Goal: Task Accomplishment & Management: Complete application form

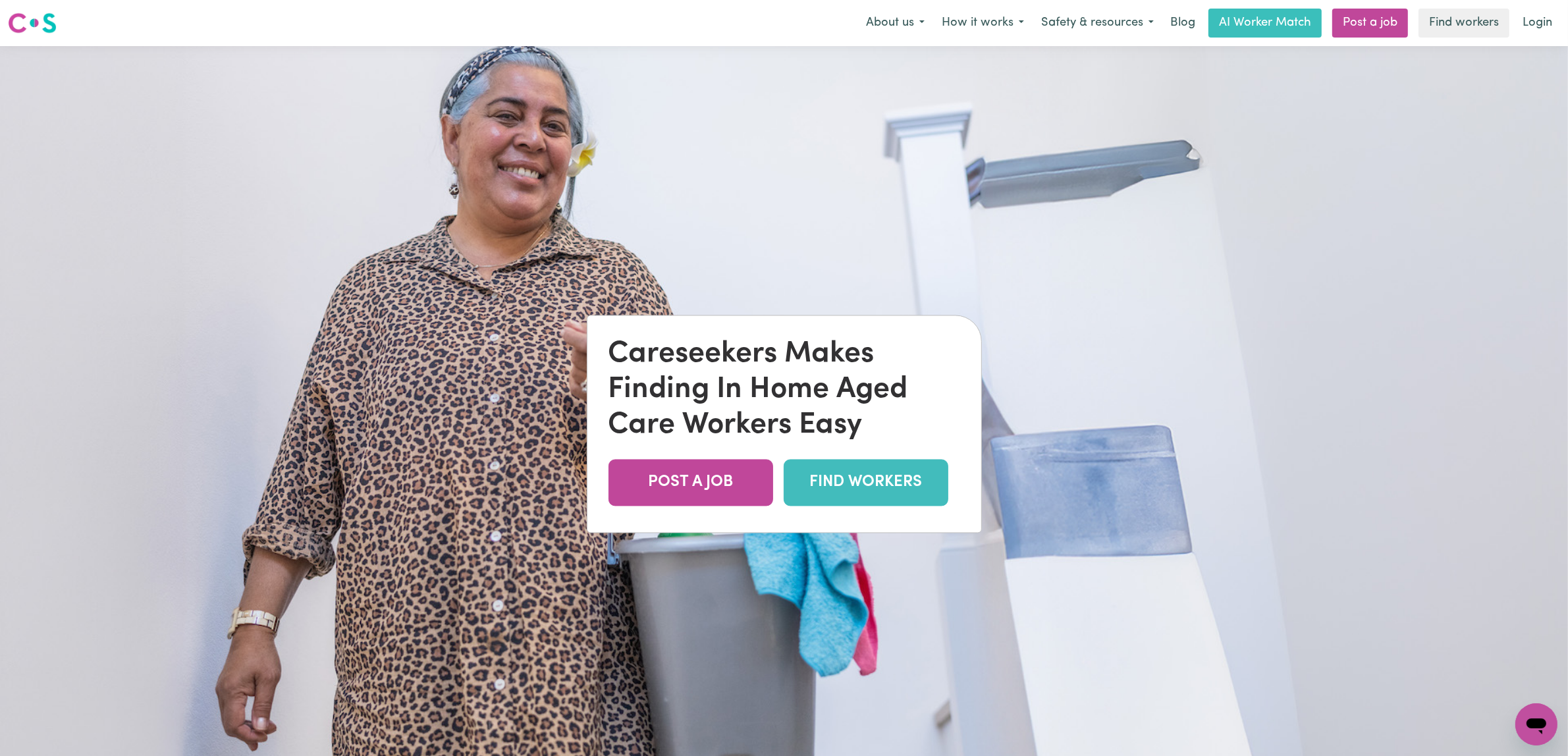
click at [1292, 285] on img at bounding box center [784, 424] width 1568 height 756
click at [1349, 18] on link "Post a job" at bounding box center [1370, 23] width 75 height 29
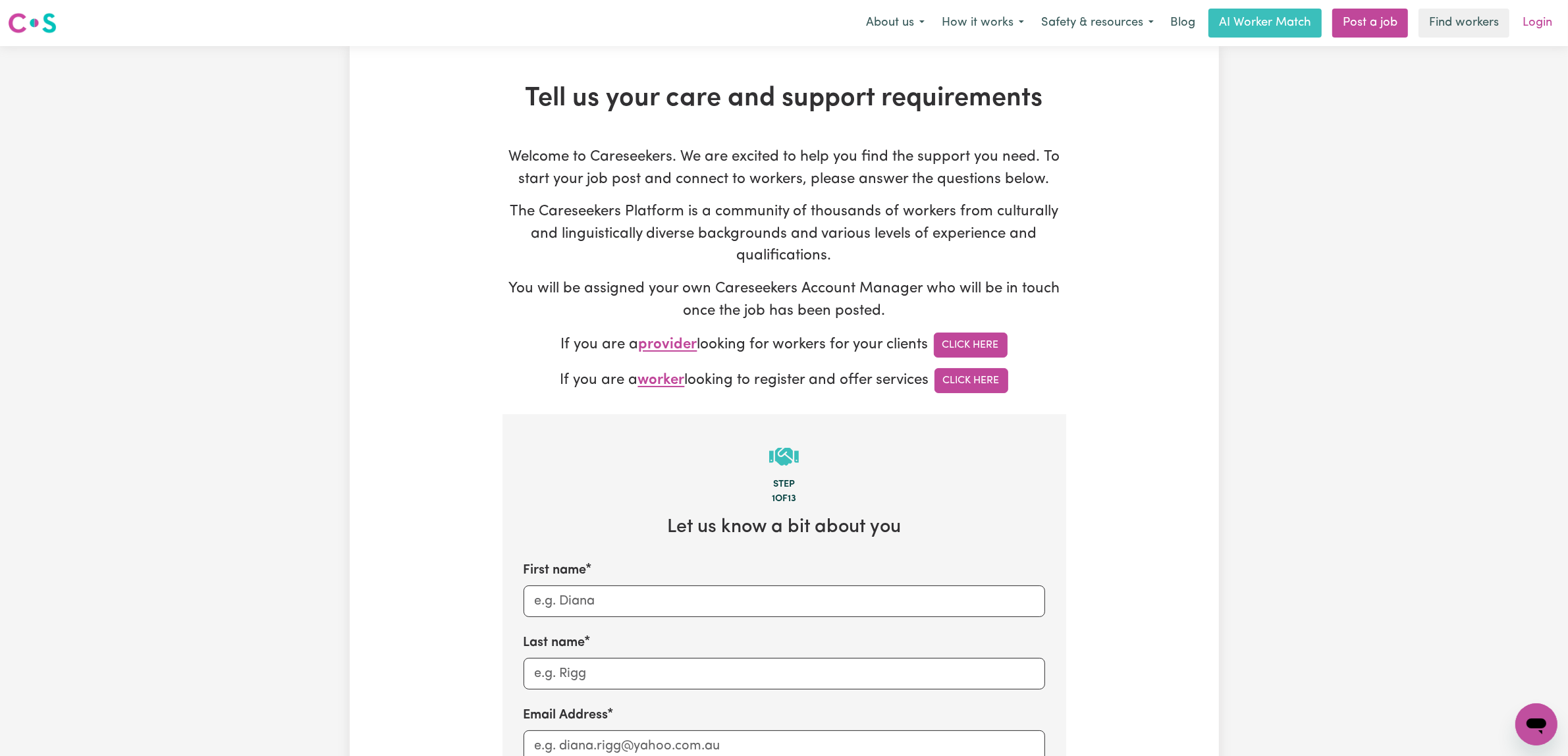
click at [1516, 27] on link "Login" at bounding box center [1537, 23] width 46 height 29
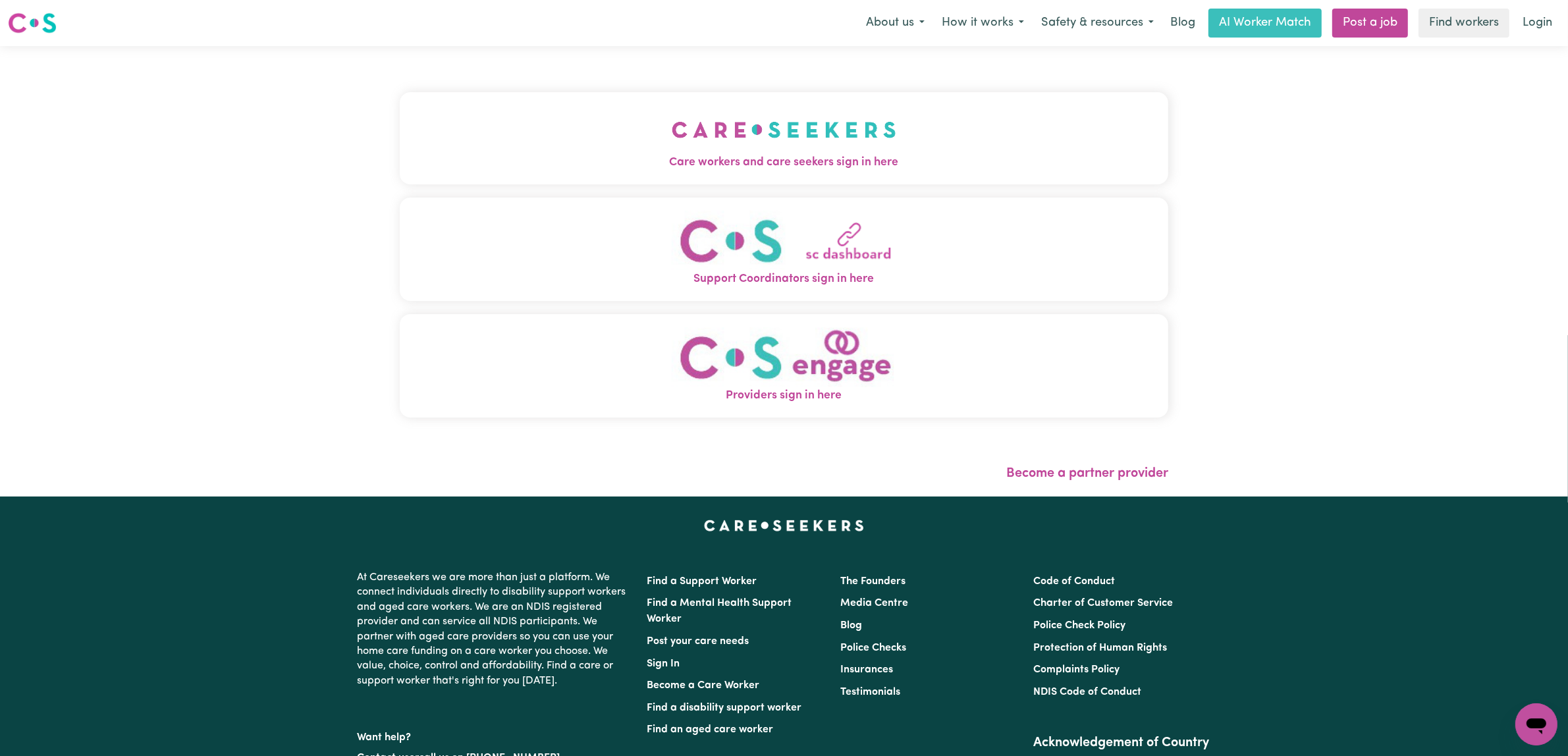
click at [832, 154] on img "Care workers and care seekers sign in here" at bounding box center [784, 130] width 225 height 49
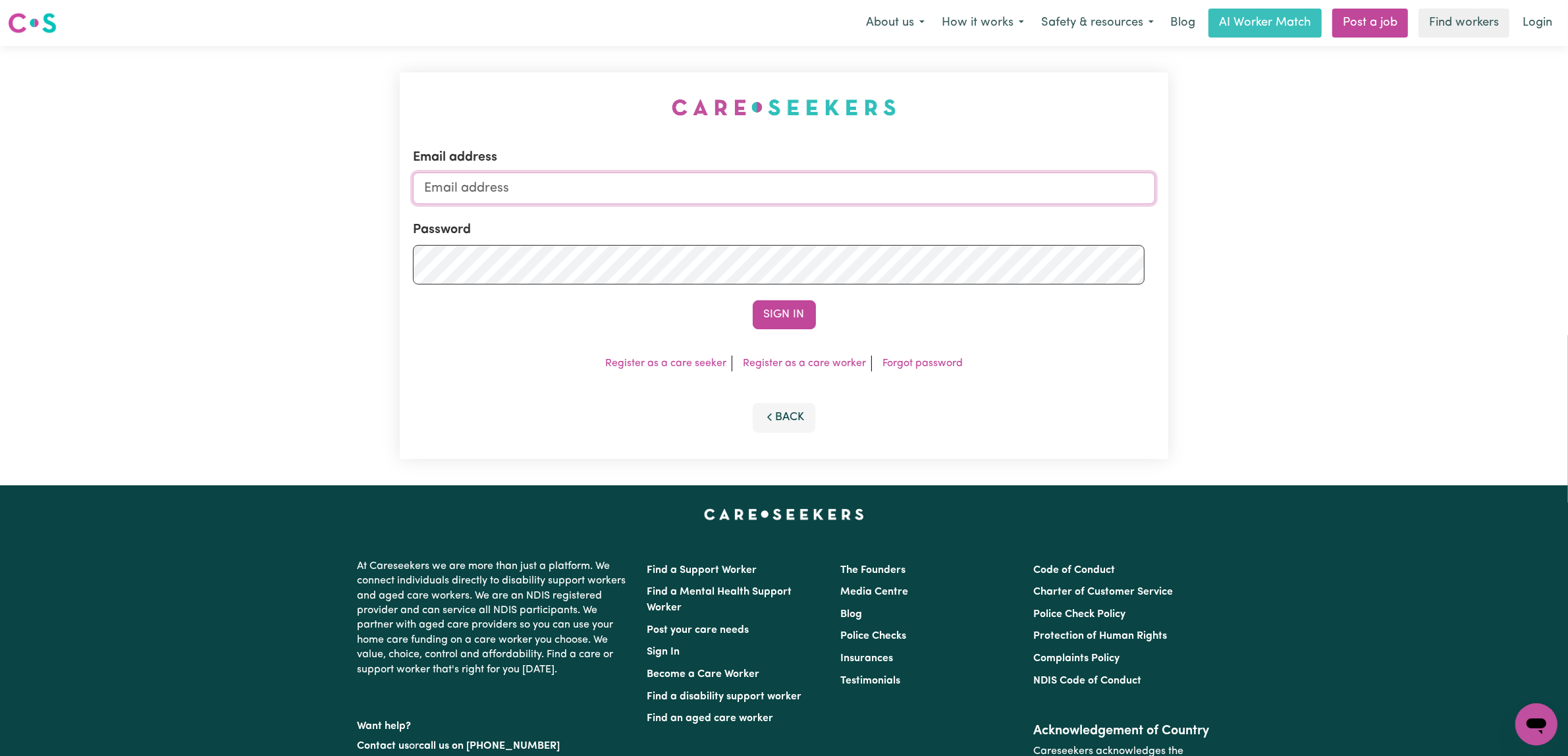
click at [587, 204] on input "Email address" at bounding box center [784, 188] width 742 height 31
type input "[EMAIL_ADDRESS][DOMAIN_NAME]"
click at [767, 329] on button "Sign In" at bounding box center [784, 314] width 64 height 29
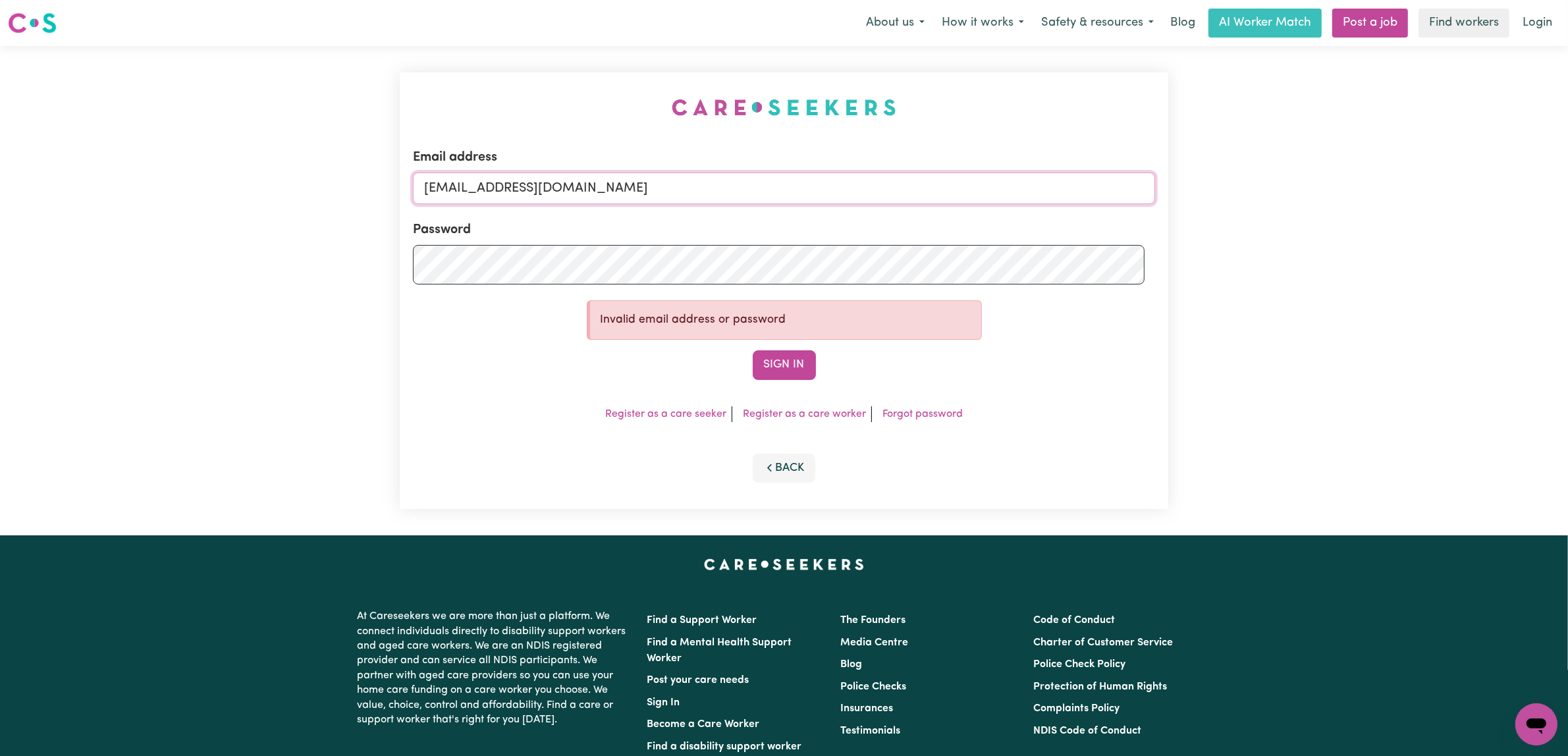
click at [430, 204] on input "[EMAIL_ADDRESS][DOMAIN_NAME]" at bounding box center [784, 188] width 742 height 31
click at [726, 204] on input "[EMAIL_ADDRESS][DOMAIN_NAME]" at bounding box center [784, 188] width 742 height 31
click at [301, 308] on div "Email address [EMAIL_ADDRESS][DOMAIN_NAME] Password Invalid email address or pa…" at bounding box center [784, 290] width 1568 height 489
click at [782, 379] on button "Sign In" at bounding box center [784, 364] width 64 height 29
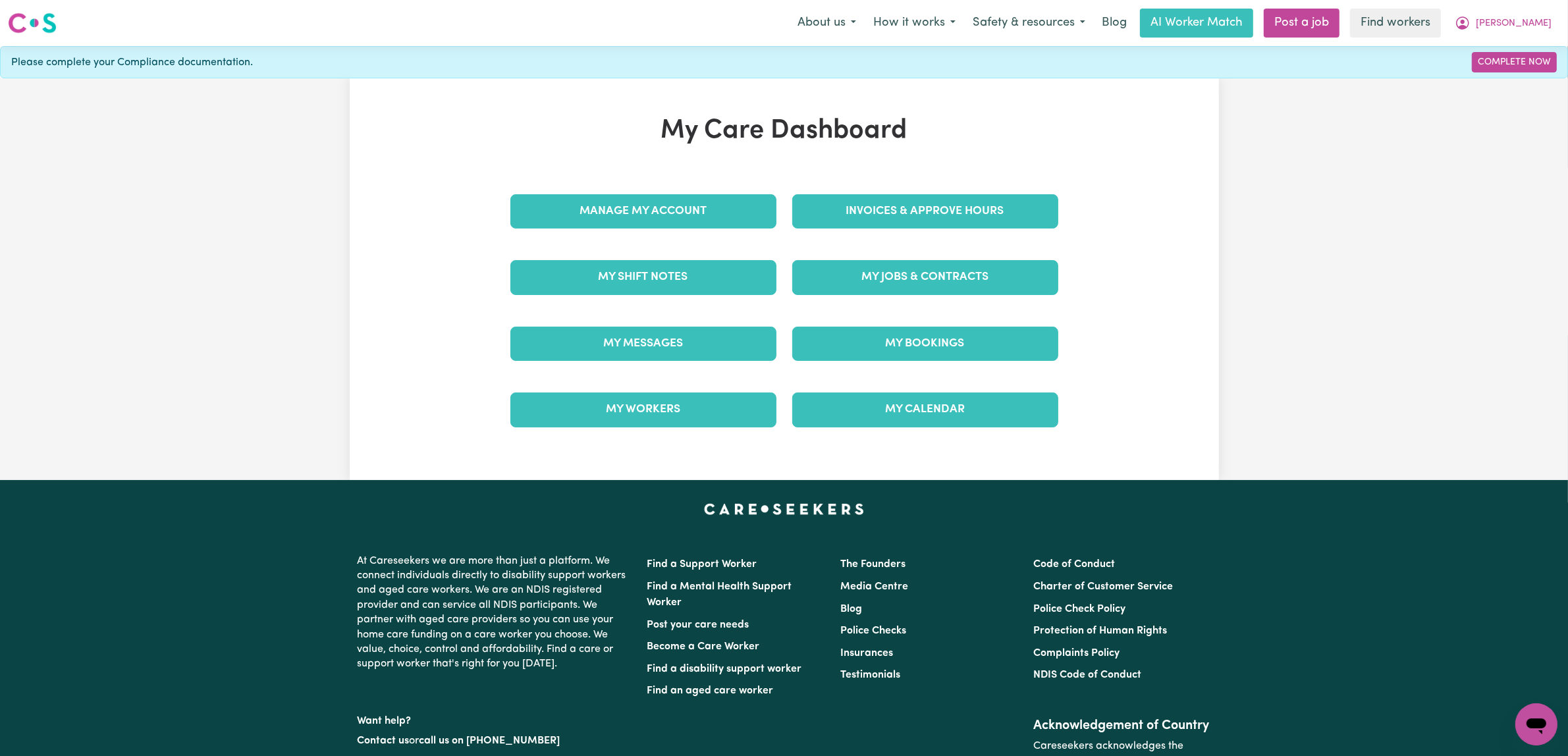
click at [1259, 221] on div "My Care Dashboard Manage My Account Invoices & Approve Hours My Shift Notes My …" at bounding box center [784, 279] width 1568 height 402
click at [1322, 30] on link "Post a job" at bounding box center [1301, 23] width 75 height 29
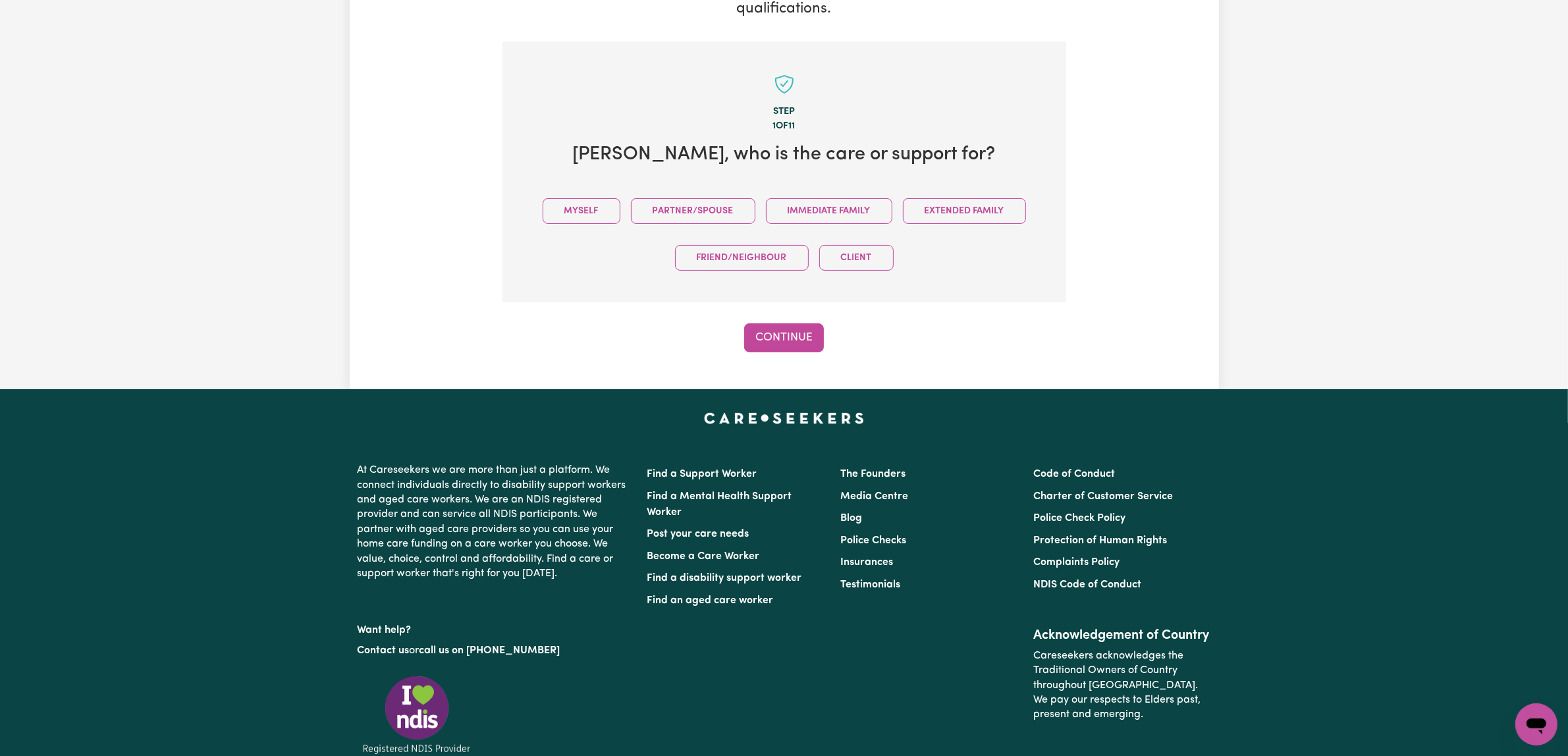
scroll to position [248, 0]
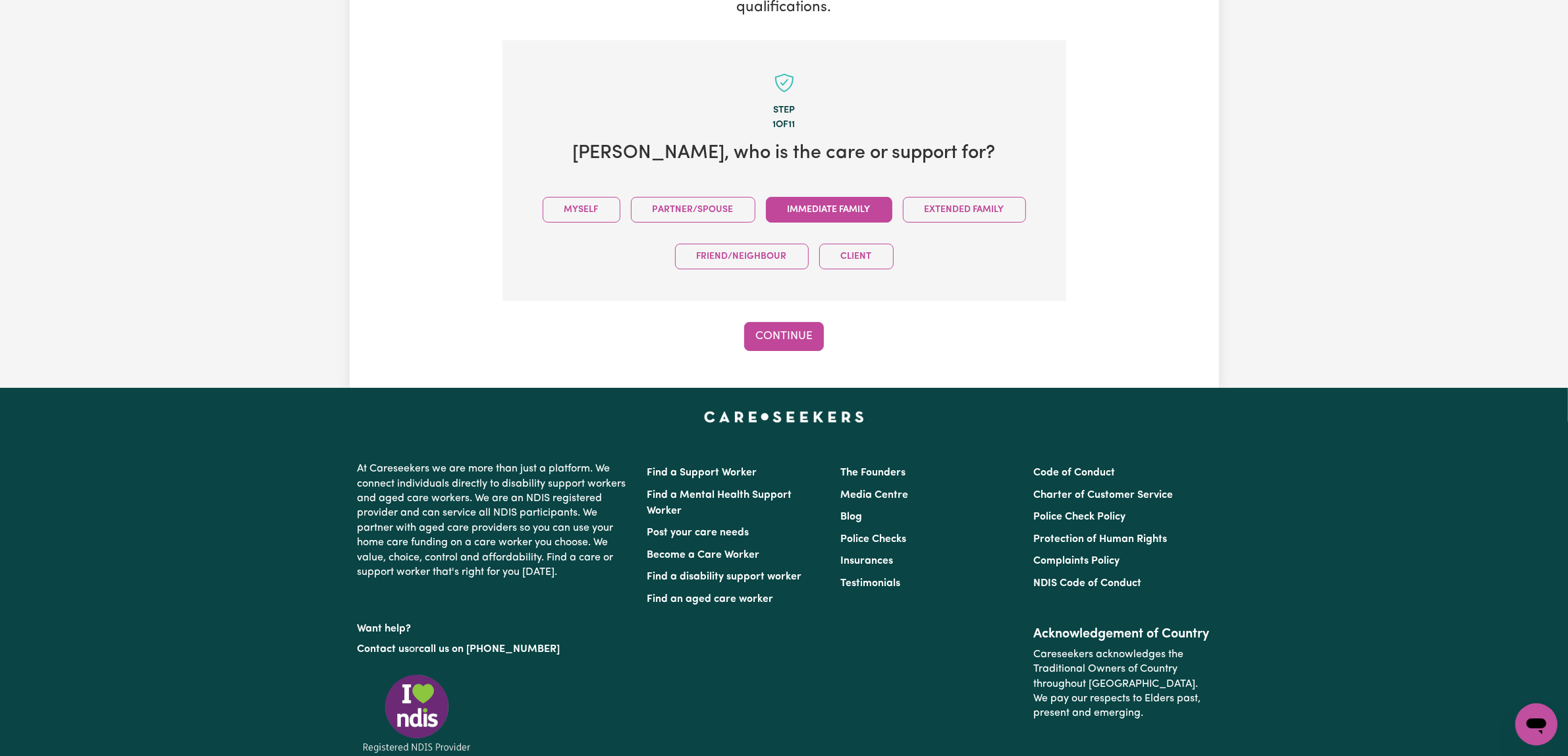
click at [892, 222] on button "Immediate Family" at bounding box center [828, 210] width 126 height 26
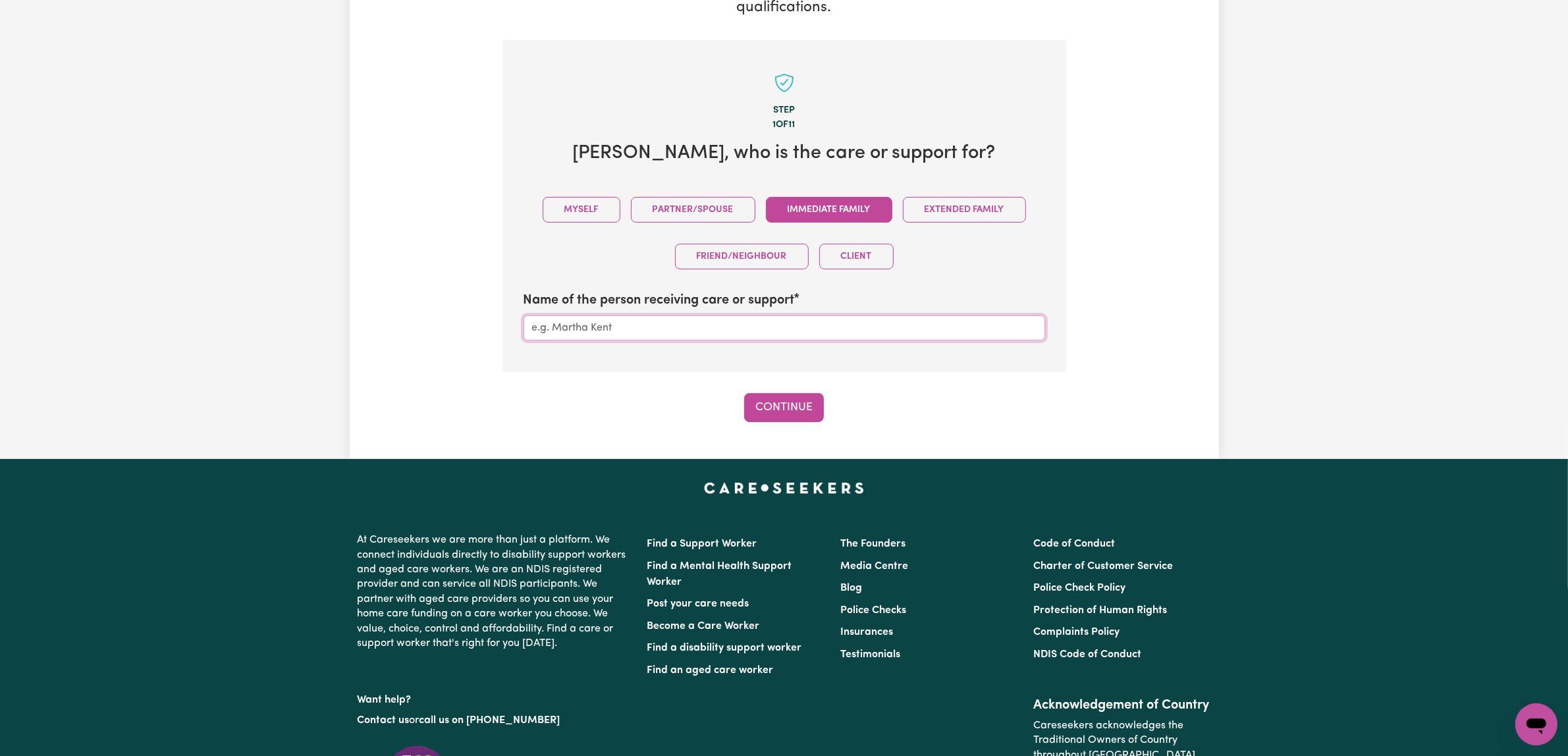
click at [716, 341] on input "Name of the person receiving care or support" at bounding box center [784, 328] width 521 height 25
click at [725, 341] on input "Name of the person receiving care or support" at bounding box center [784, 328] width 521 height 25
type input "Jieling"
click at [808, 422] on button "Continue" at bounding box center [784, 407] width 79 height 29
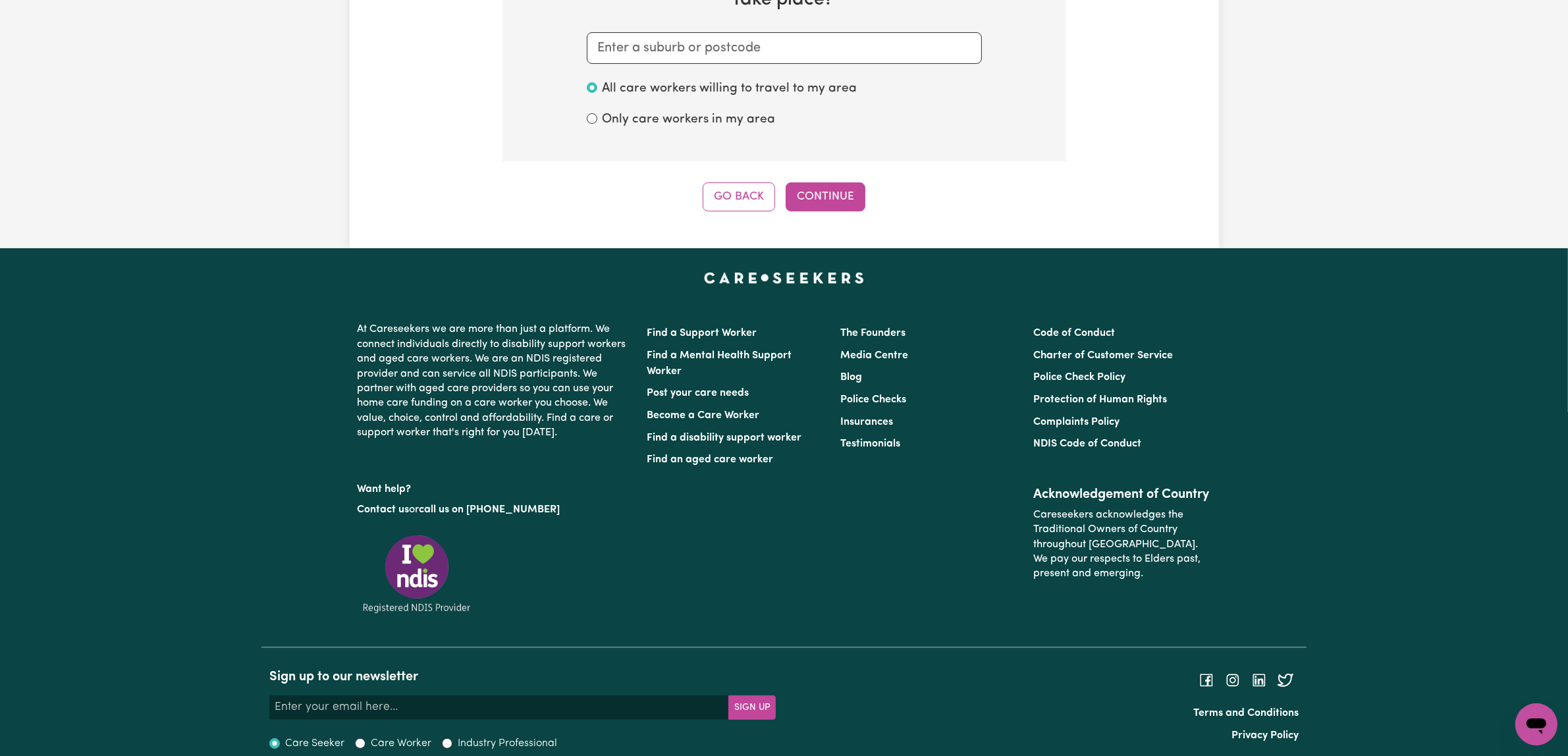
scroll to position [425, 0]
click at [1051, 210] on div "Step 2 of 11 [PERSON_NAME] , in which suburb will the care or support take plac…" at bounding box center [784, 37] width 564 height 348
click at [844, 210] on button "Continue" at bounding box center [825, 195] width 79 height 29
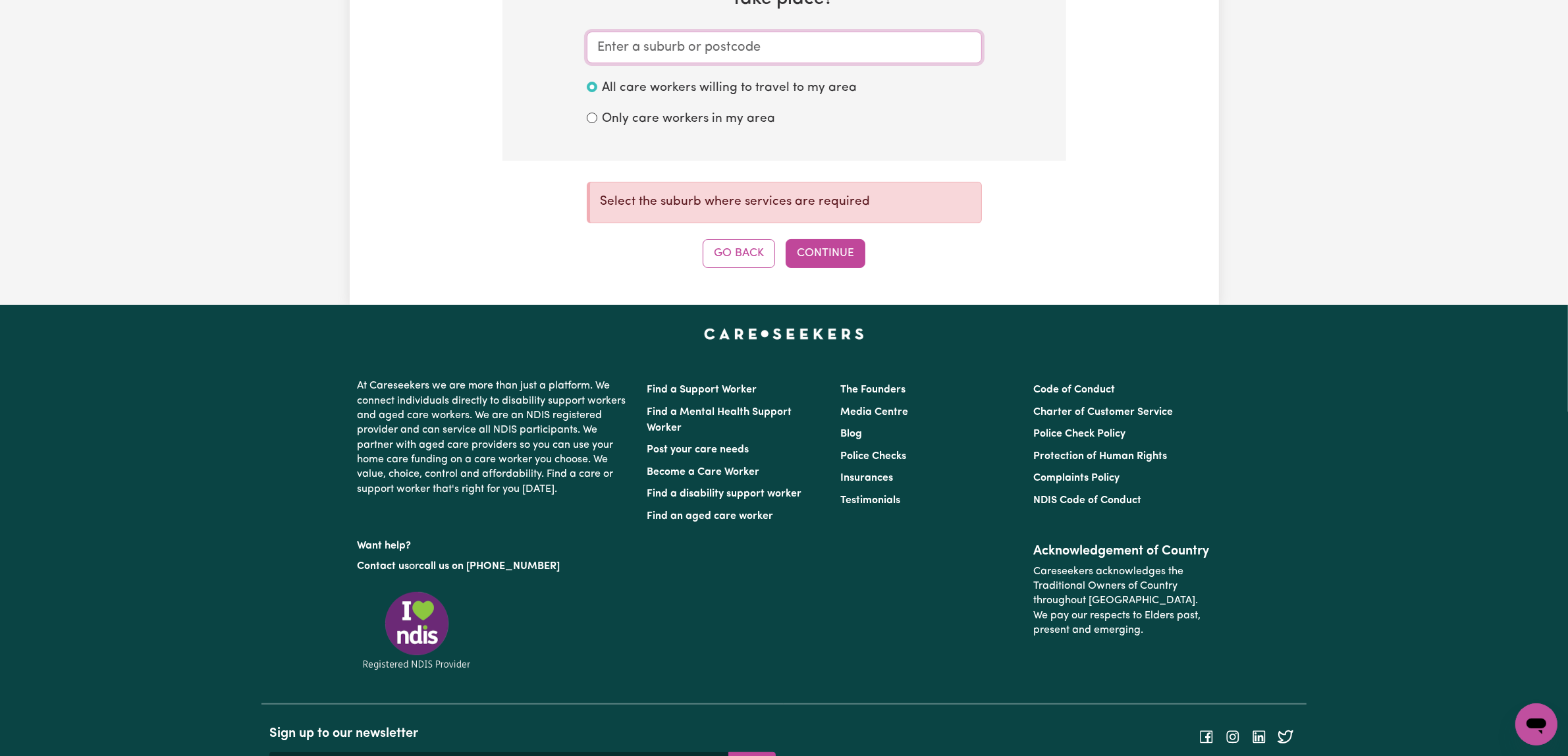
click at [871, 64] on input "text" at bounding box center [784, 47] width 395 height 31
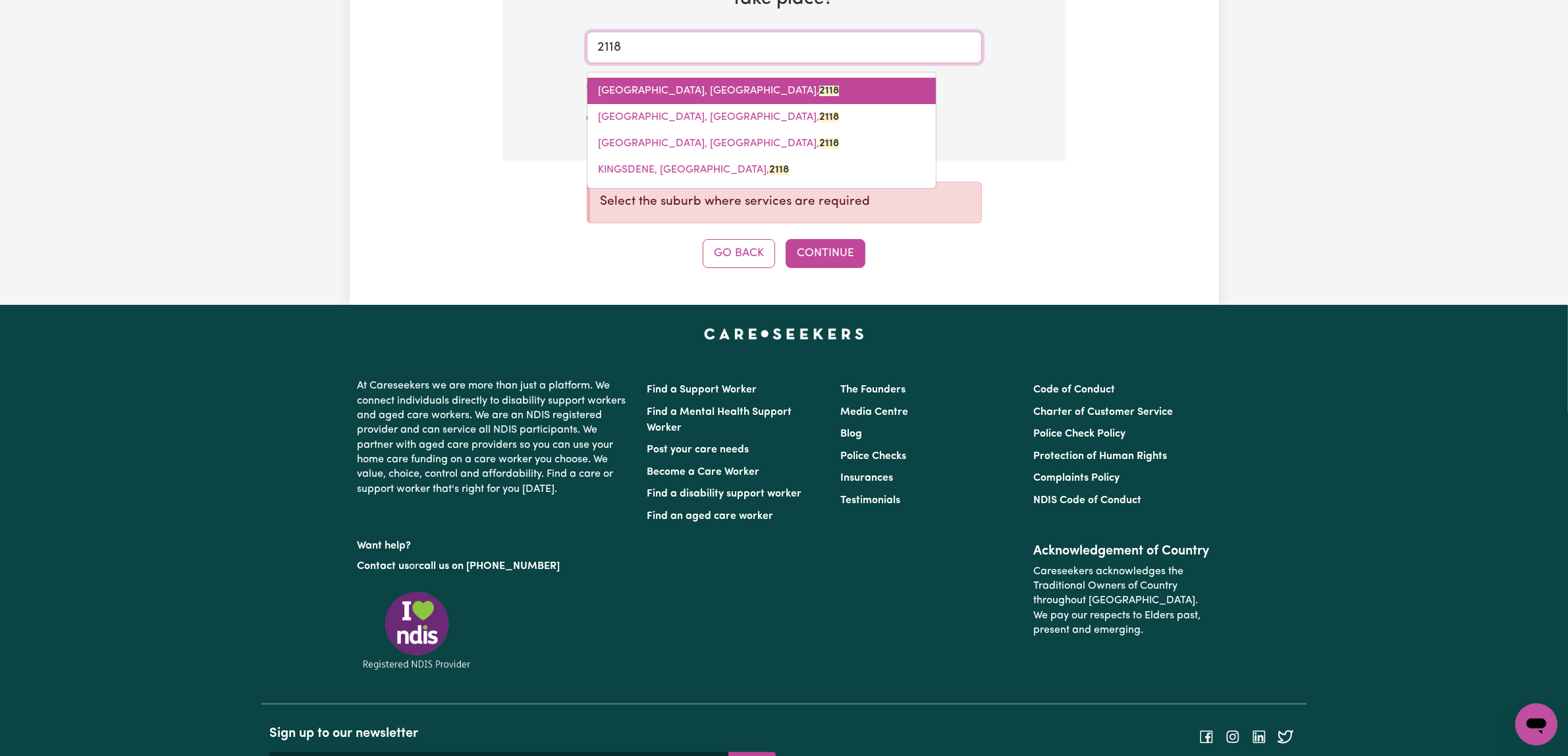
click at [768, 96] on span "[GEOGRAPHIC_DATA], [GEOGRAPHIC_DATA], 2118" at bounding box center [718, 90] width 241 height 10
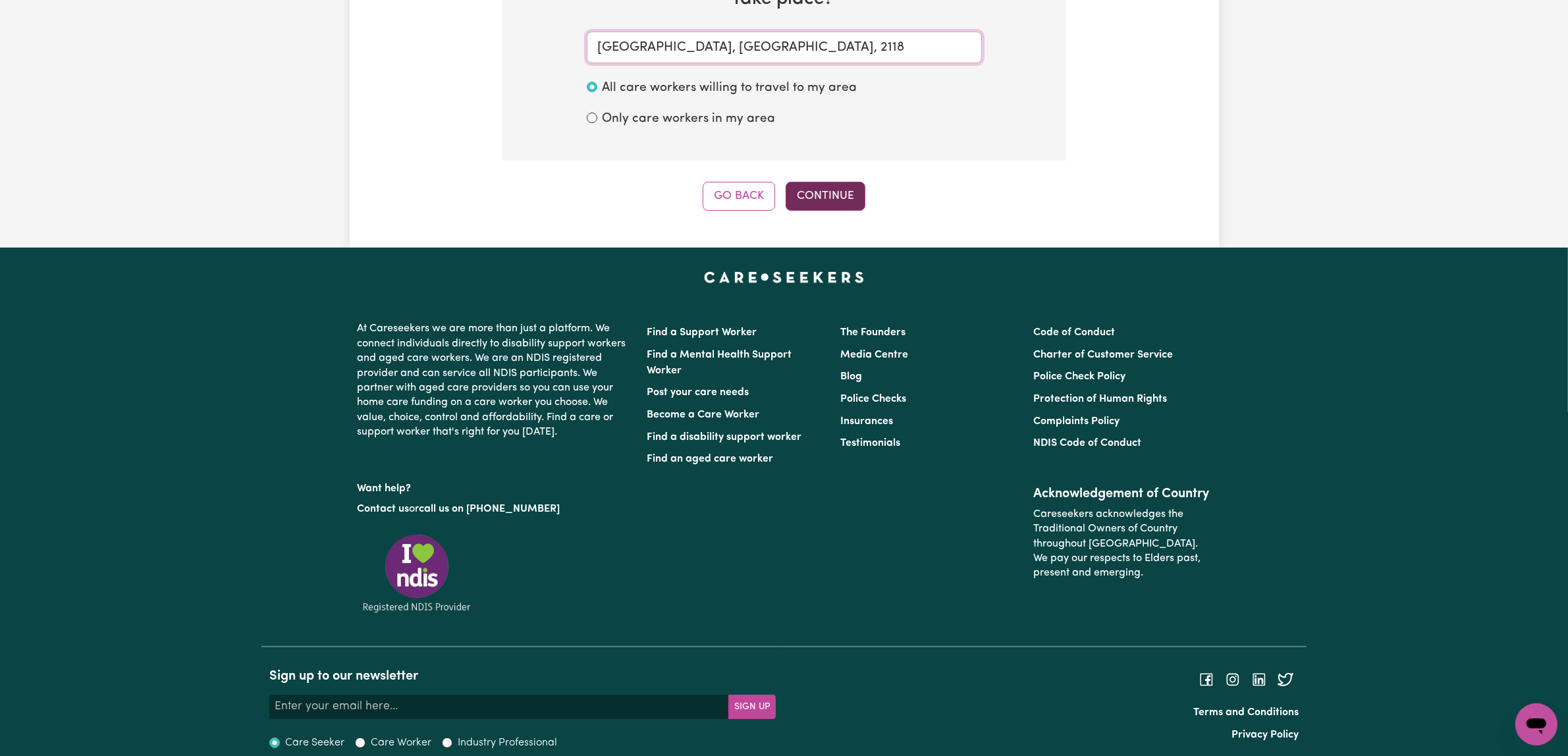
type input "[GEOGRAPHIC_DATA], [GEOGRAPHIC_DATA], 2118"
click at [853, 210] on button "Continue" at bounding box center [825, 195] width 79 height 29
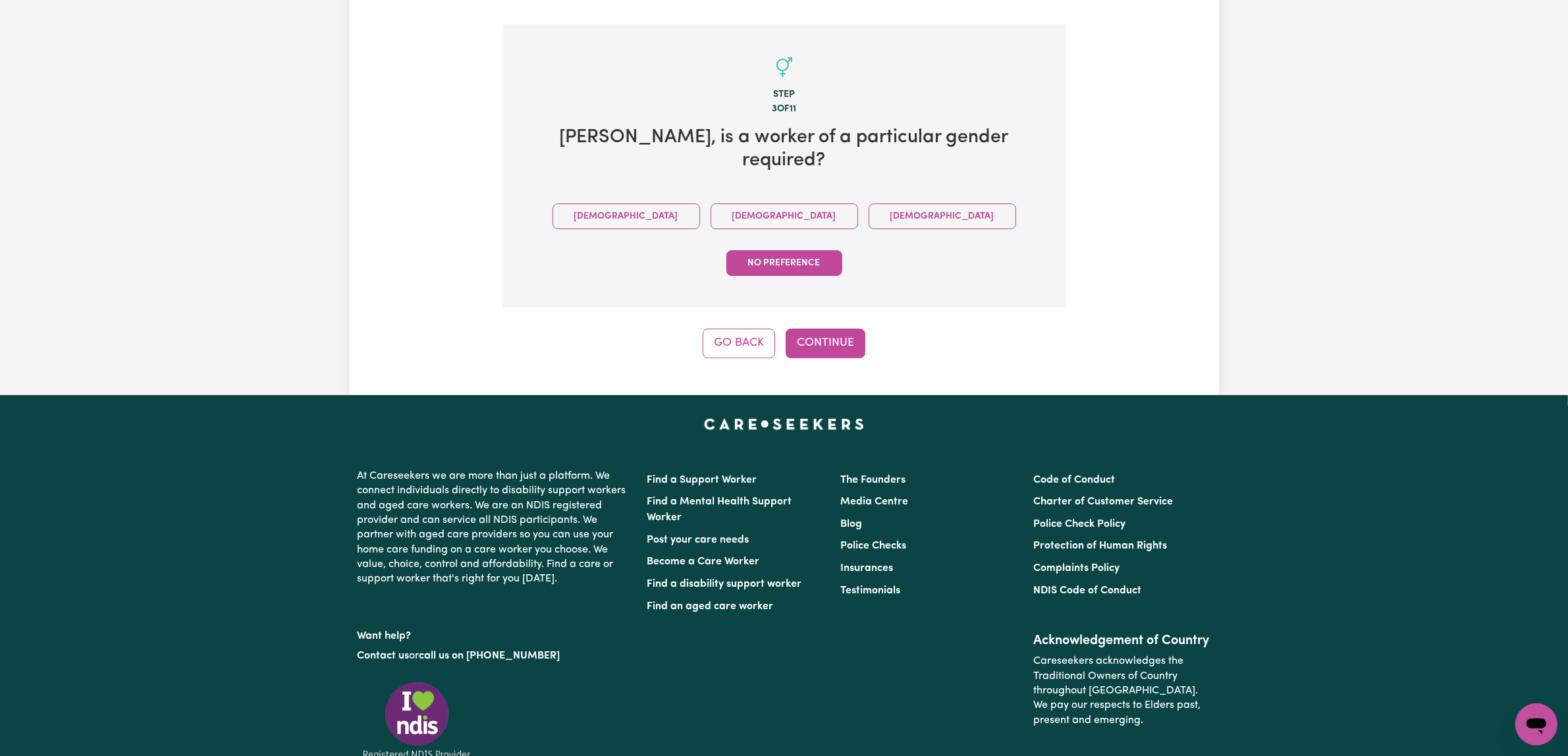
scroll to position [261, 0]
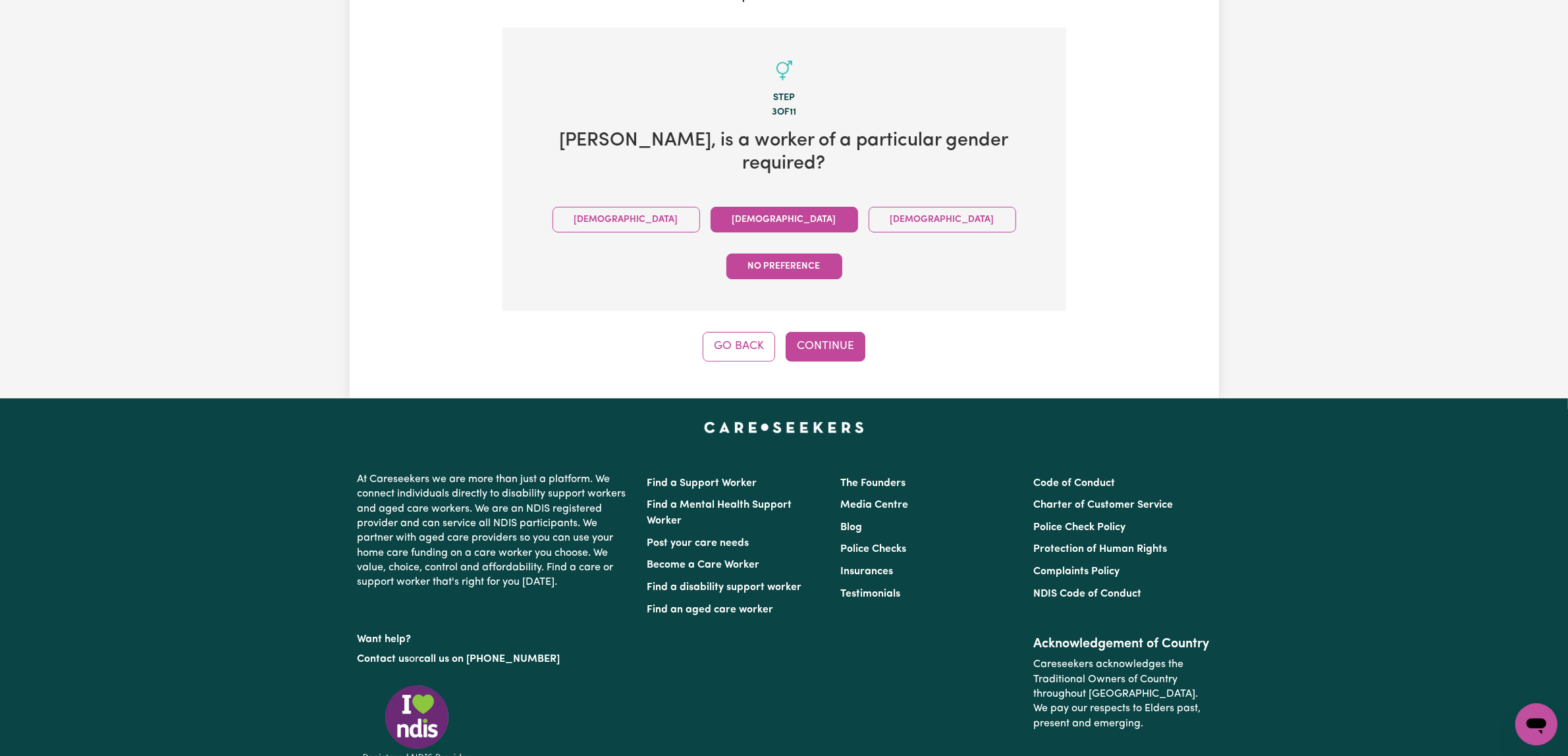
click at [711, 232] on button "[DEMOGRAPHIC_DATA]" at bounding box center [784, 219] width 148 height 26
click at [857, 361] on button "Continue" at bounding box center [825, 346] width 79 height 29
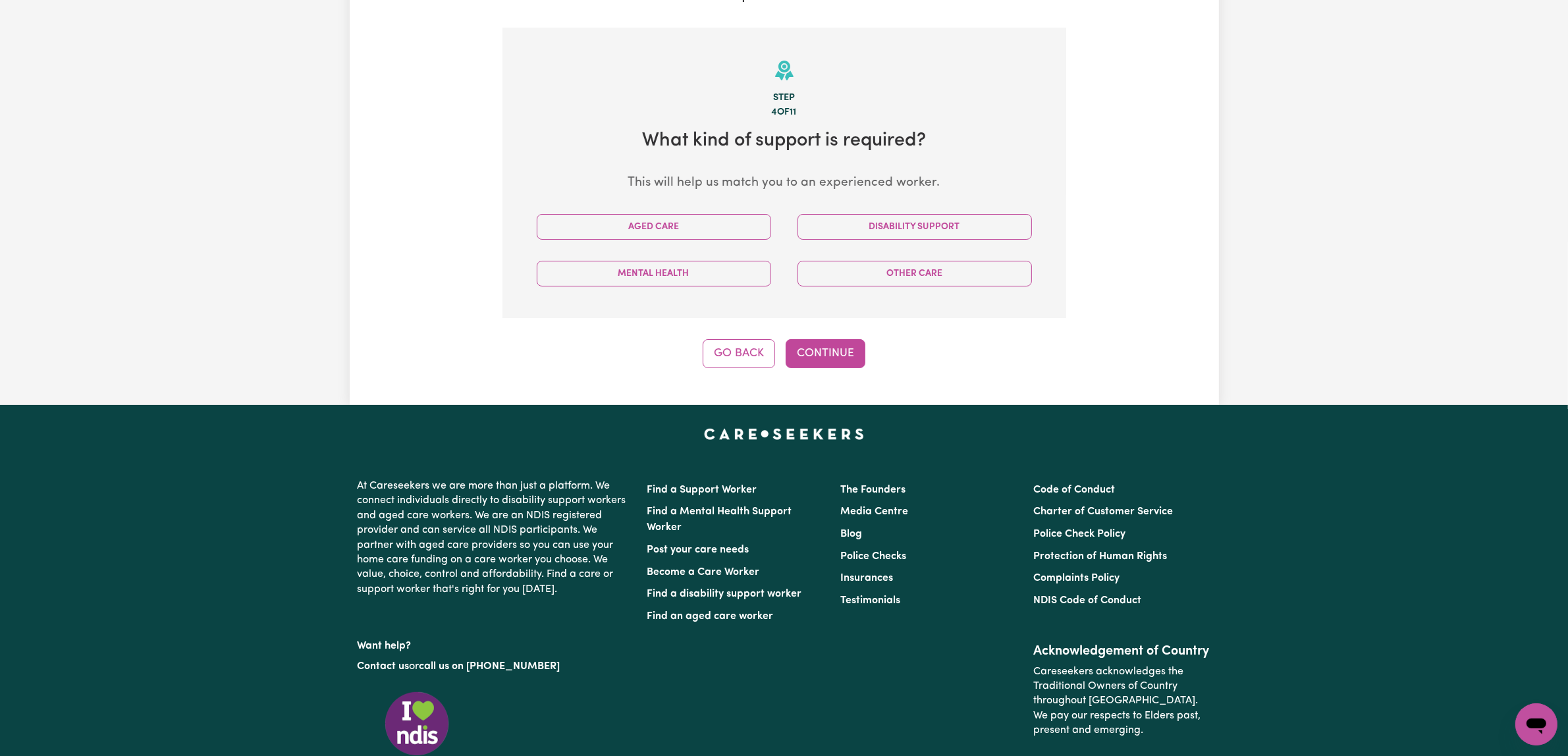
scroll to position [425, 0]
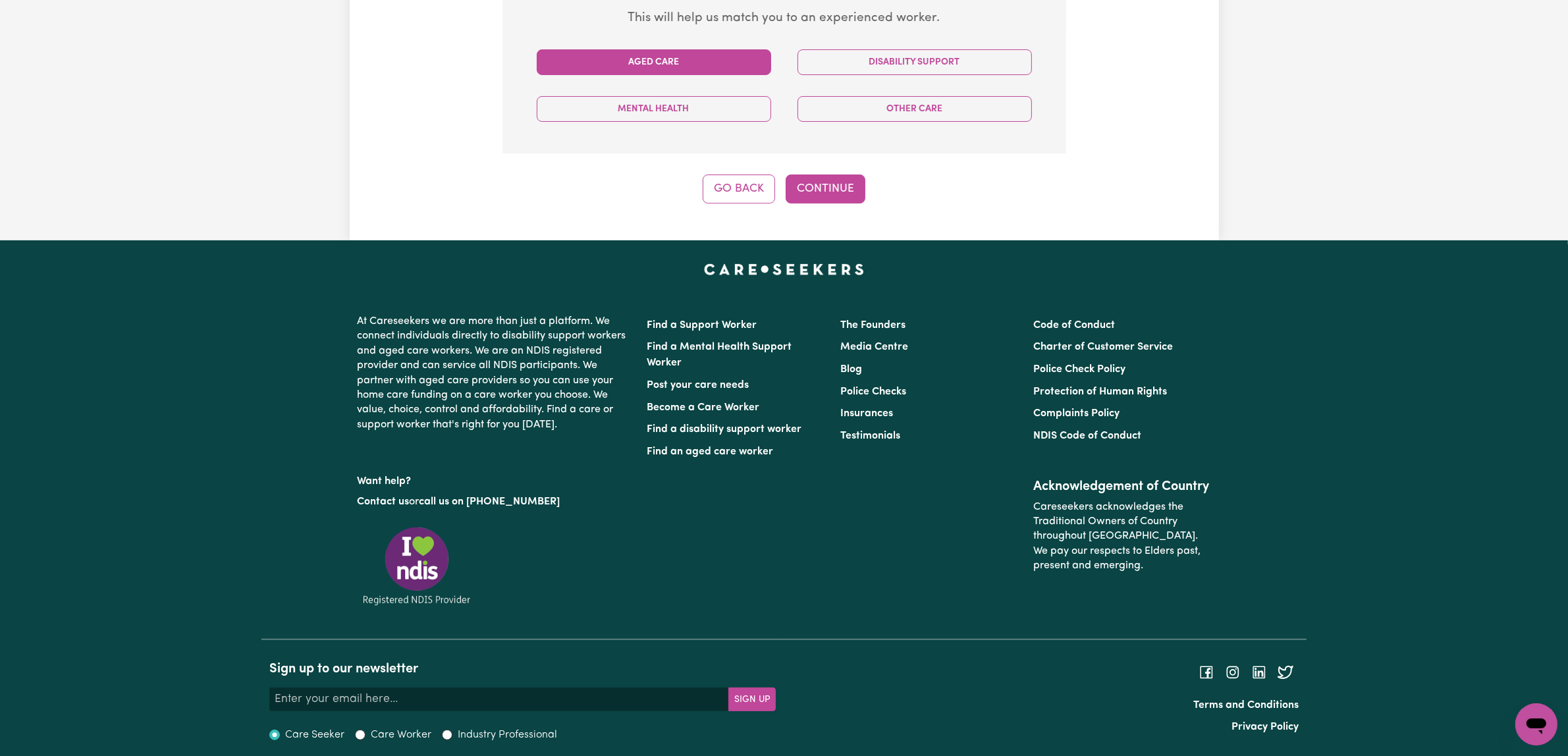
click at [662, 75] on button "Aged Care" at bounding box center [654, 62] width 235 height 26
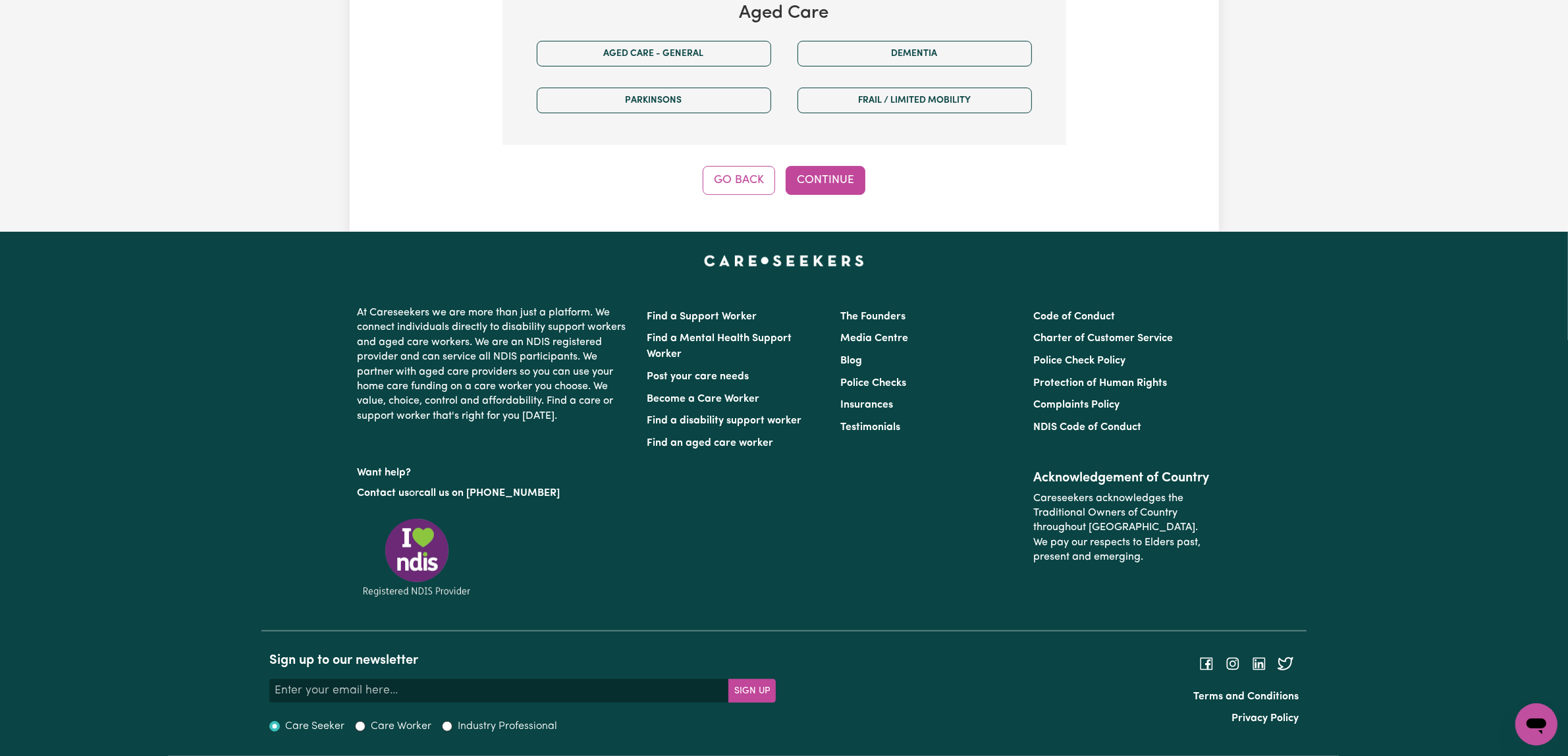
scroll to position [508, 0]
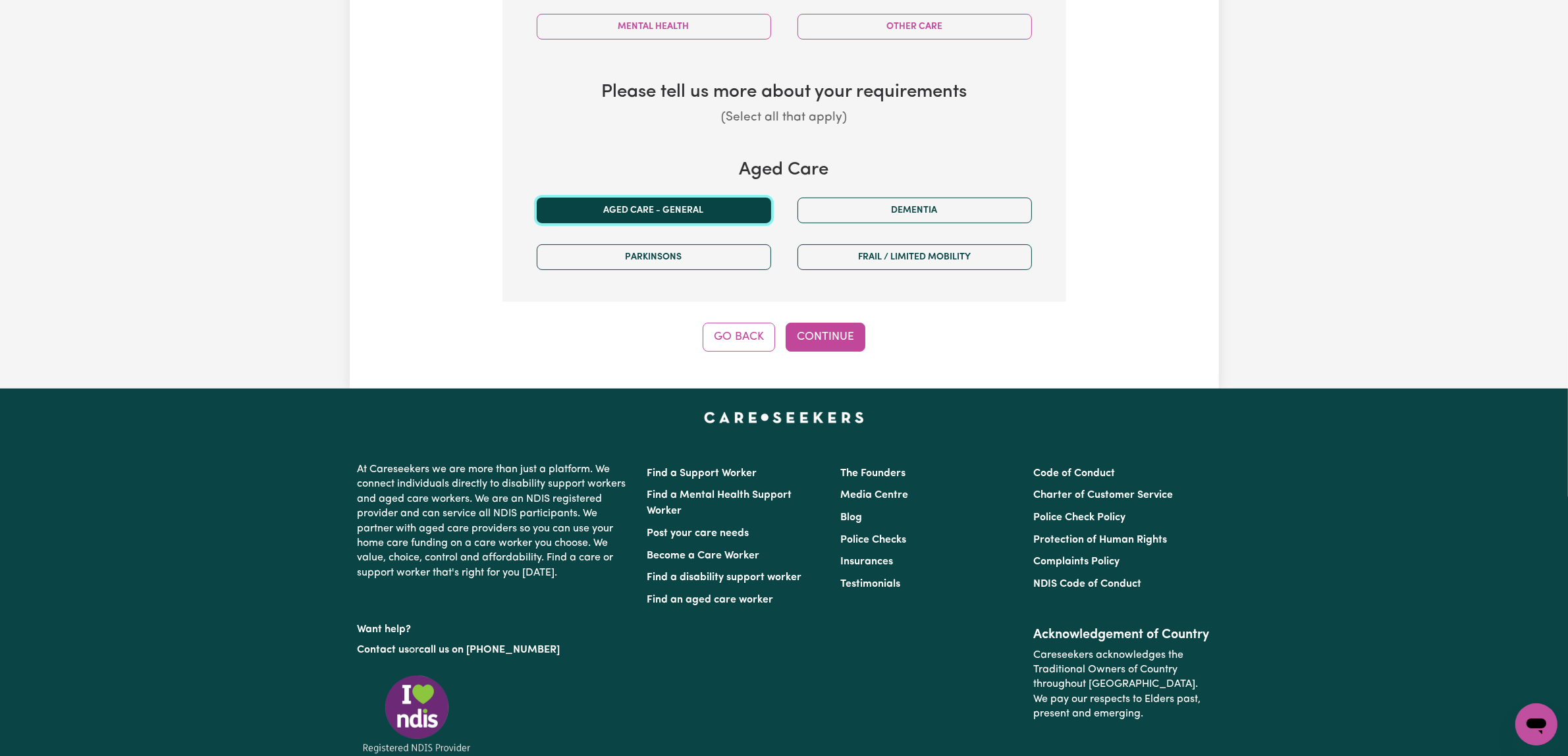
click at [606, 223] on button "Aged care - General" at bounding box center [654, 210] width 235 height 26
click at [859, 352] on button "Continue" at bounding box center [825, 337] width 79 height 29
select select "AGED_HOME_CARE"
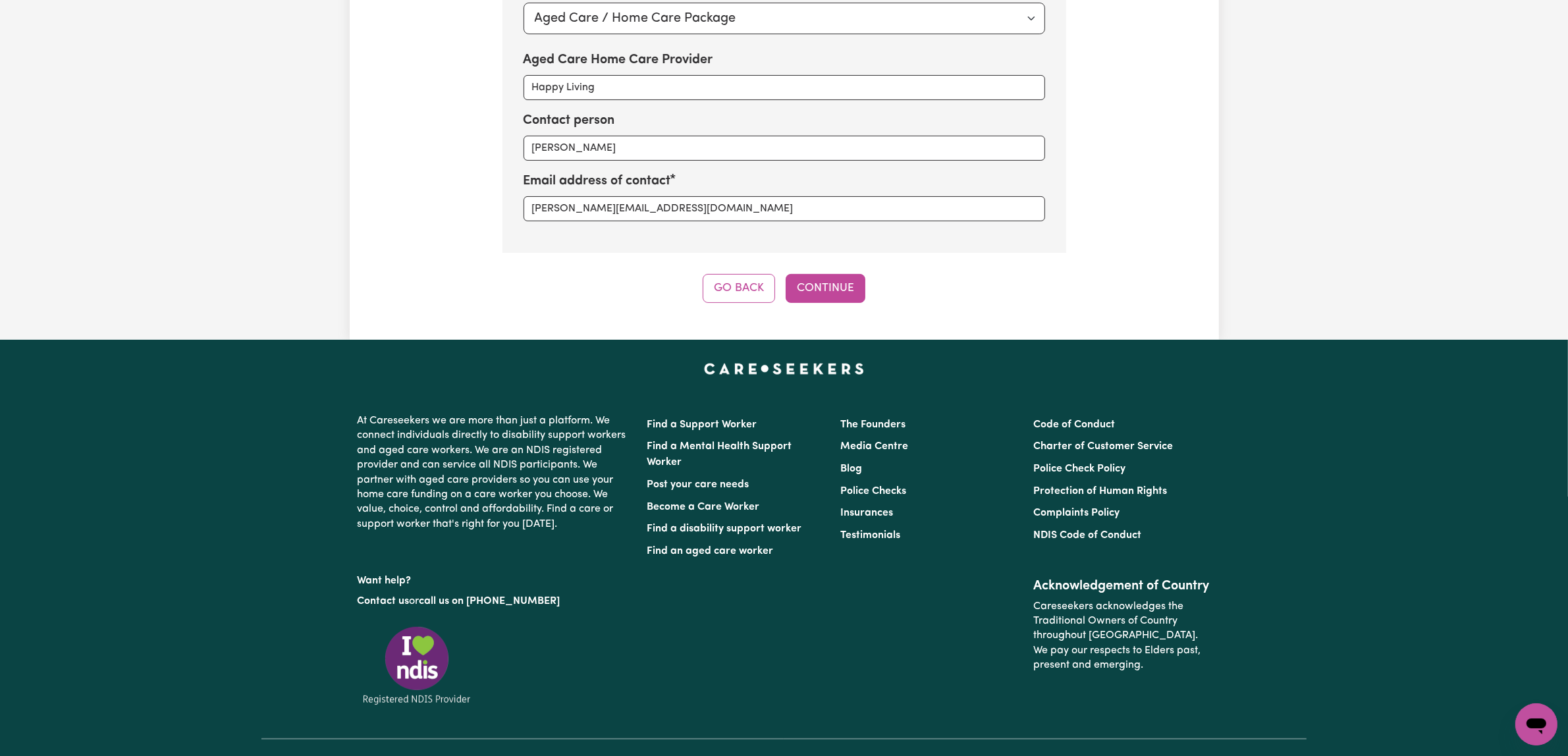
scroll to position [425, 0]
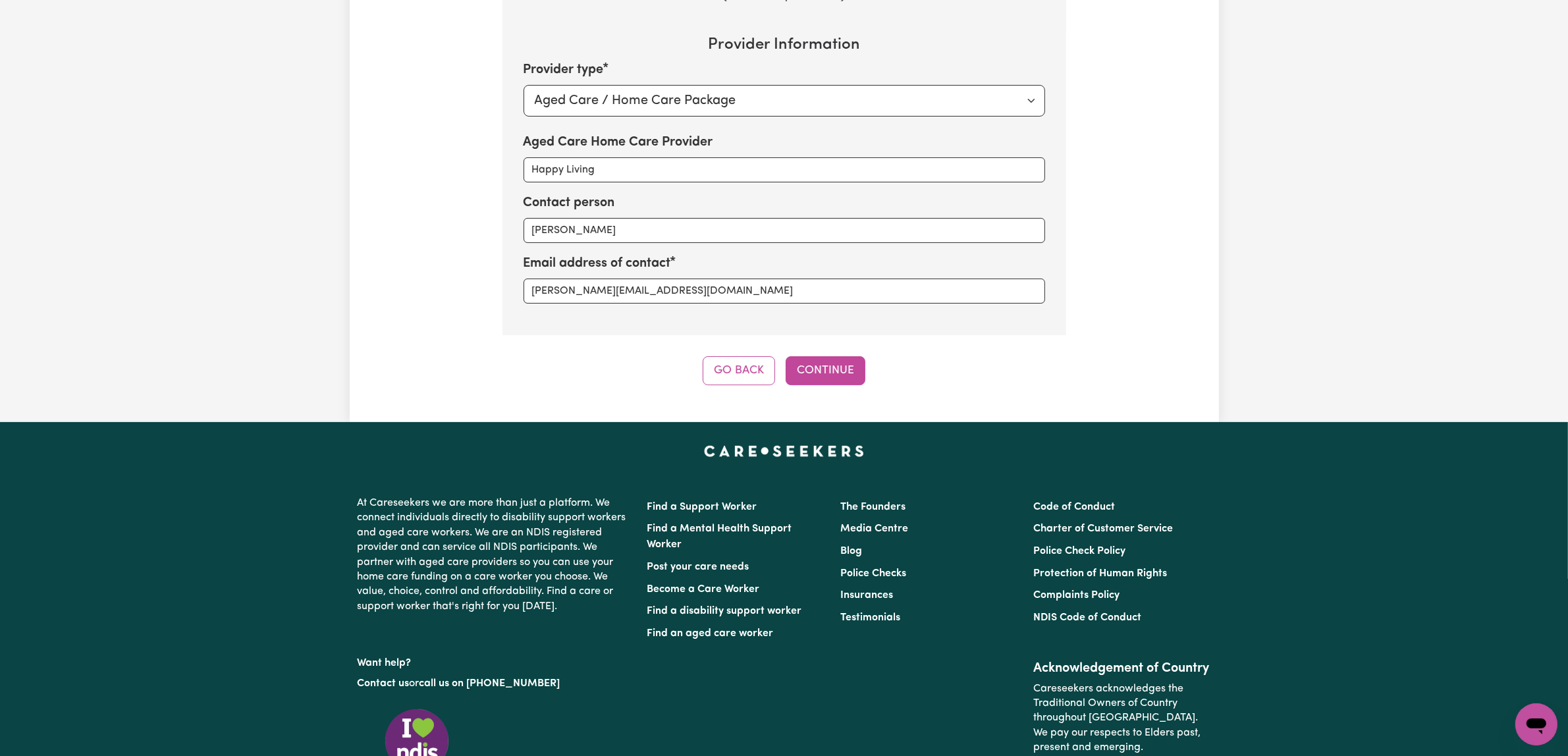
click at [1114, 385] on div "Tell us your care and support requirements Welcome to Careseekers. We are excit…" at bounding box center [784, 21] width 869 height 728
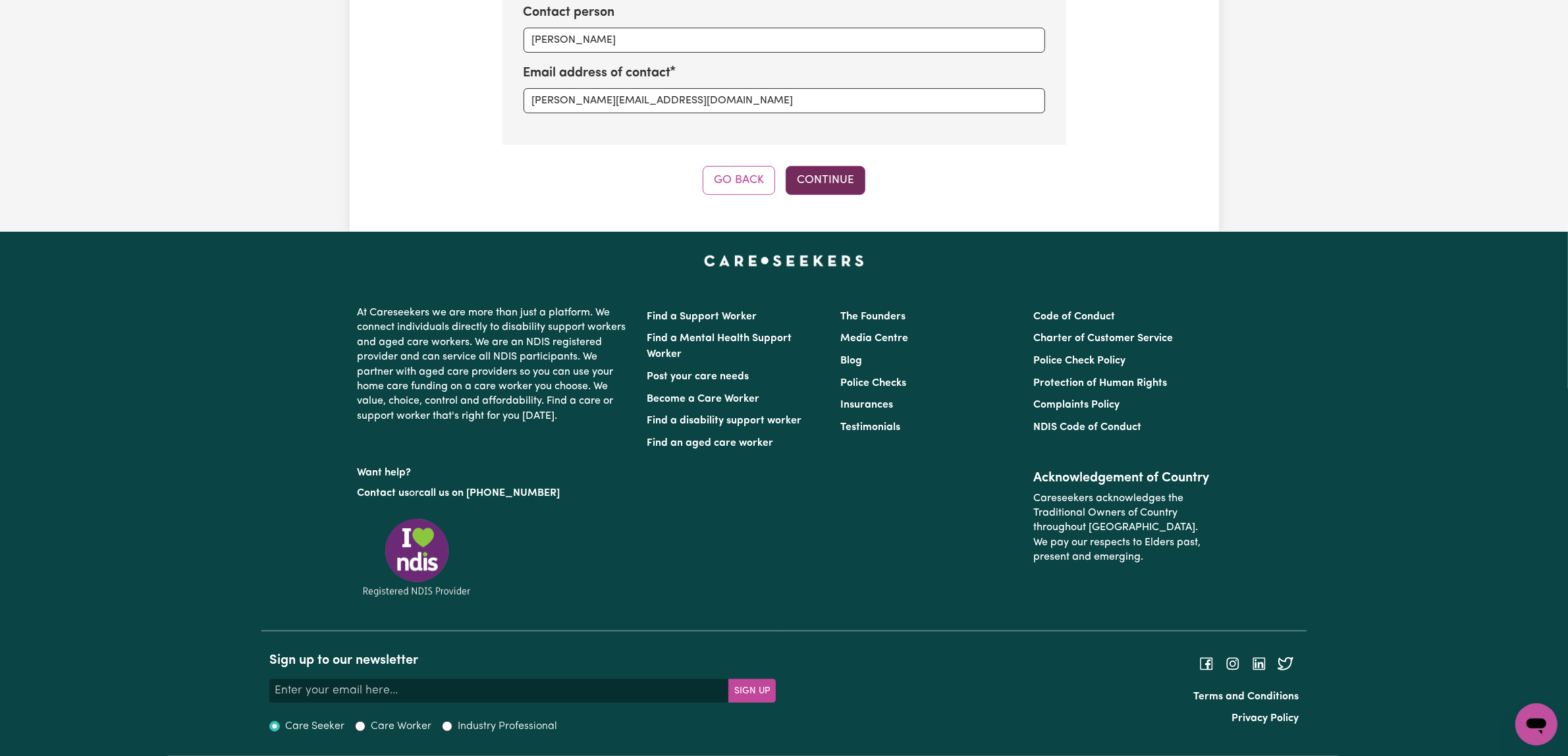
click at [824, 195] on button "Continue" at bounding box center [825, 180] width 79 height 29
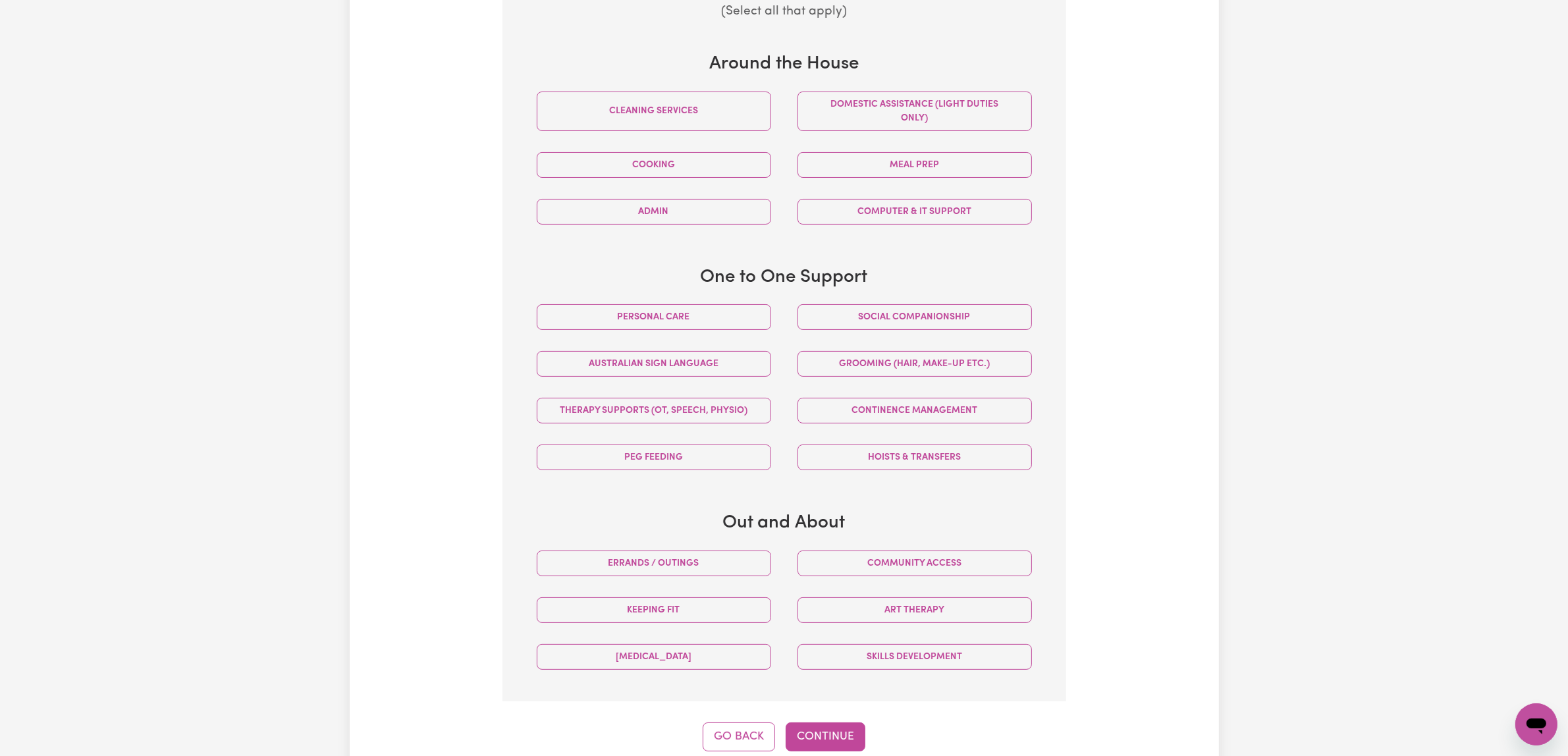
scroll to position [425, 0]
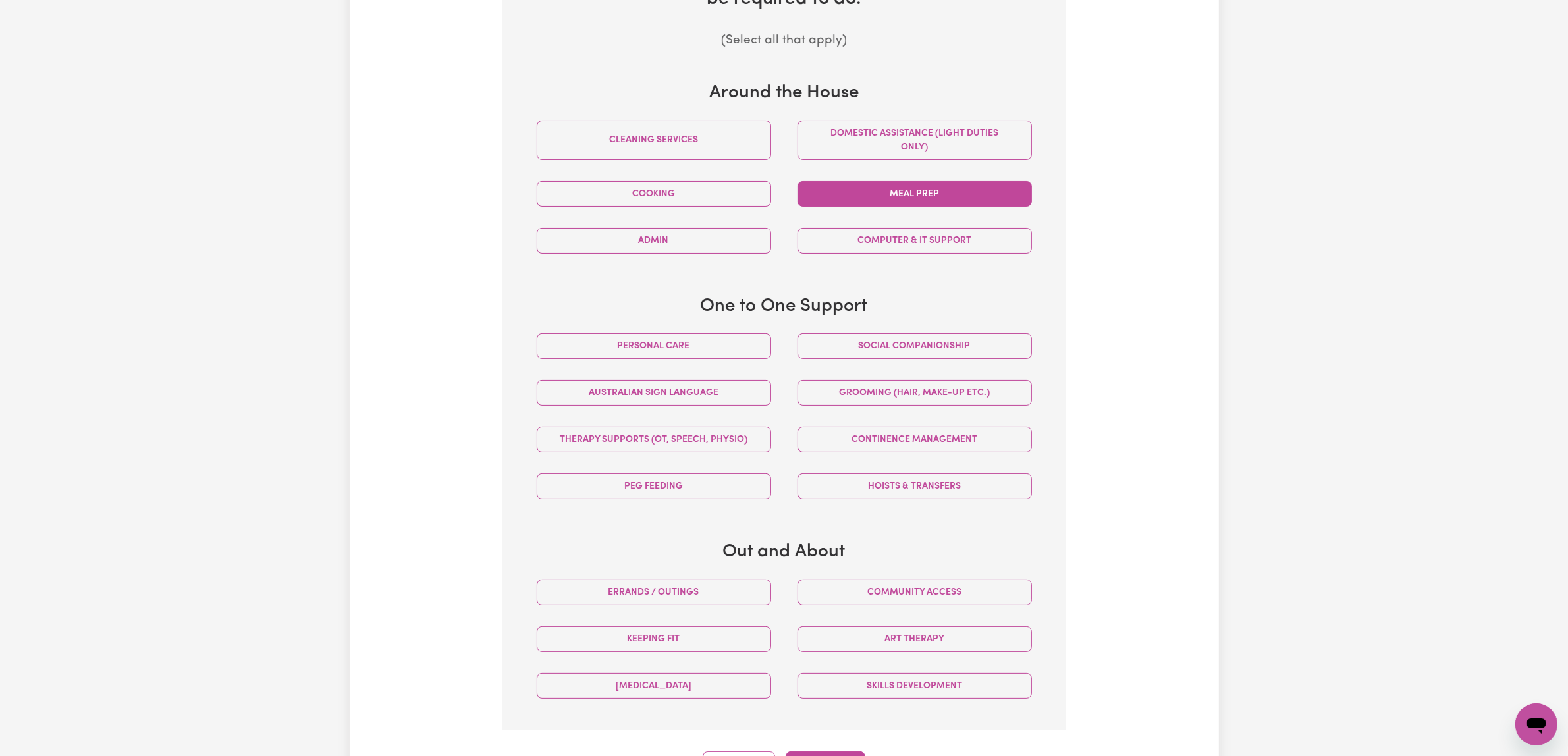
click at [935, 206] on button "Meal prep" at bounding box center [915, 194] width 235 height 26
click at [1011, 199] on icon "button" at bounding box center [1015, 193] width 10 height 10
click at [670, 217] on div "Cooking" at bounding box center [654, 194] width 261 height 47
click at [680, 206] on button "Cooking" at bounding box center [654, 194] width 235 height 26
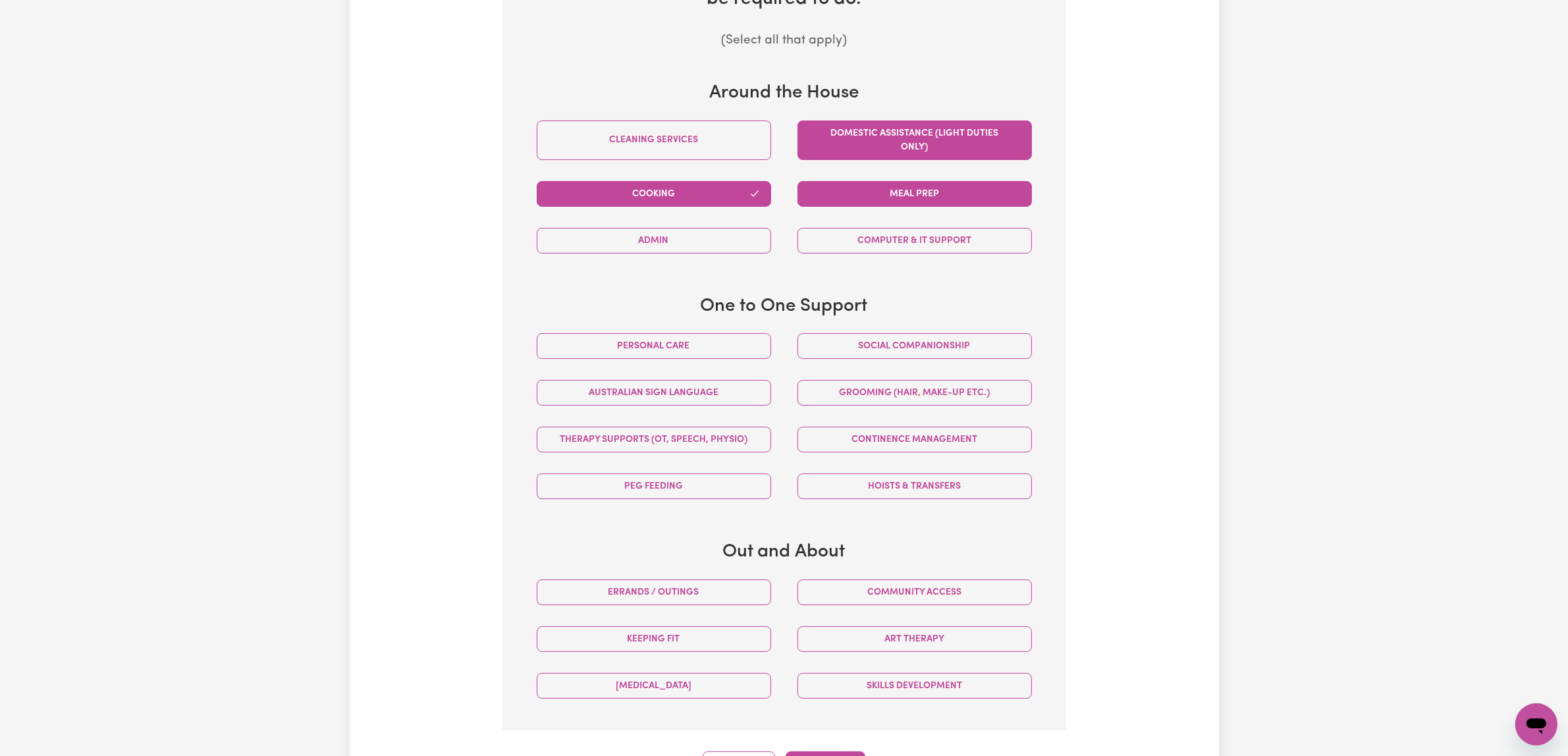
click at [992, 160] on button "Domestic assistance (light duties only)" at bounding box center [915, 140] width 235 height 39
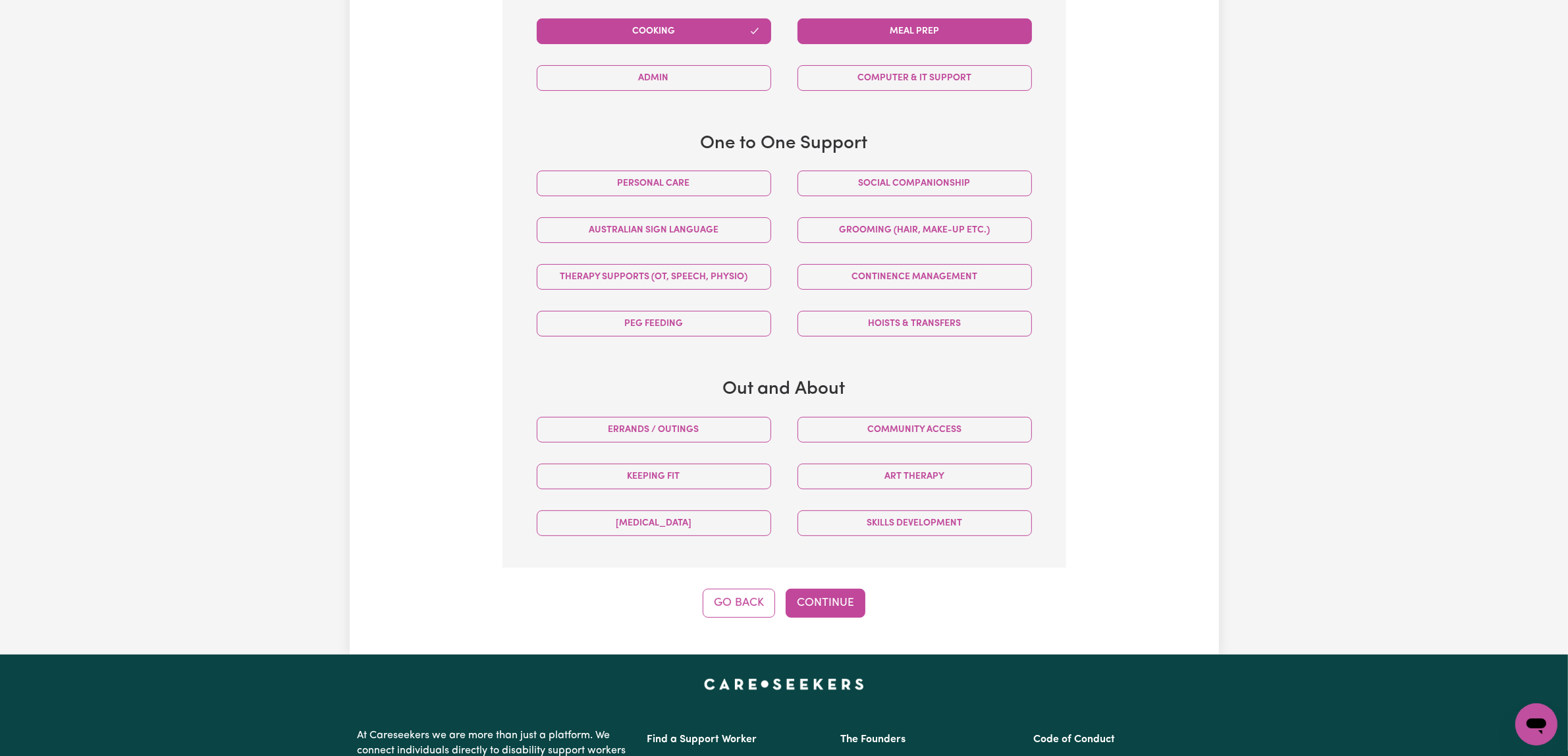
scroll to position [590, 0]
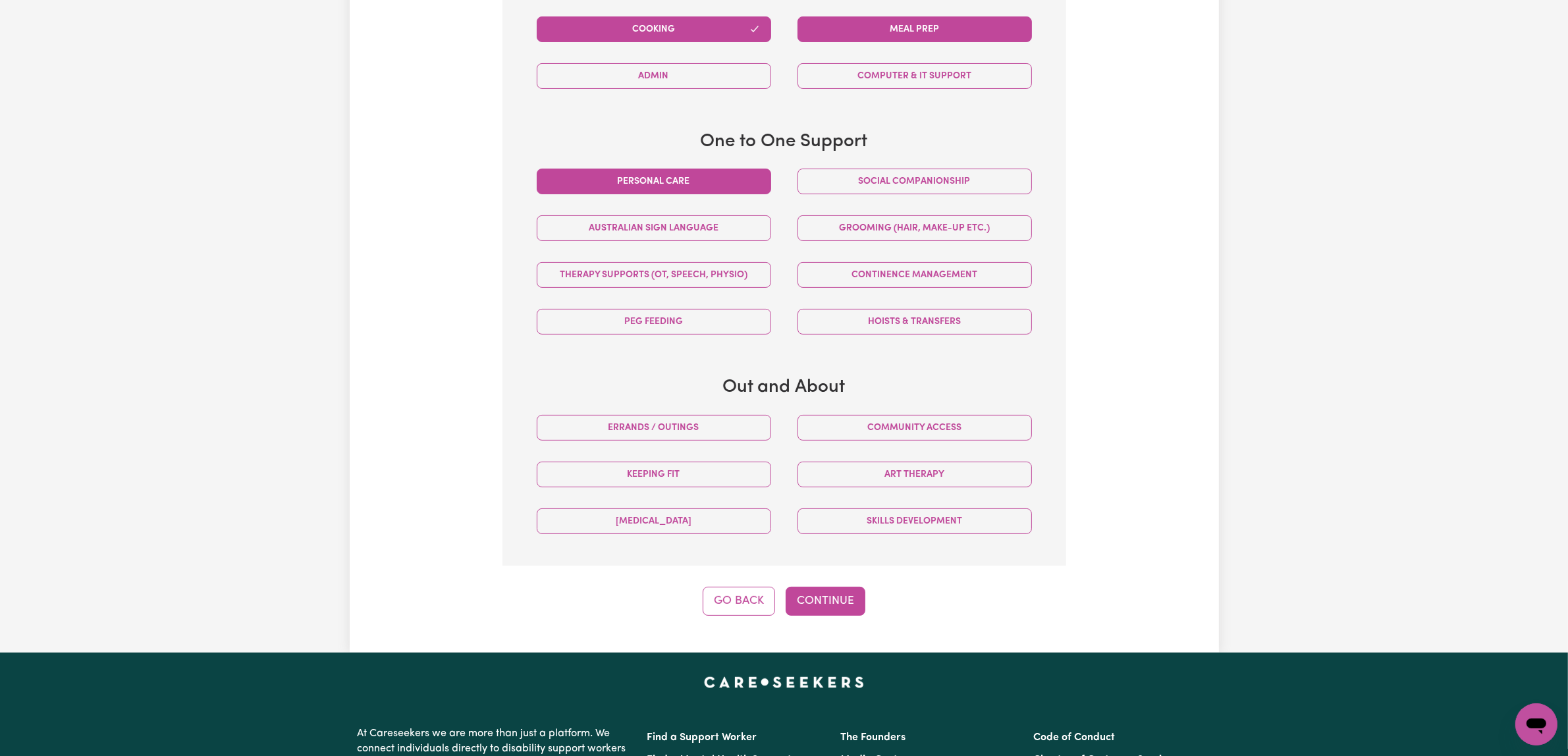
click at [649, 194] on button "Personal care" at bounding box center [654, 181] width 235 height 26
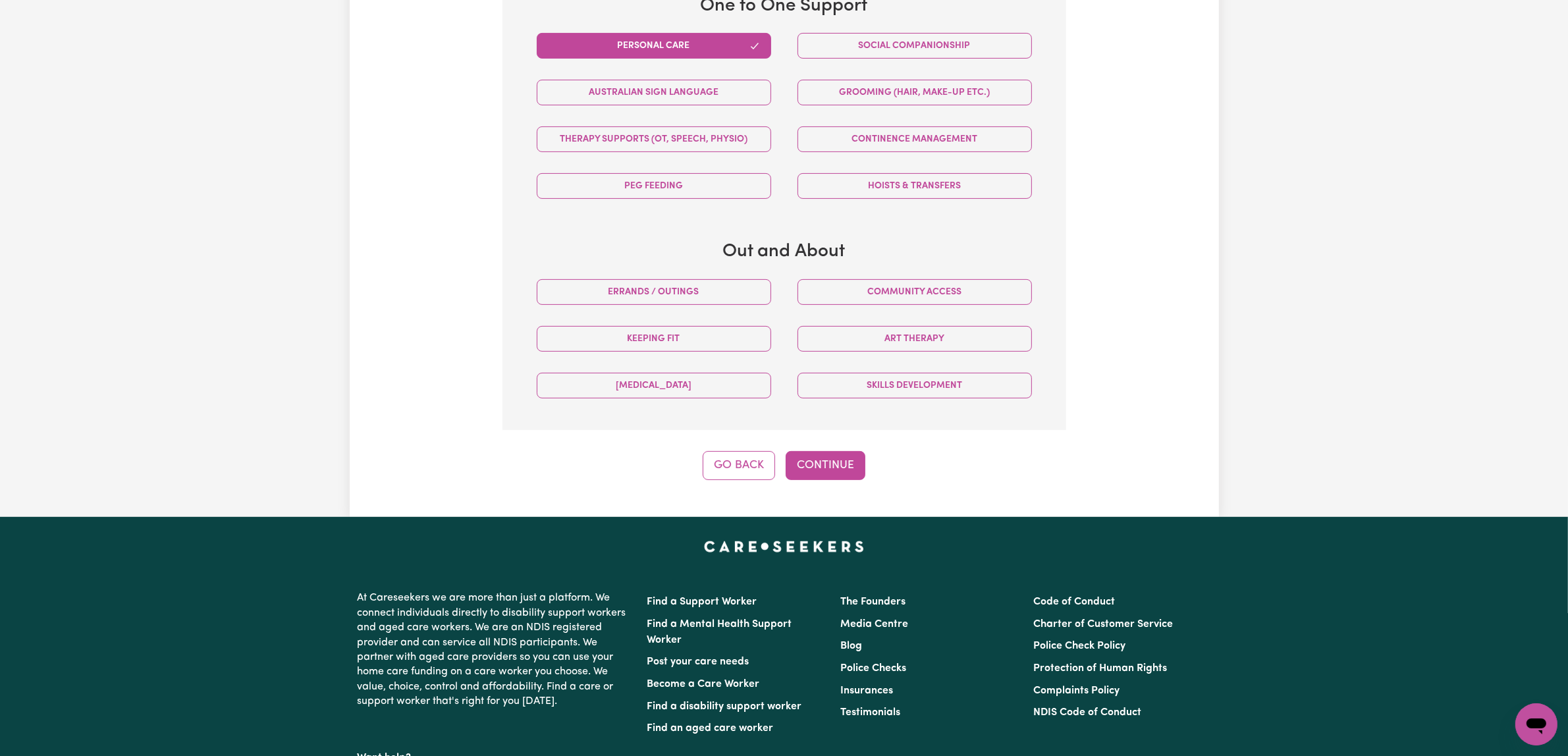
scroll to position [754, 0]
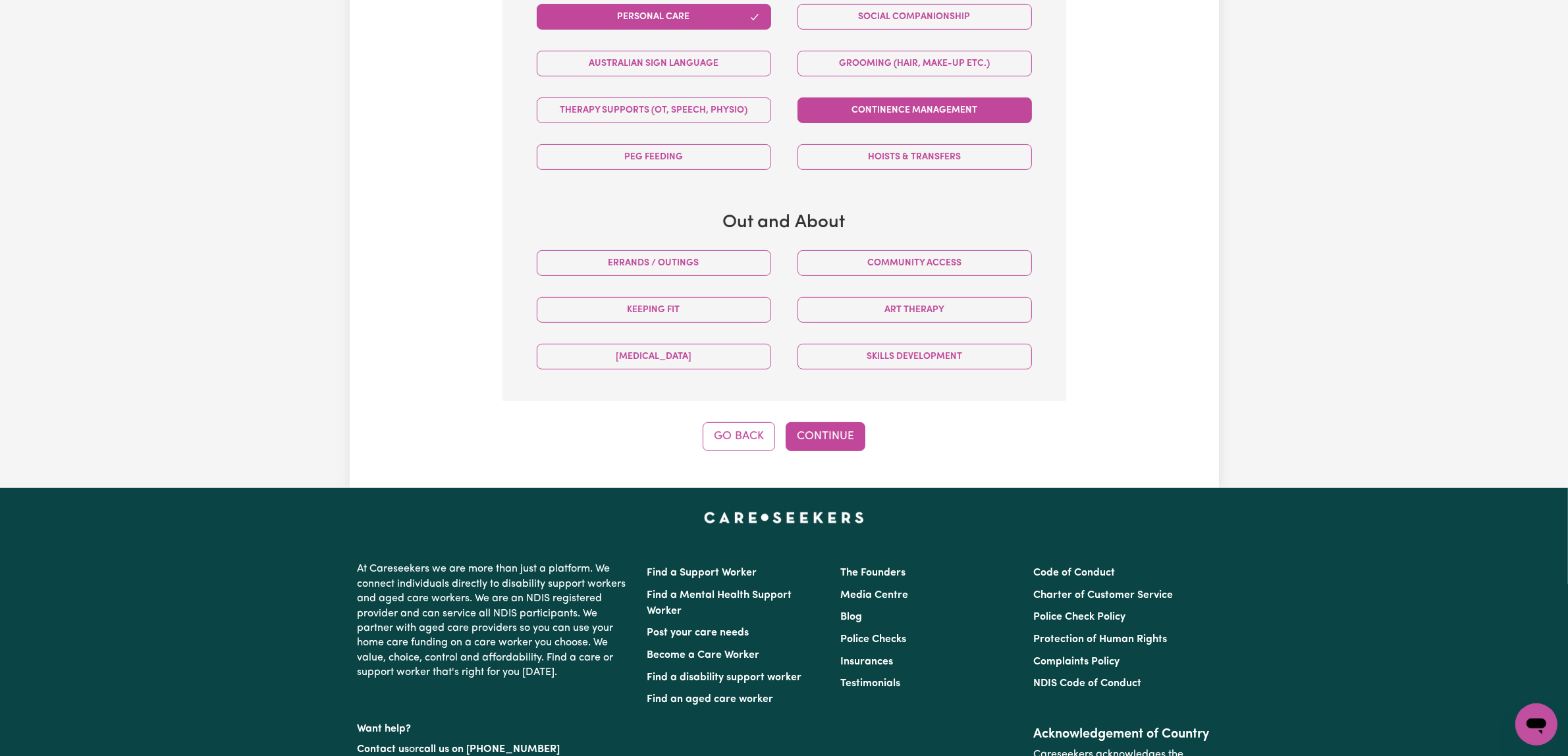
click at [953, 123] on button "Continence management" at bounding box center [915, 110] width 235 height 26
click at [970, 123] on button "Continence management" at bounding box center [915, 110] width 235 height 26
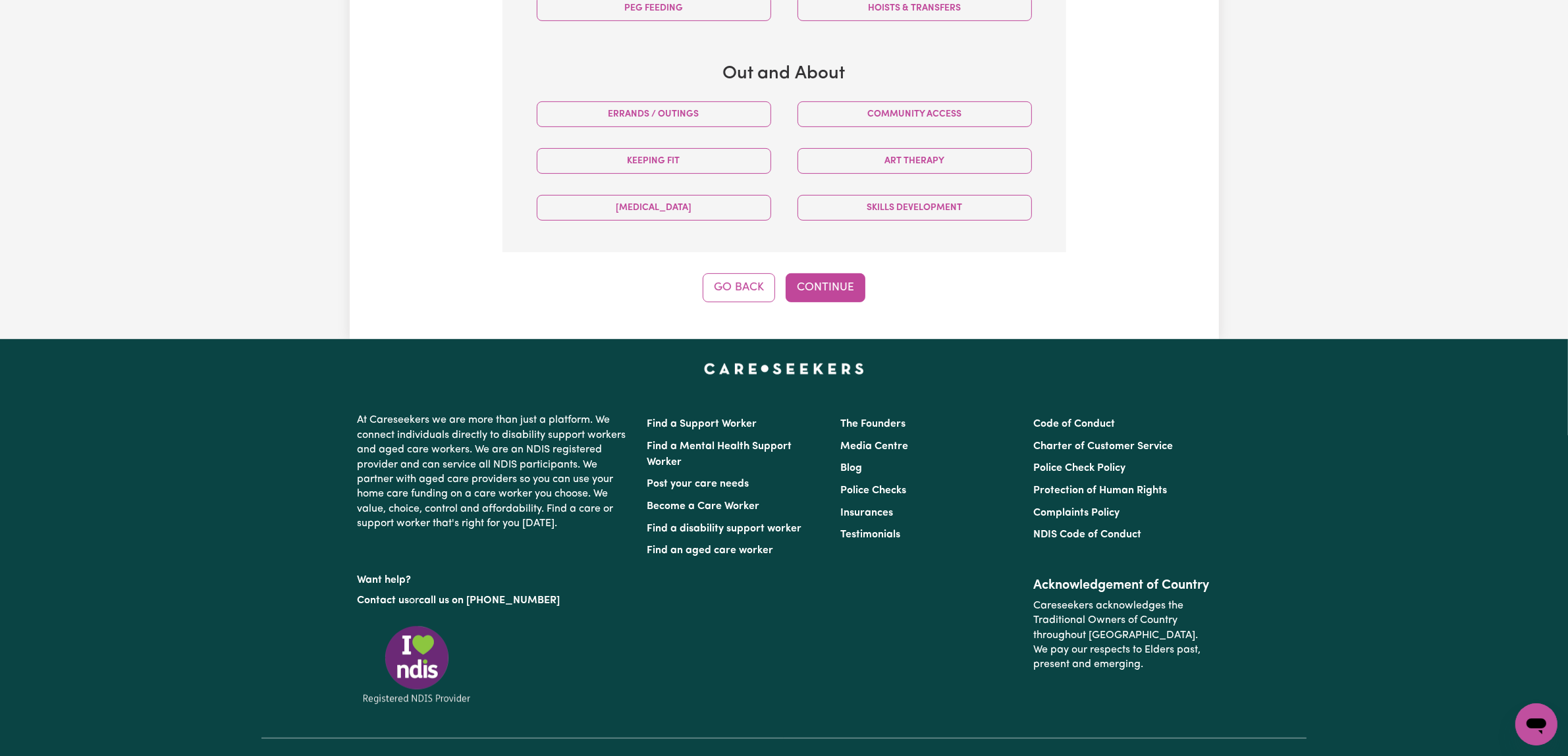
scroll to position [1083, 0]
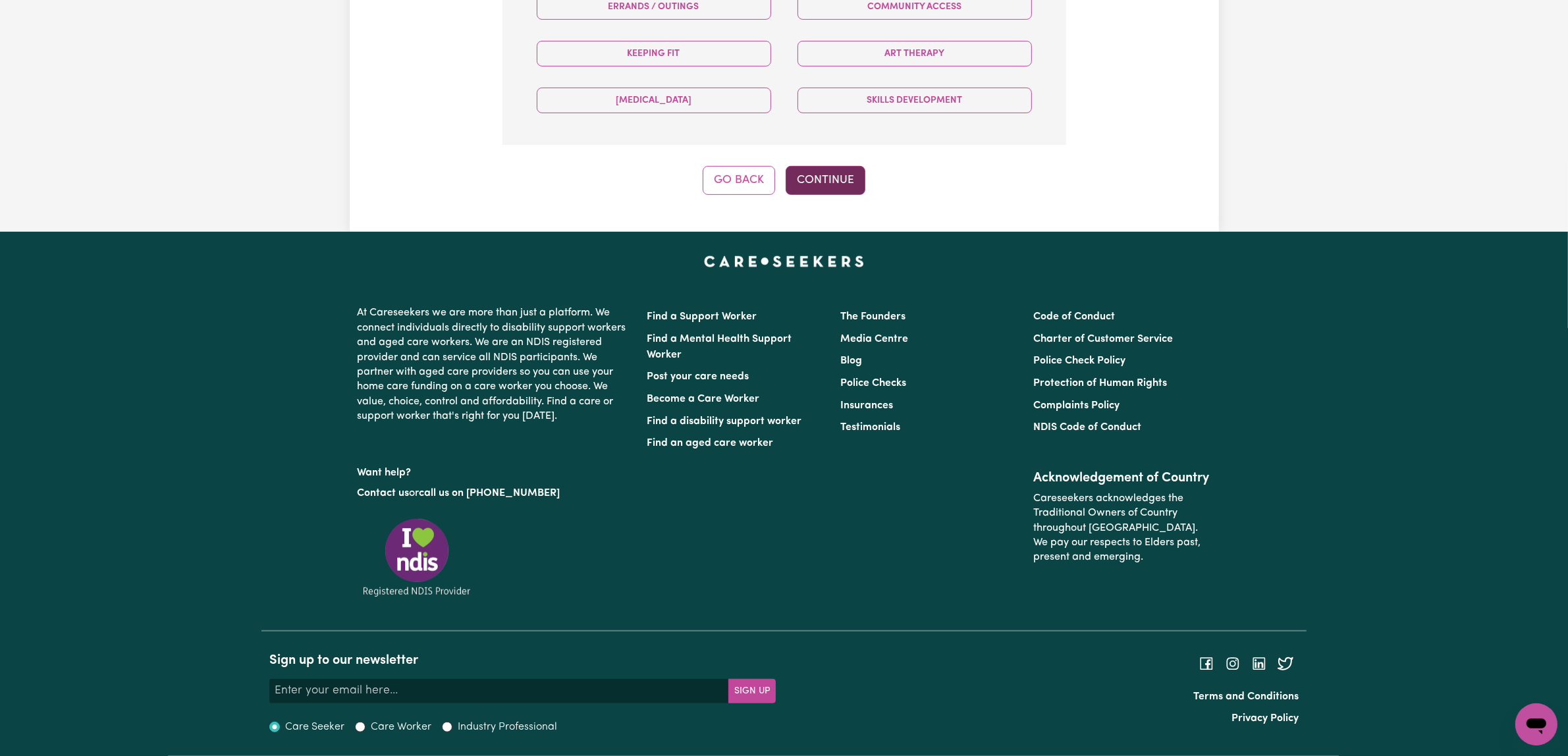
click at [859, 195] on button "Continue" at bounding box center [825, 180] width 79 height 29
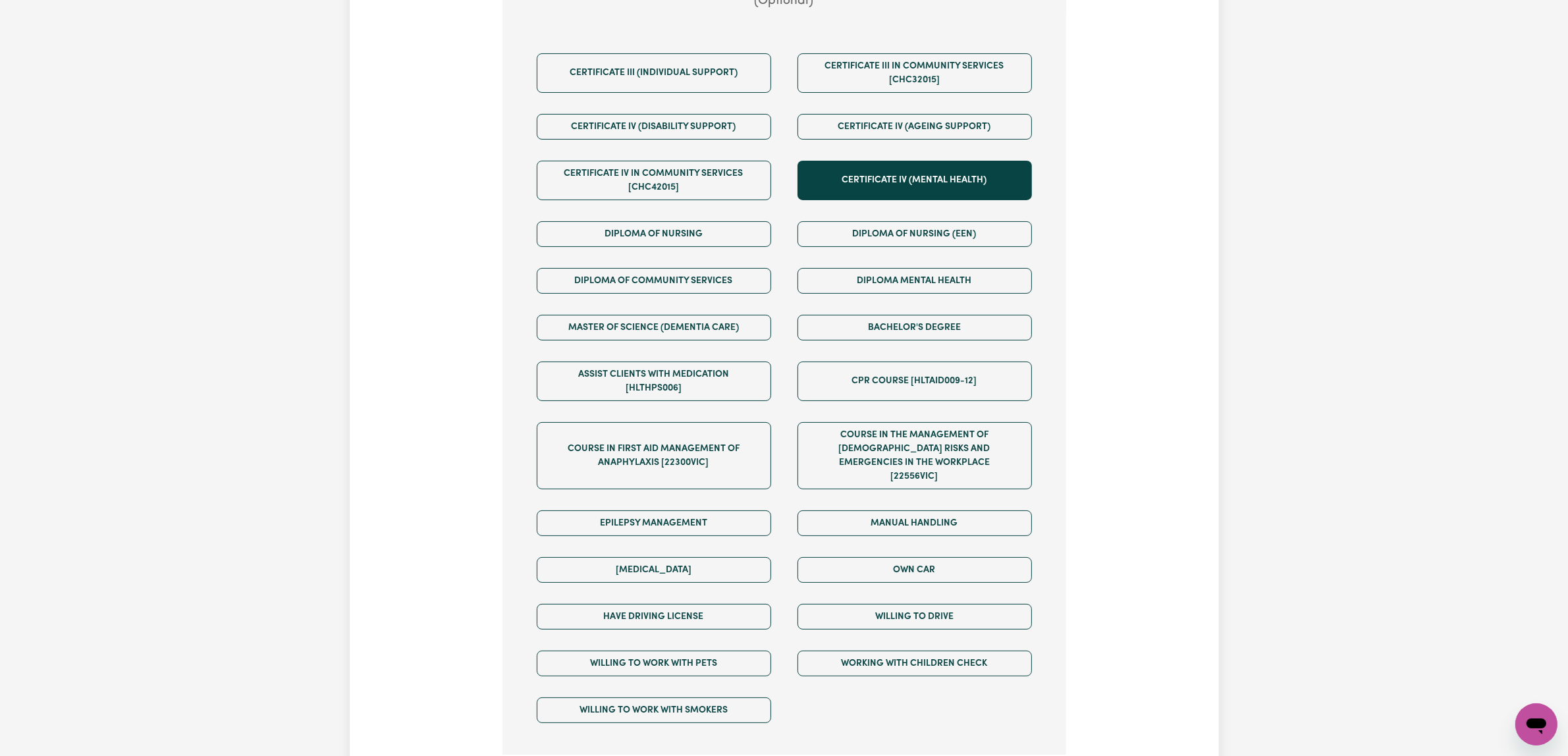
scroll to position [425, 0]
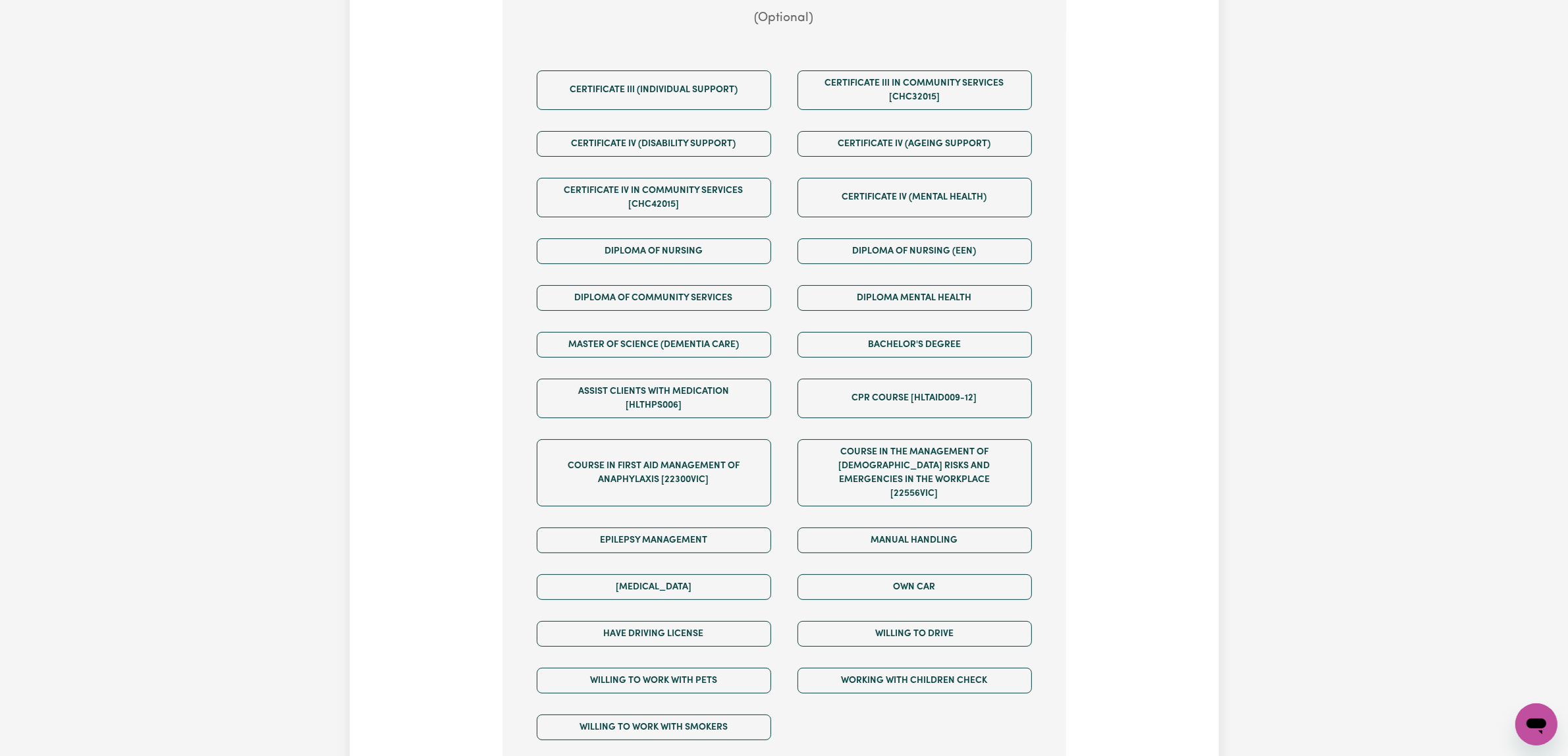
click at [1135, 491] on div "Tell us your care and support requirements Welcome to Careseekers. We are excit…" at bounding box center [784, 239] width 869 height 1164
click at [651, 110] on button "Certificate III (Individual Support)" at bounding box center [654, 90] width 235 height 39
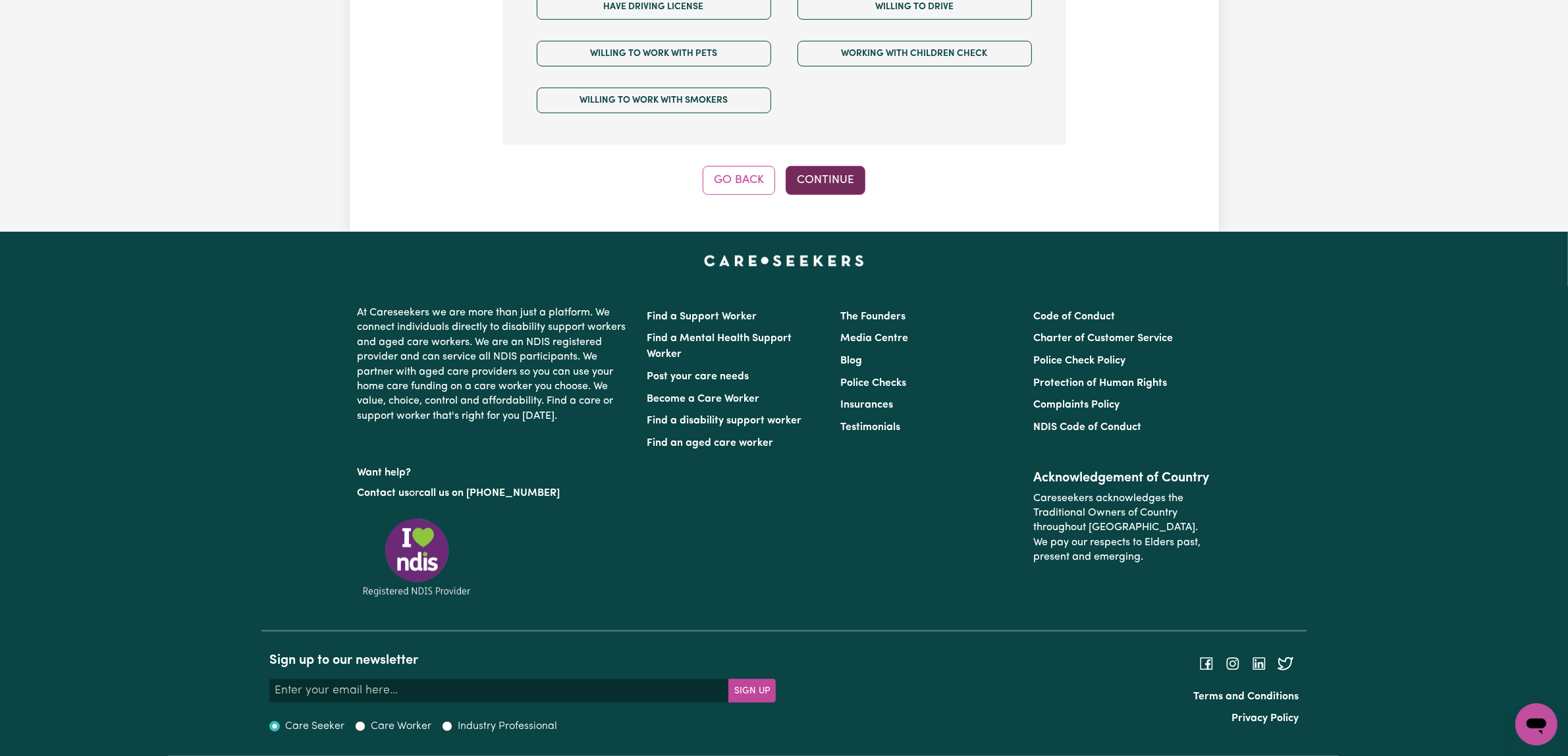
click at [851, 195] on button "Continue" at bounding box center [825, 180] width 79 height 29
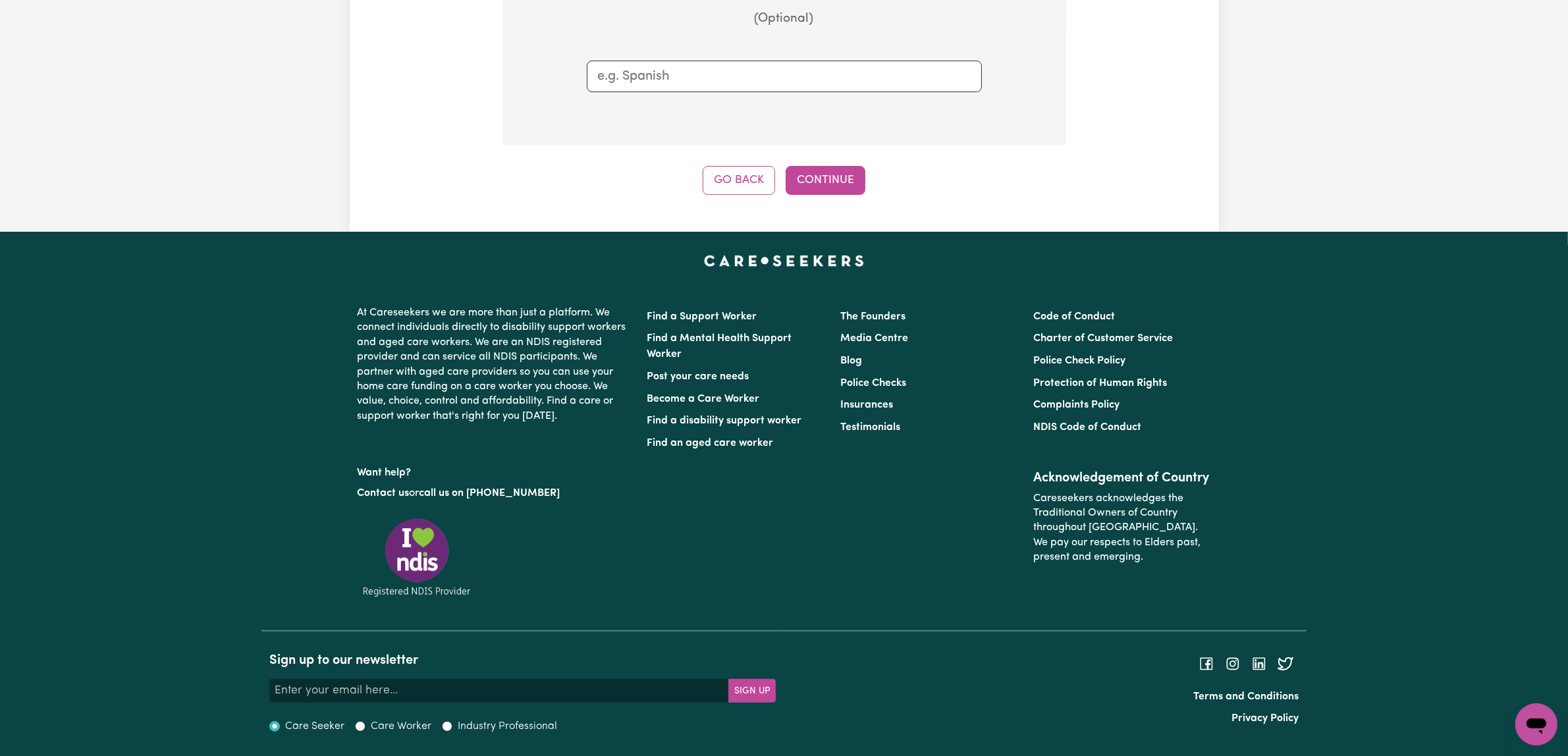
scroll to position [425, 0]
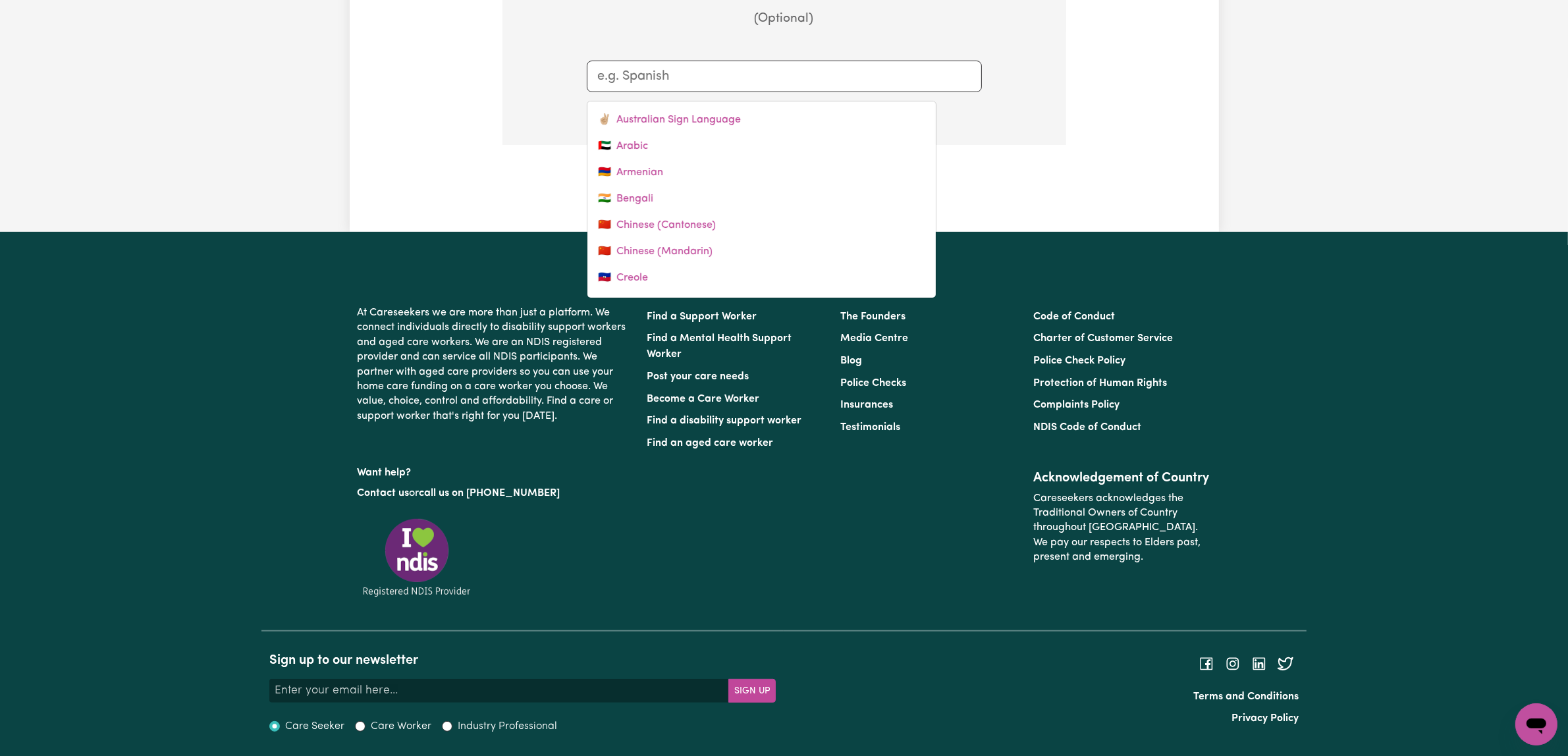
click at [818, 86] on input "text" at bounding box center [784, 76] width 373 height 20
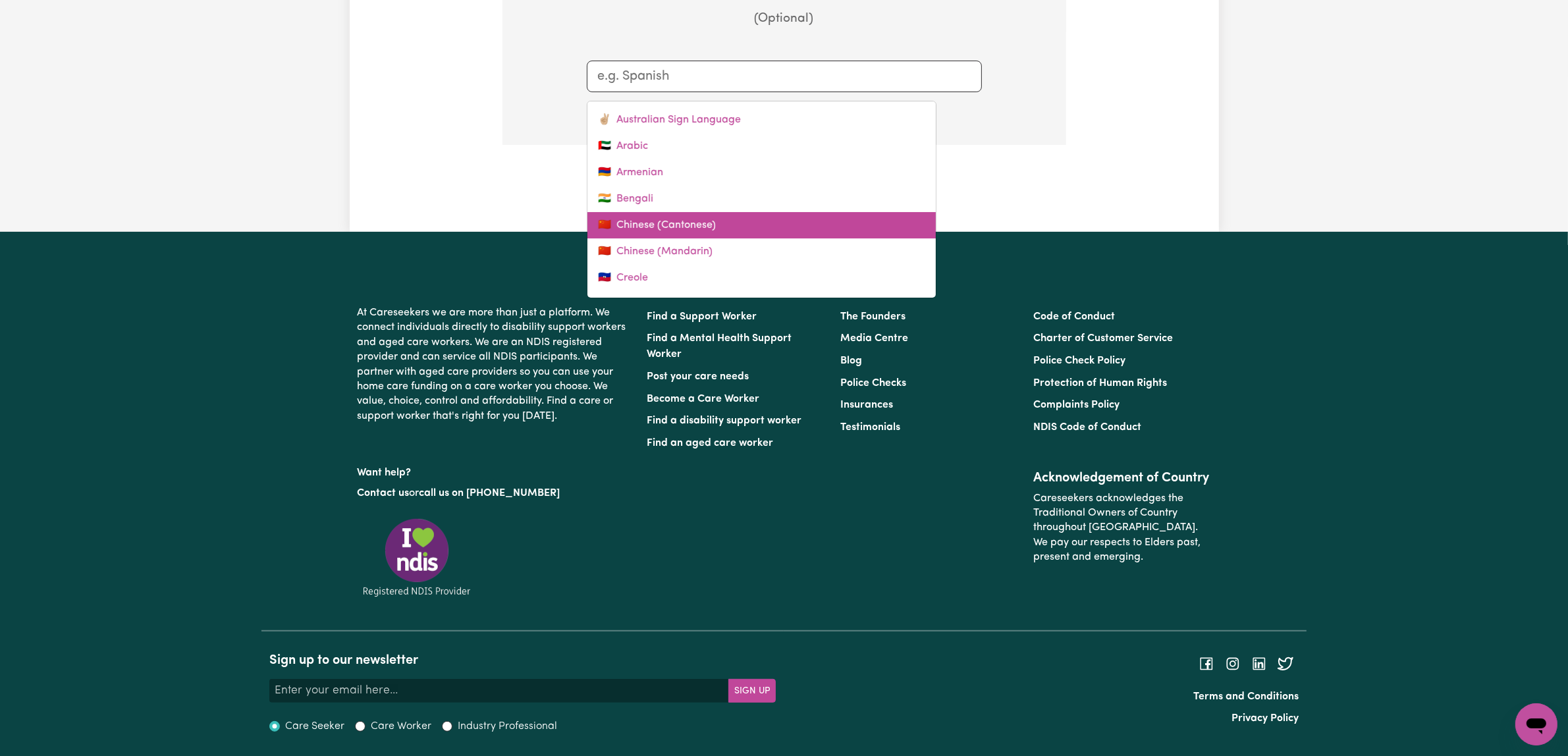
click at [765, 239] on link "🇨🇳 Chinese (Cantonese)" at bounding box center [762, 225] width 349 height 27
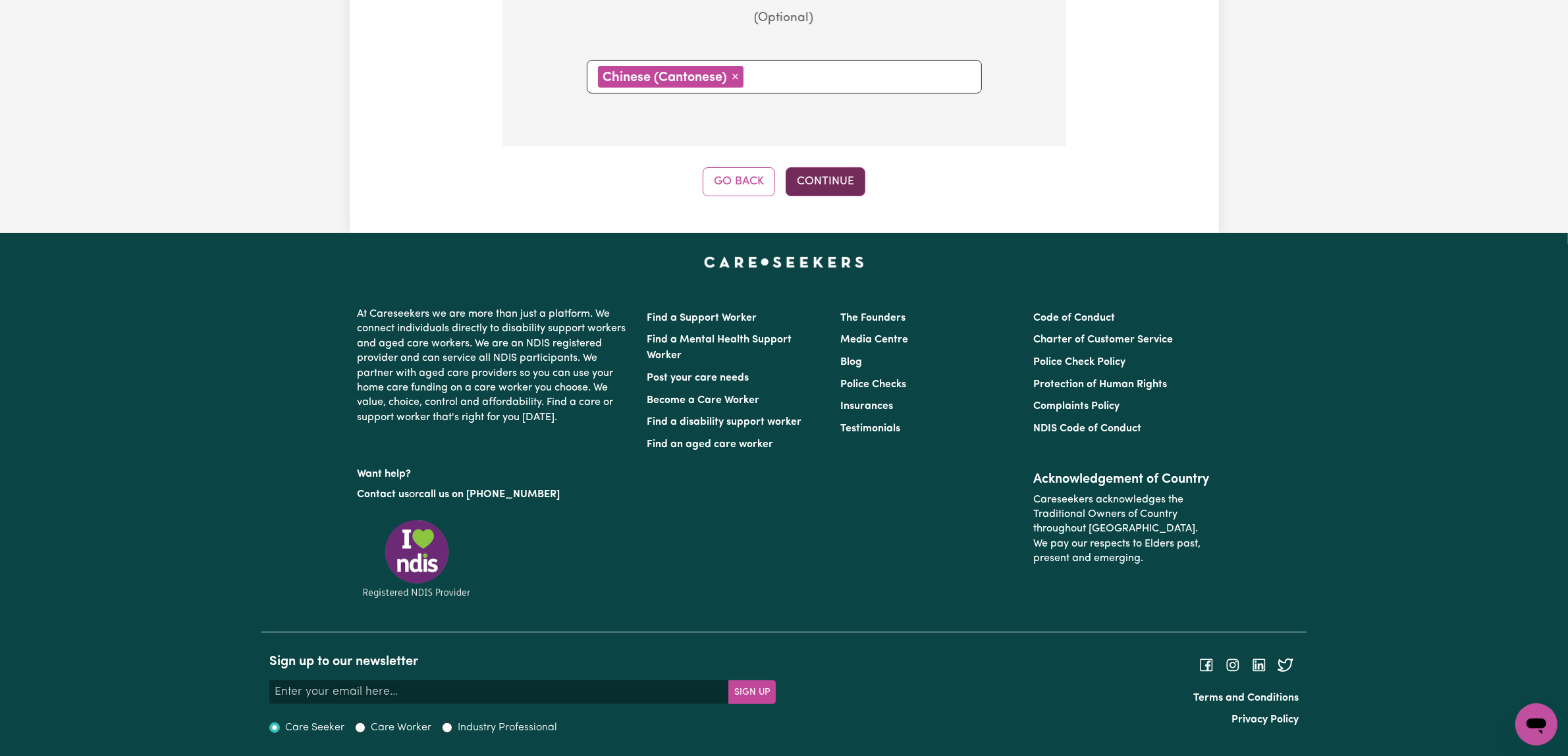
click at [843, 196] on button "Continue" at bounding box center [825, 181] width 79 height 29
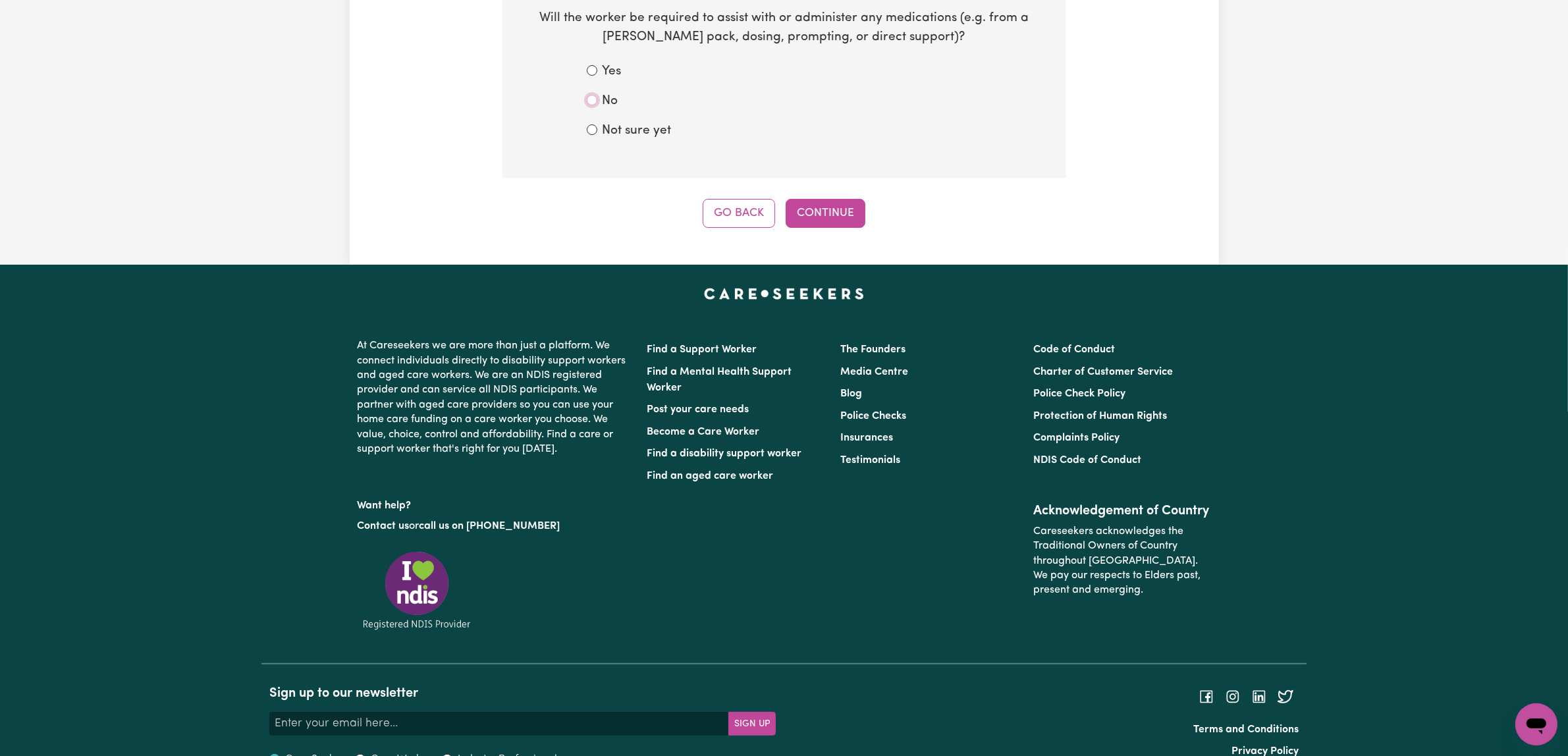
click at [598, 105] on input "No" at bounding box center [591, 100] width 10 height 10
radio input "true"
click at [857, 228] on button "Continue" at bounding box center [825, 213] width 79 height 29
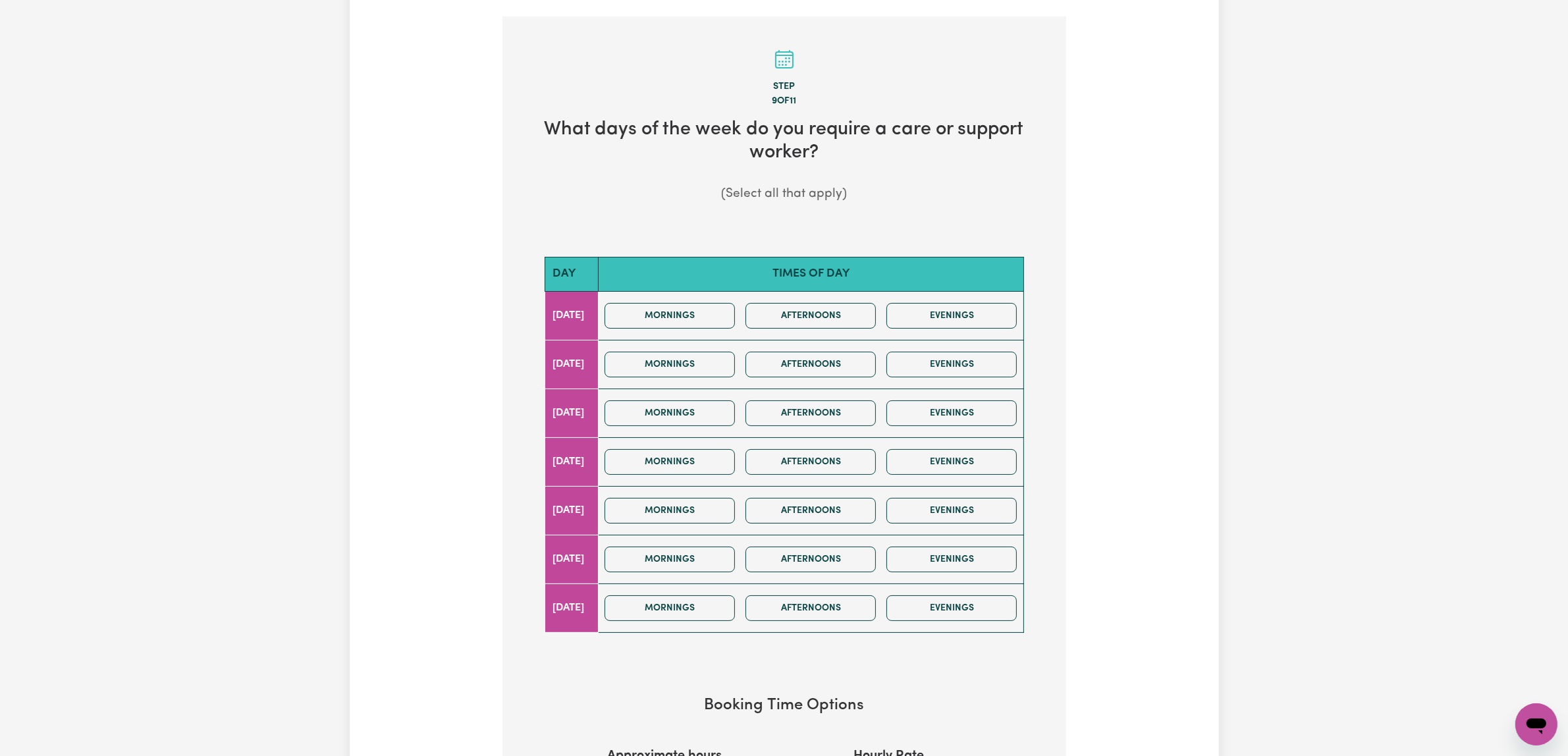
scroll to position [411, 0]
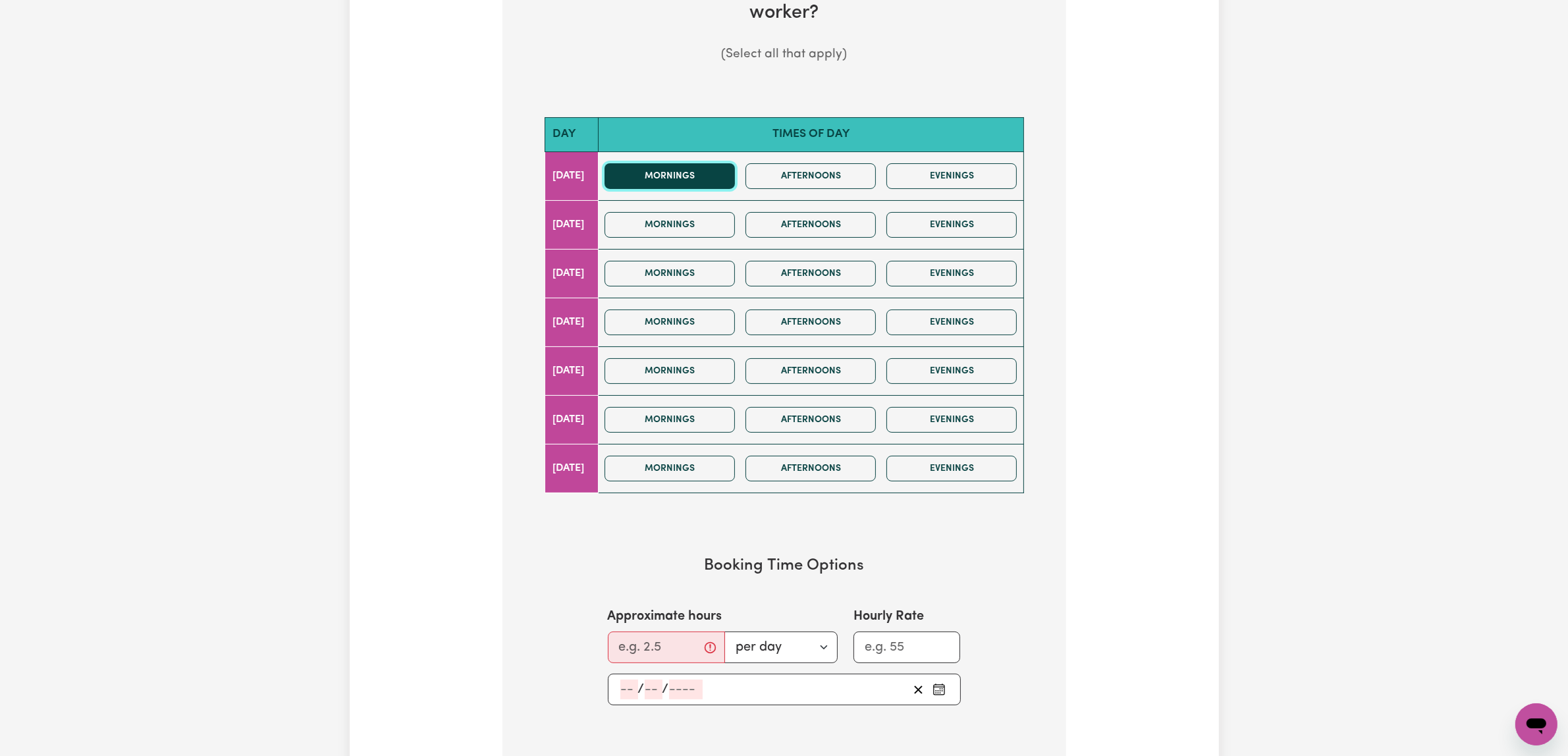
click at [735, 189] on button "Mornings" at bounding box center [670, 176] width 130 height 26
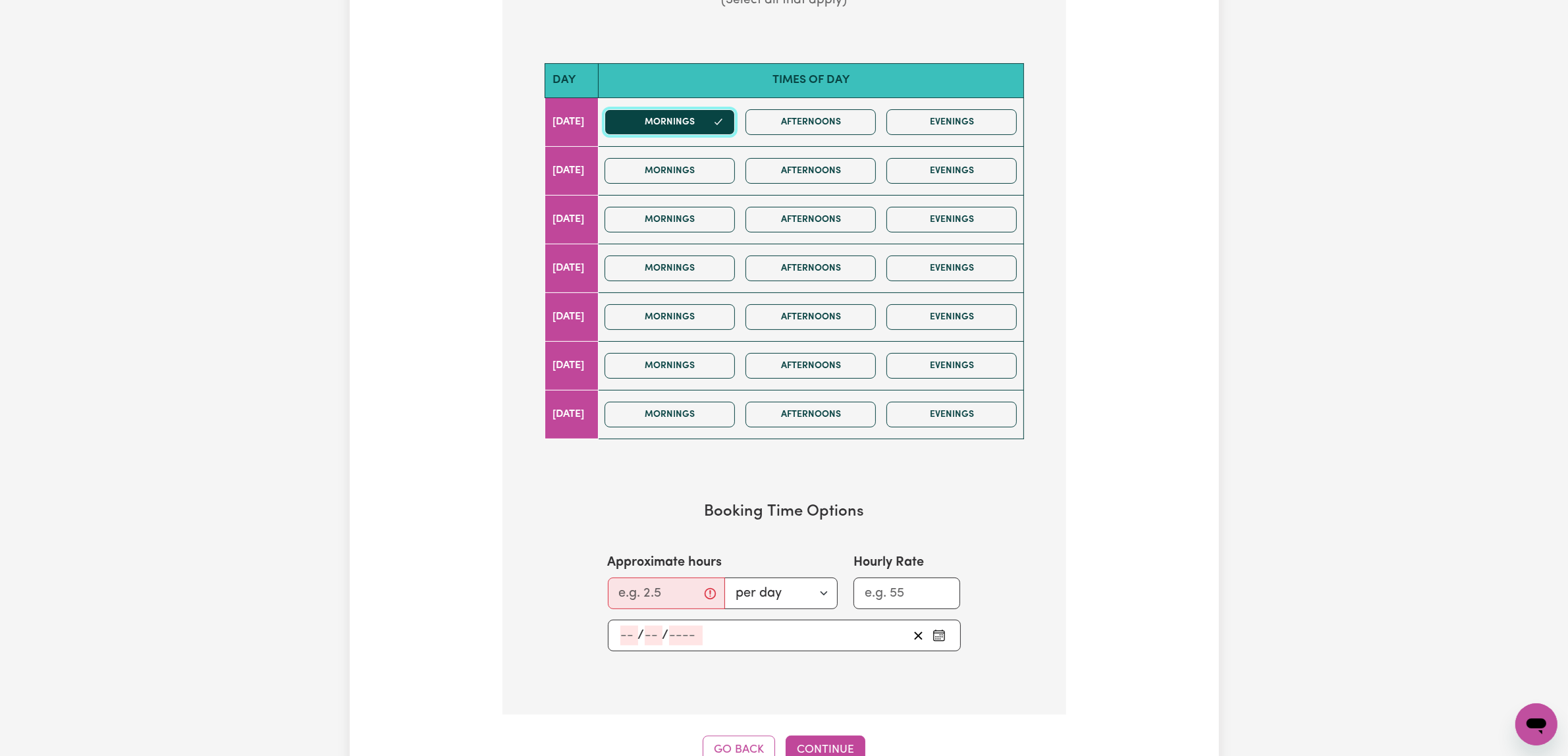
scroll to position [494, 0]
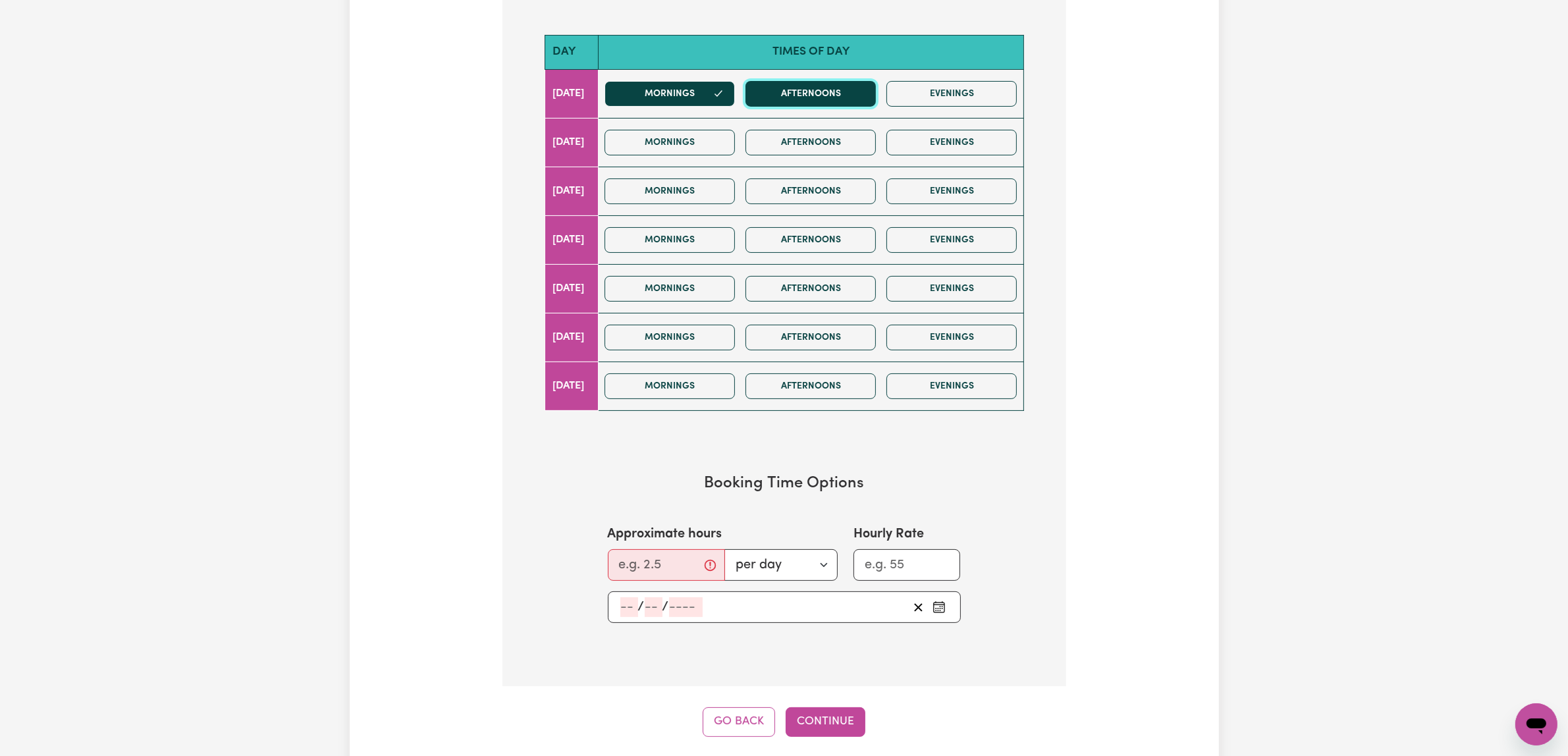
click at [875, 107] on button "Afternoons" at bounding box center [810, 93] width 130 height 26
click at [735, 107] on button "Mornings" at bounding box center [670, 93] width 130 height 26
click at [863, 96] on icon "button" at bounding box center [859, 93] width 6 height 5
click at [735, 107] on button "Mornings" at bounding box center [670, 93] width 130 height 26
click at [875, 107] on button "Afternoons" at bounding box center [810, 93] width 130 height 26
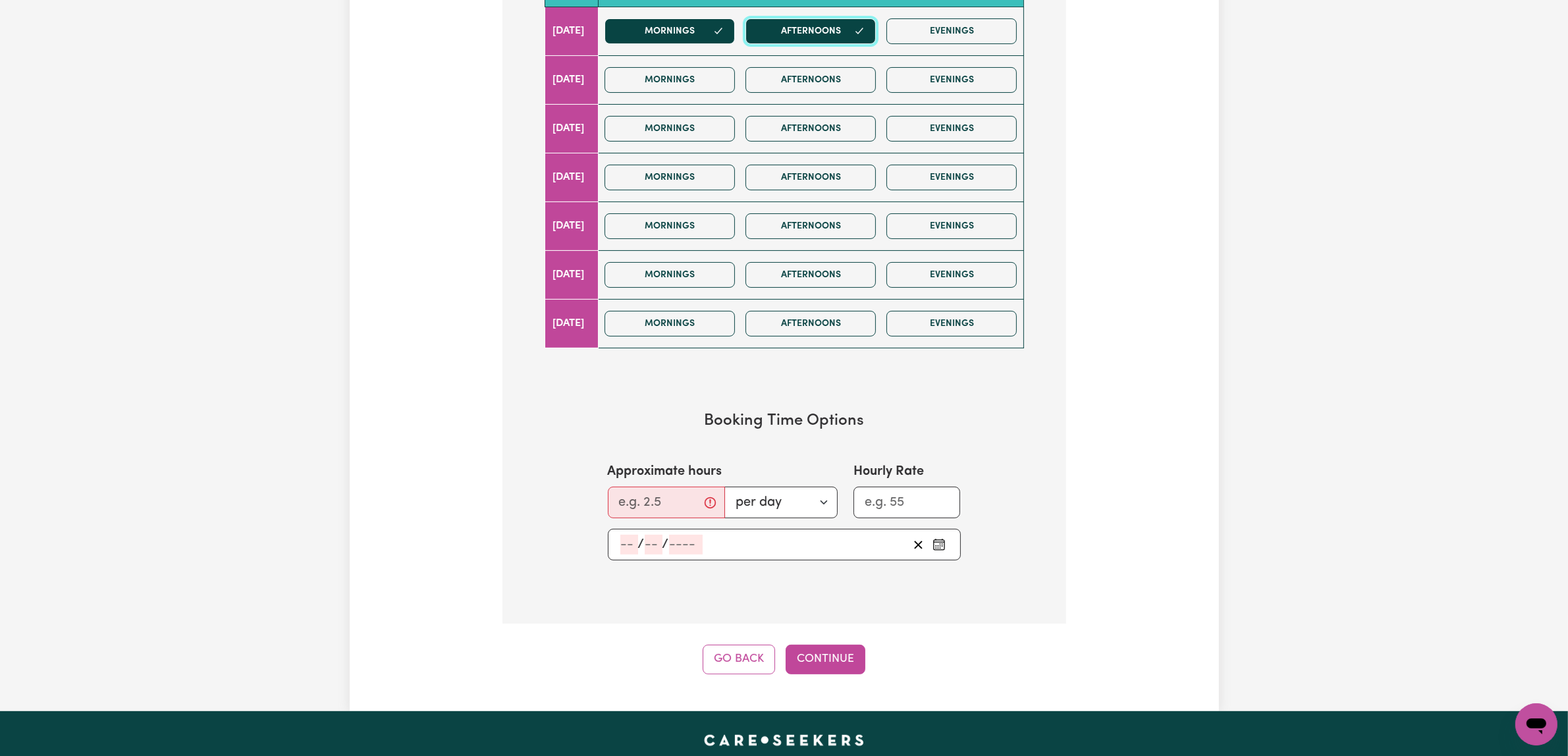
scroll to position [659, 0]
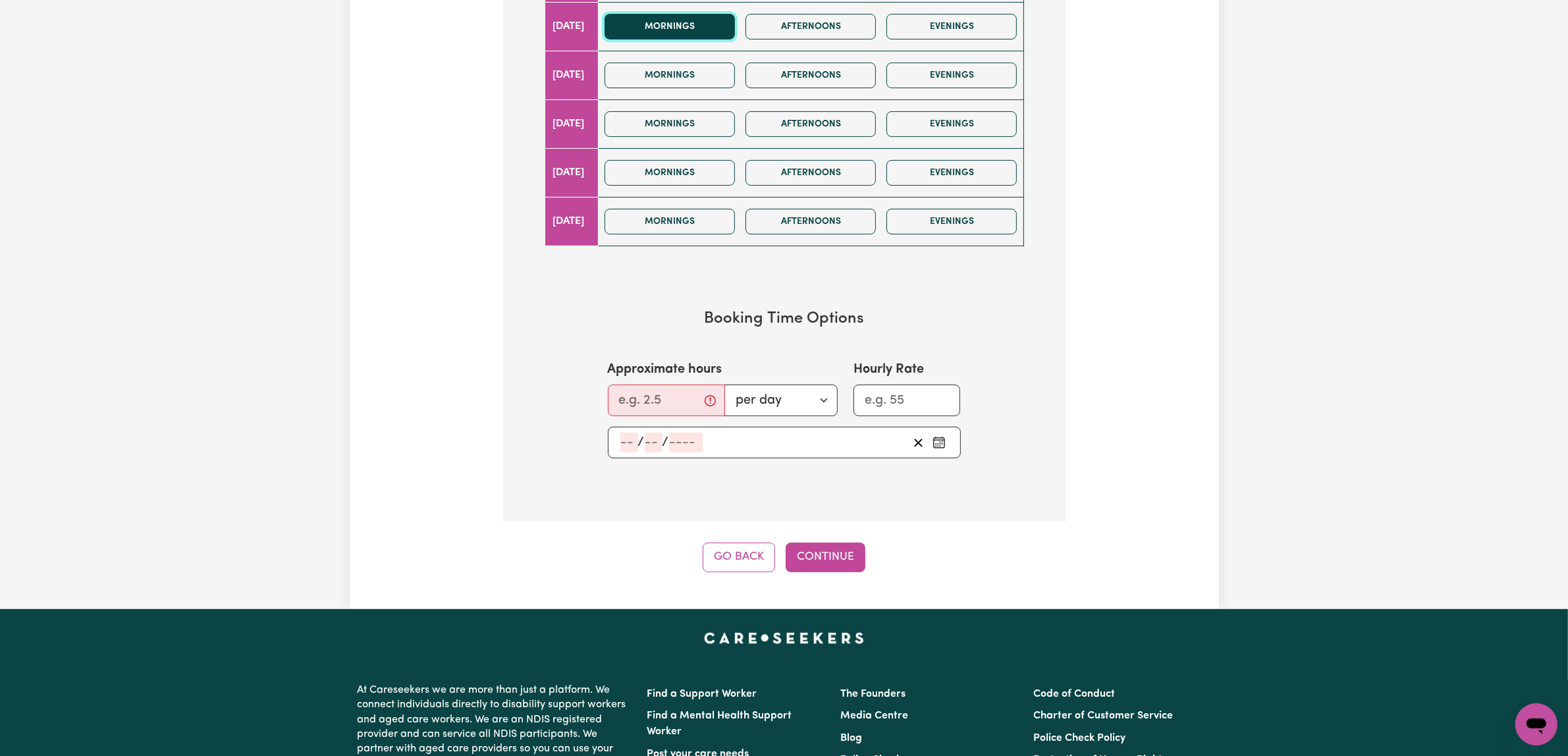
click at [735, 39] on button "Mornings" at bounding box center [670, 27] width 130 height 26
click at [875, 39] on button "Afternoons" at bounding box center [810, 27] width 130 height 26
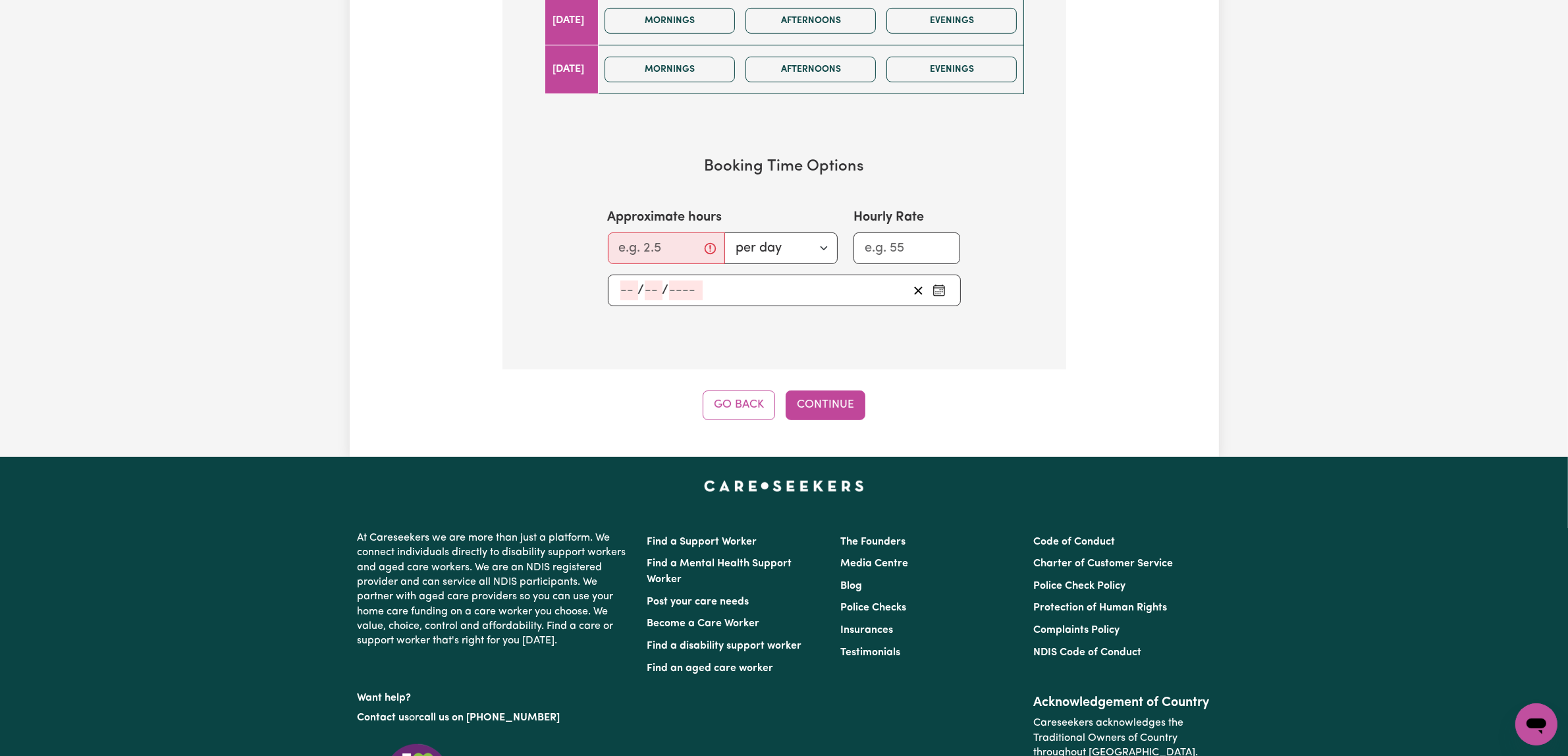
scroll to position [823, 0]
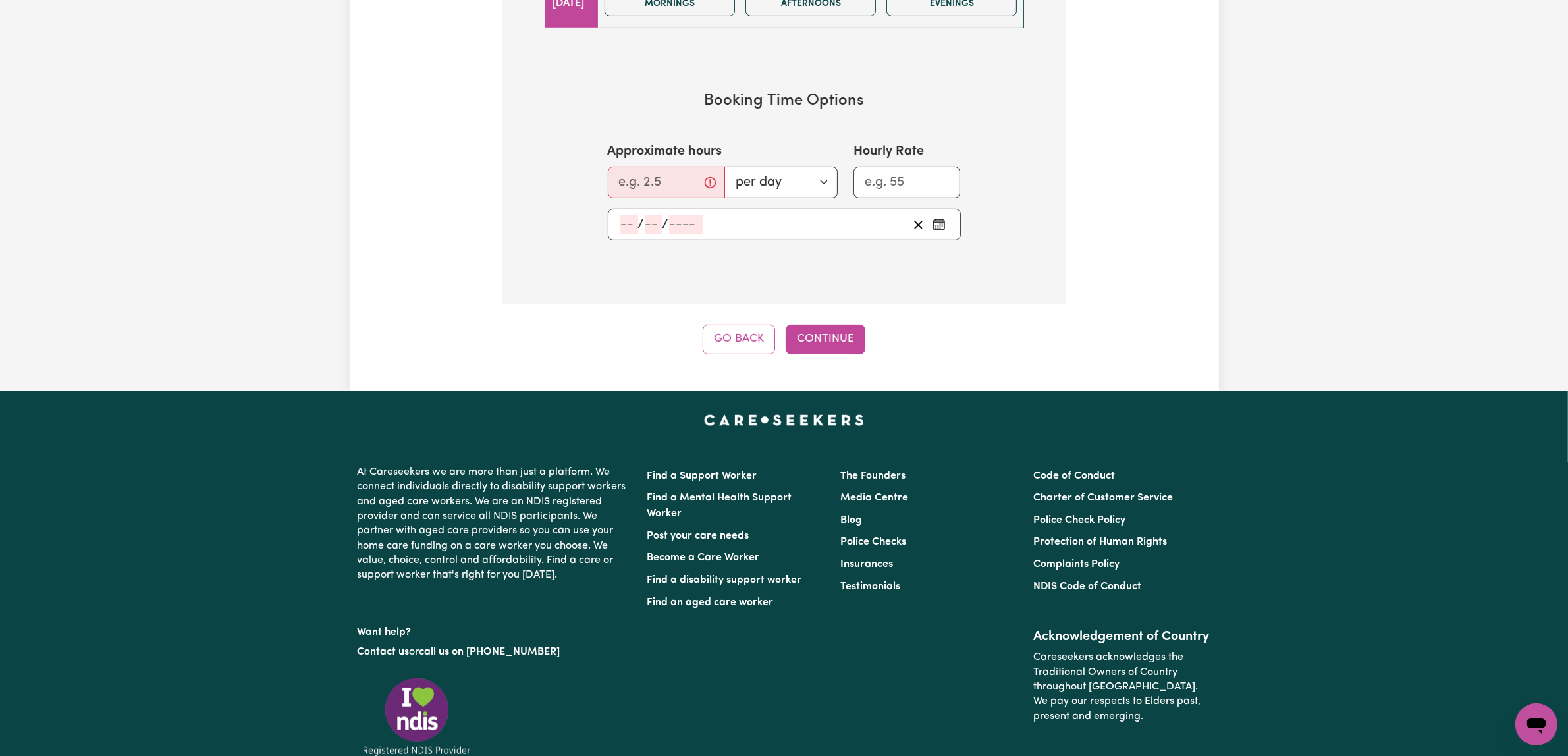
scroll to position [905, 0]
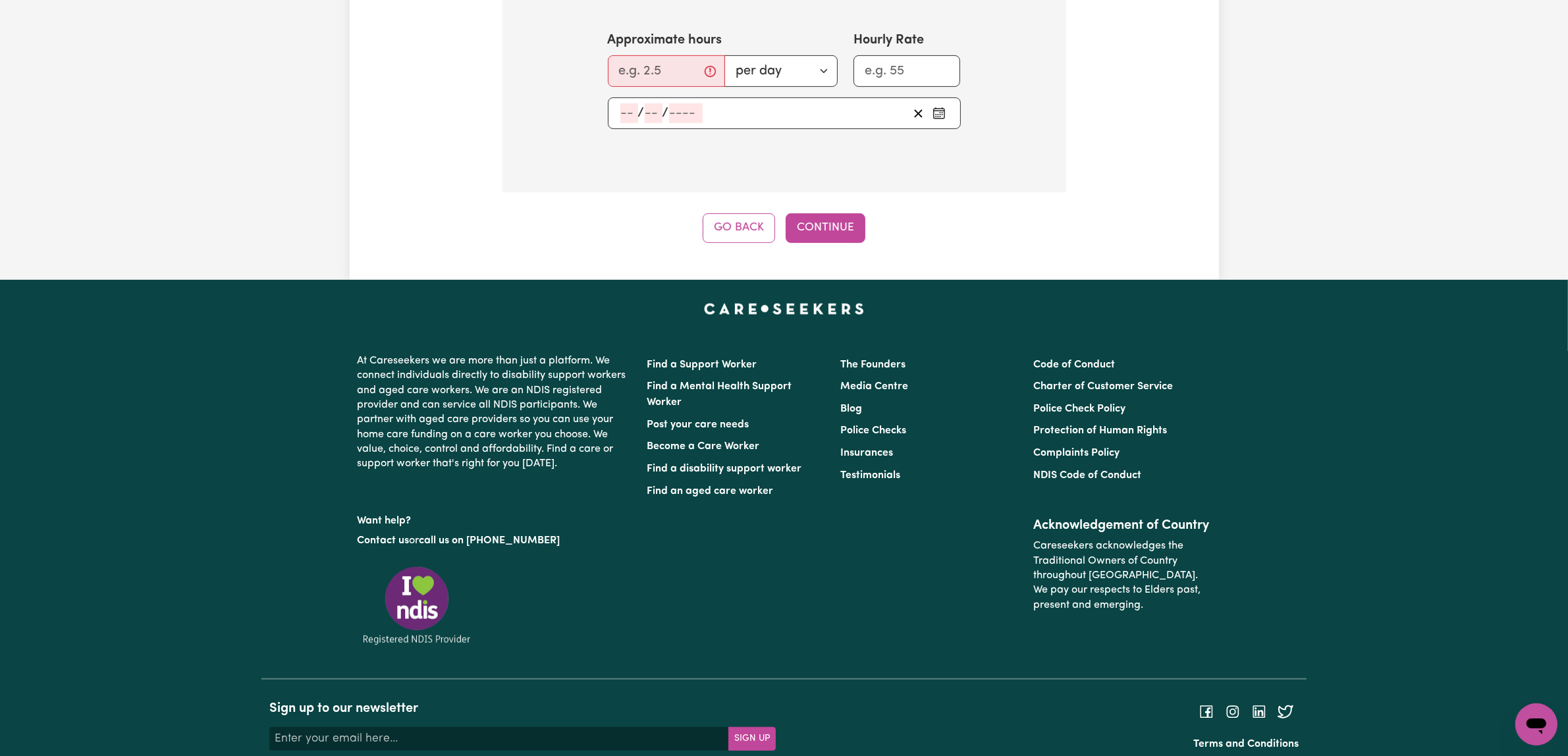
scroll to position [1317, 0]
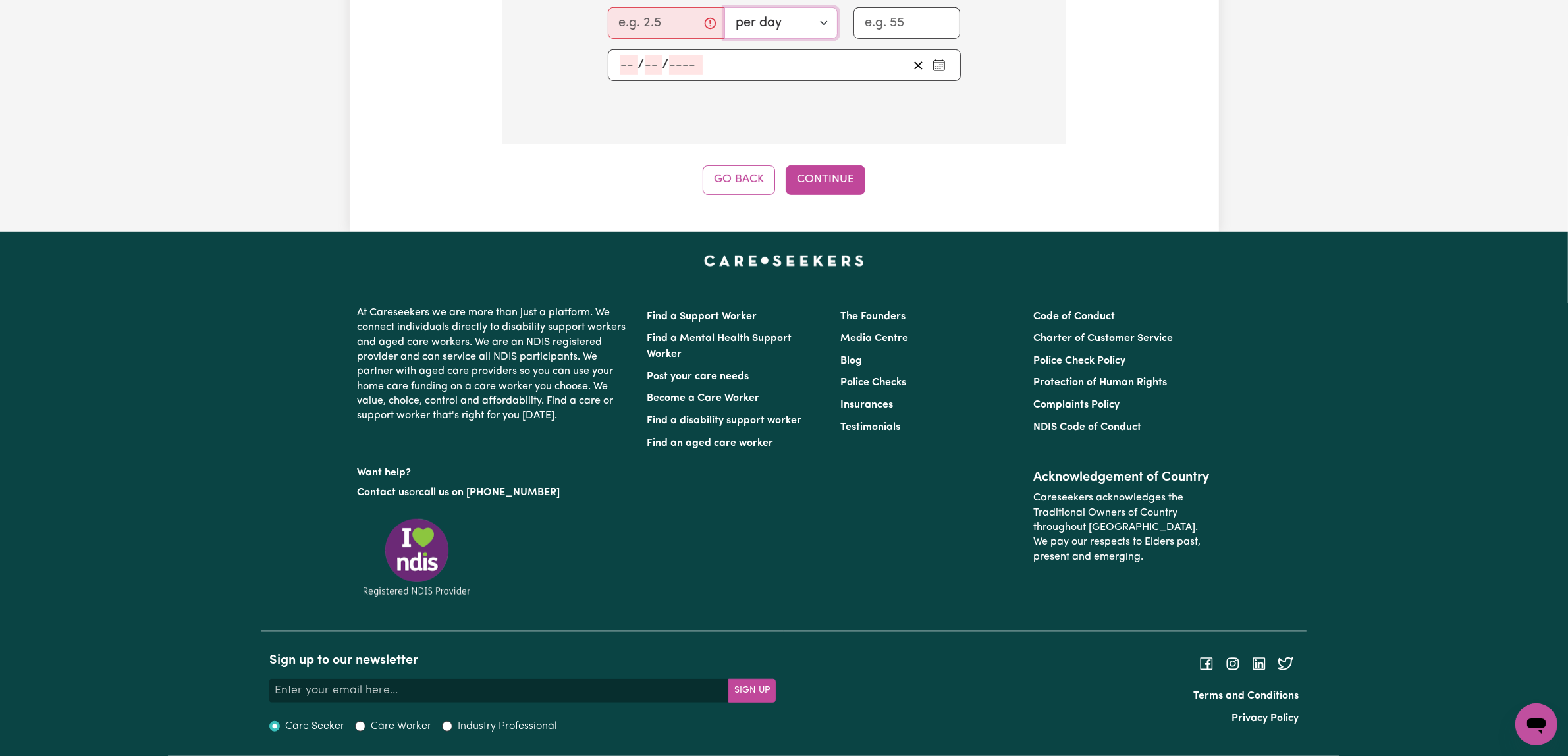
click at [799, 38] on select "per day per week" at bounding box center [781, 23] width 113 height 31
click at [692, 38] on input "0.25" at bounding box center [662, 23] width 108 height 31
drag, startPoint x: 695, startPoint y: 480, endPoint x: 590, endPoint y: 476, distance: 105.1
click at [590, 103] on section "Booking Time Options Approximate hours 0.25 per day per week Hourly Rate / /" at bounding box center [784, 7] width 521 height 192
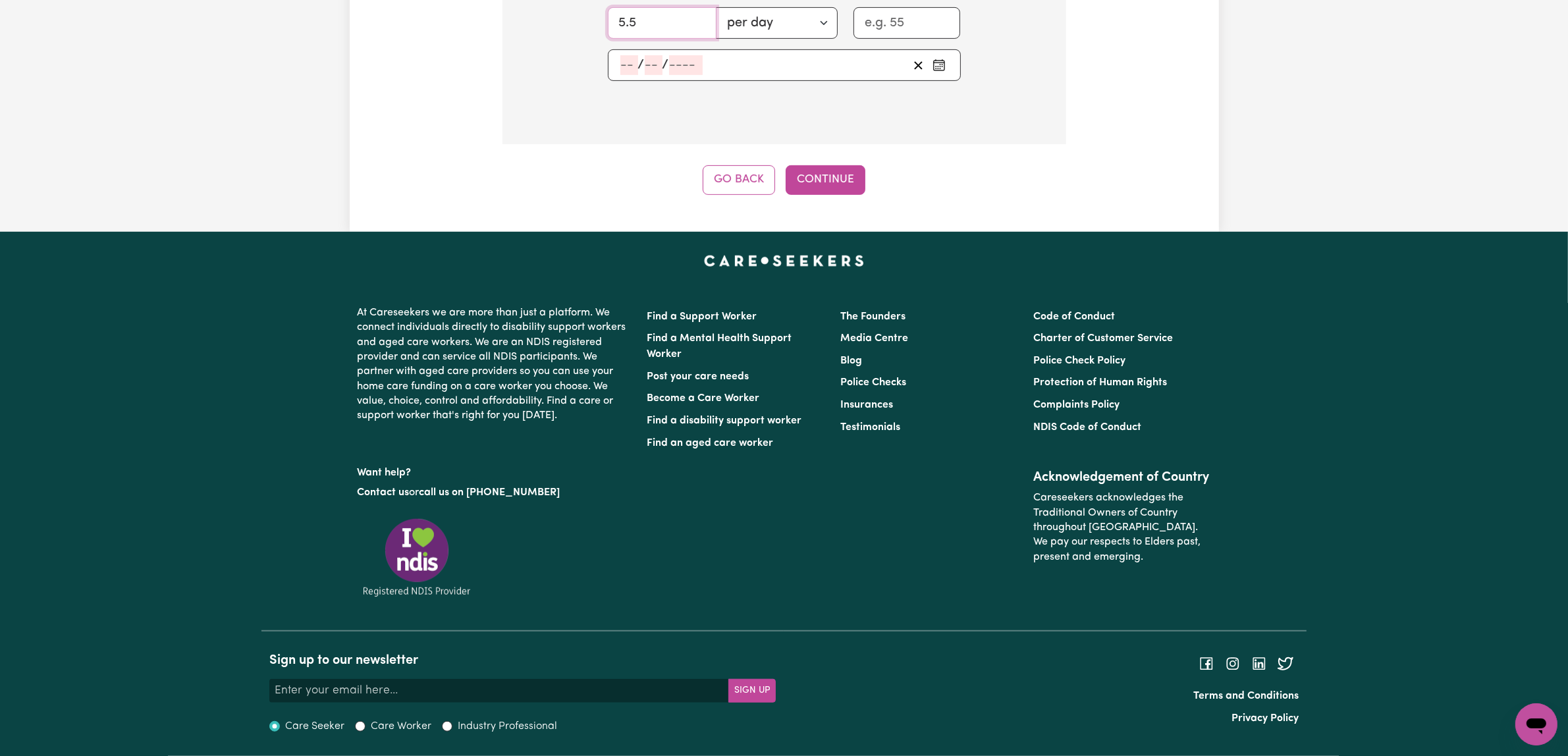
type input "5.5"
click at [1028, 103] on section "Booking Time Options Approximate hours 5.5 per day per week Hourly Rate / /" at bounding box center [784, 7] width 521 height 192
click at [1019, 103] on section "Booking Time Options Approximate hours 5.5 per day per week Hourly Rate / /" at bounding box center [784, 7] width 521 height 192
click at [878, 38] on input "Hourly Rate" at bounding box center [907, 23] width 108 height 31
click at [1002, 103] on section "Booking Time Options Approximate hours 5.5 per day per week Hourly Rate / /" at bounding box center [784, 7] width 521 height 192
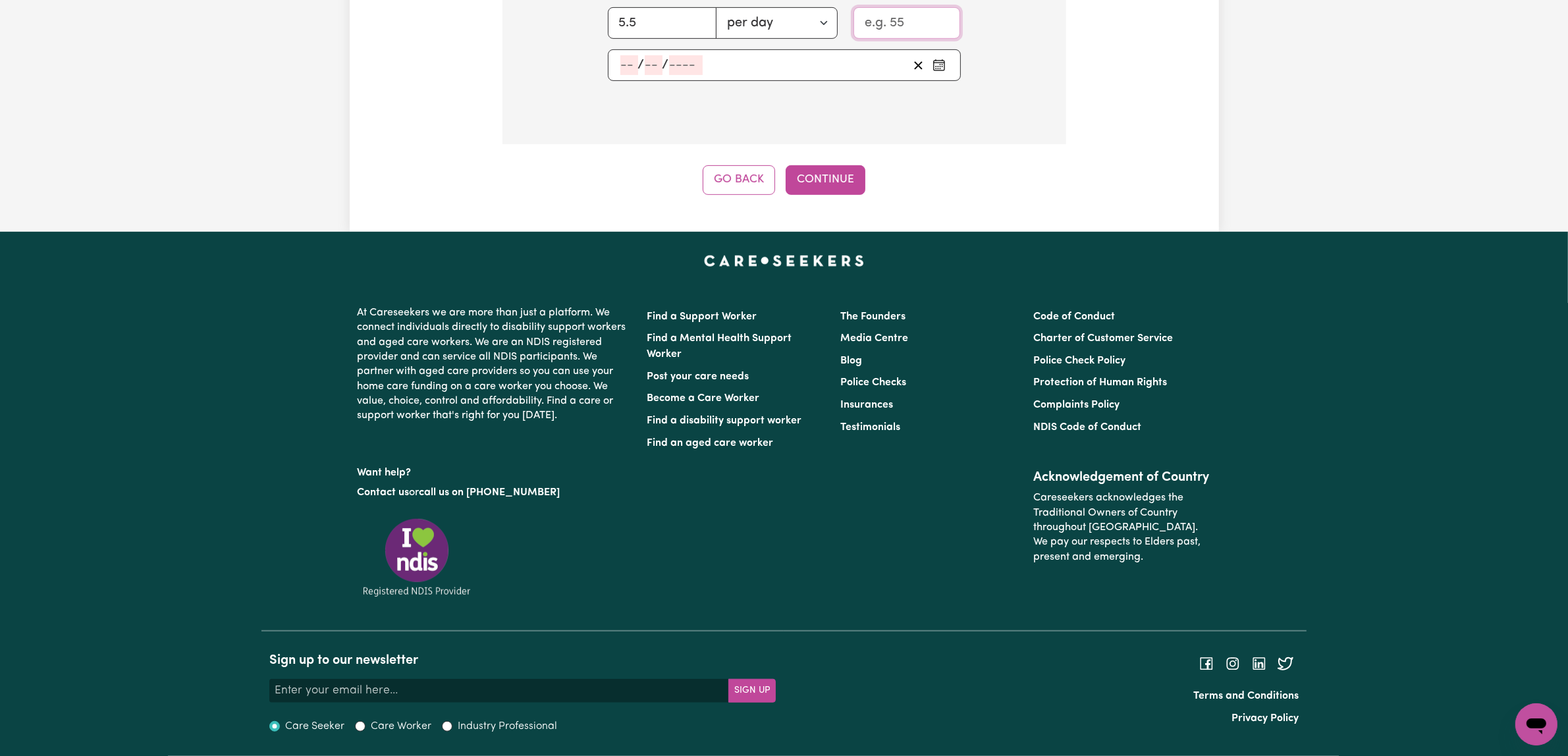
drag, startPoint x: 855, startPoint y: 502, endPoint x: 942, endPoint y: 505, distance: 87.1
click at [942, 38] on div "Approximate hours 5.5 per day per week Hourly Rate" at bounding box center [784, 10] width 416 height 57
click at [872, 38] on input "Hourly Rate" at bounding box center [907, 23] width 108 height 31
click at [861, 38] on input "Hourly Rate" at bounding box center [907, 23] width 108 height 31
type input "50"
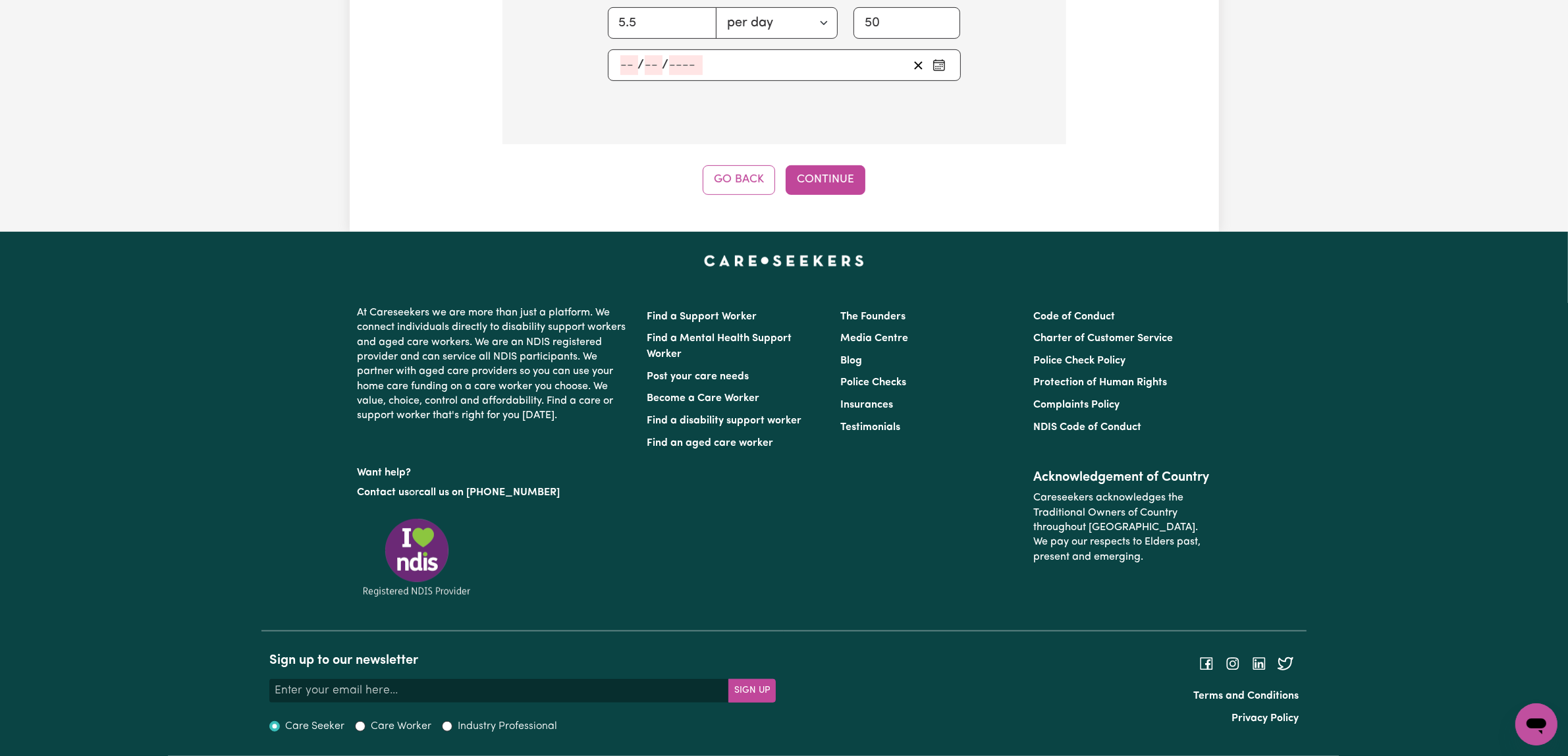
click at [959, 38] on div "Approximate hours 5.5 per day per week Hourly Rate 50" at bounding box center [784, 10] width 416 height 57
click at [933, 64] on icon "Pick an approximate start date" at bounding box center [938, 64] width 10 height 0
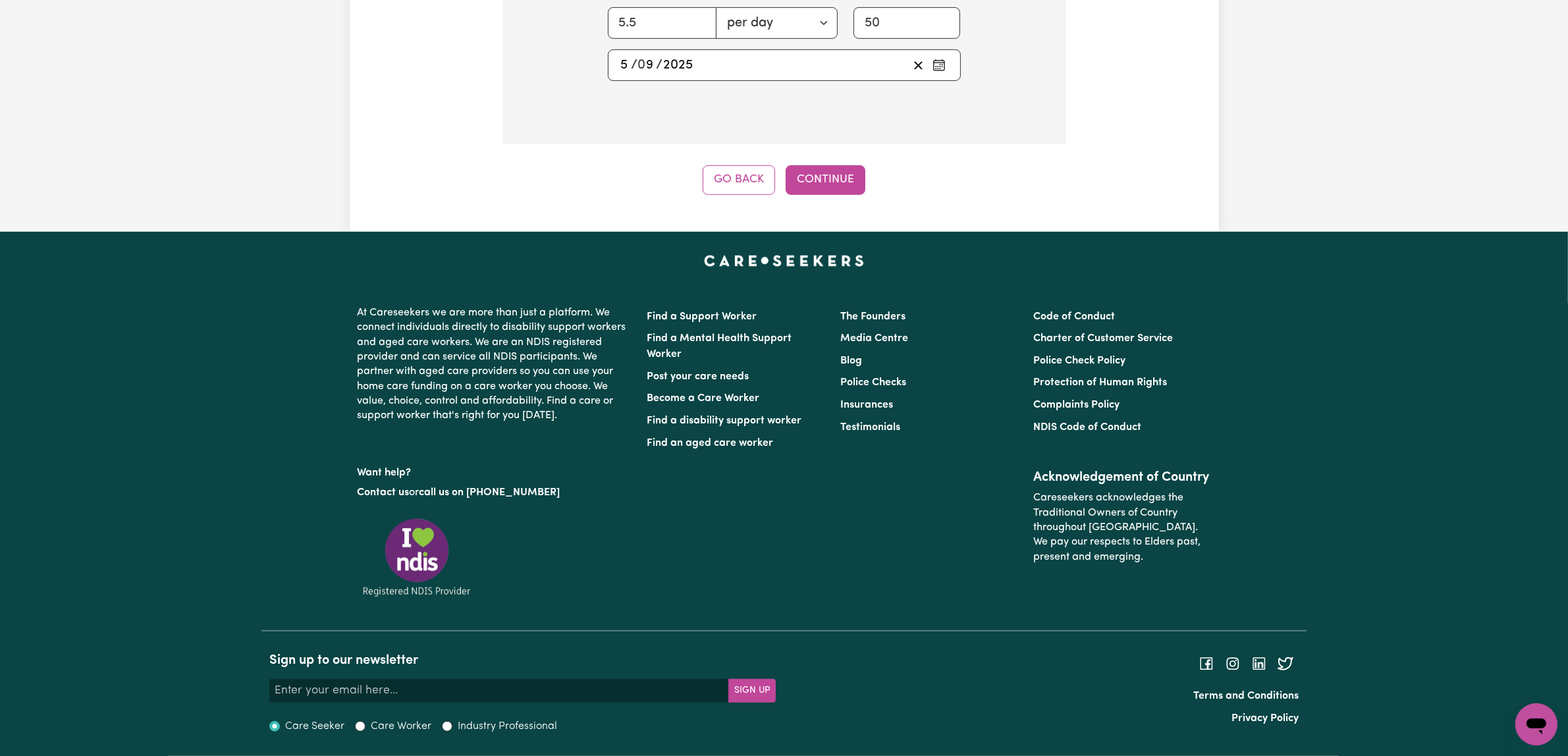
type input "[DATE]"
type input "5"
type input "9"
type input "2025"
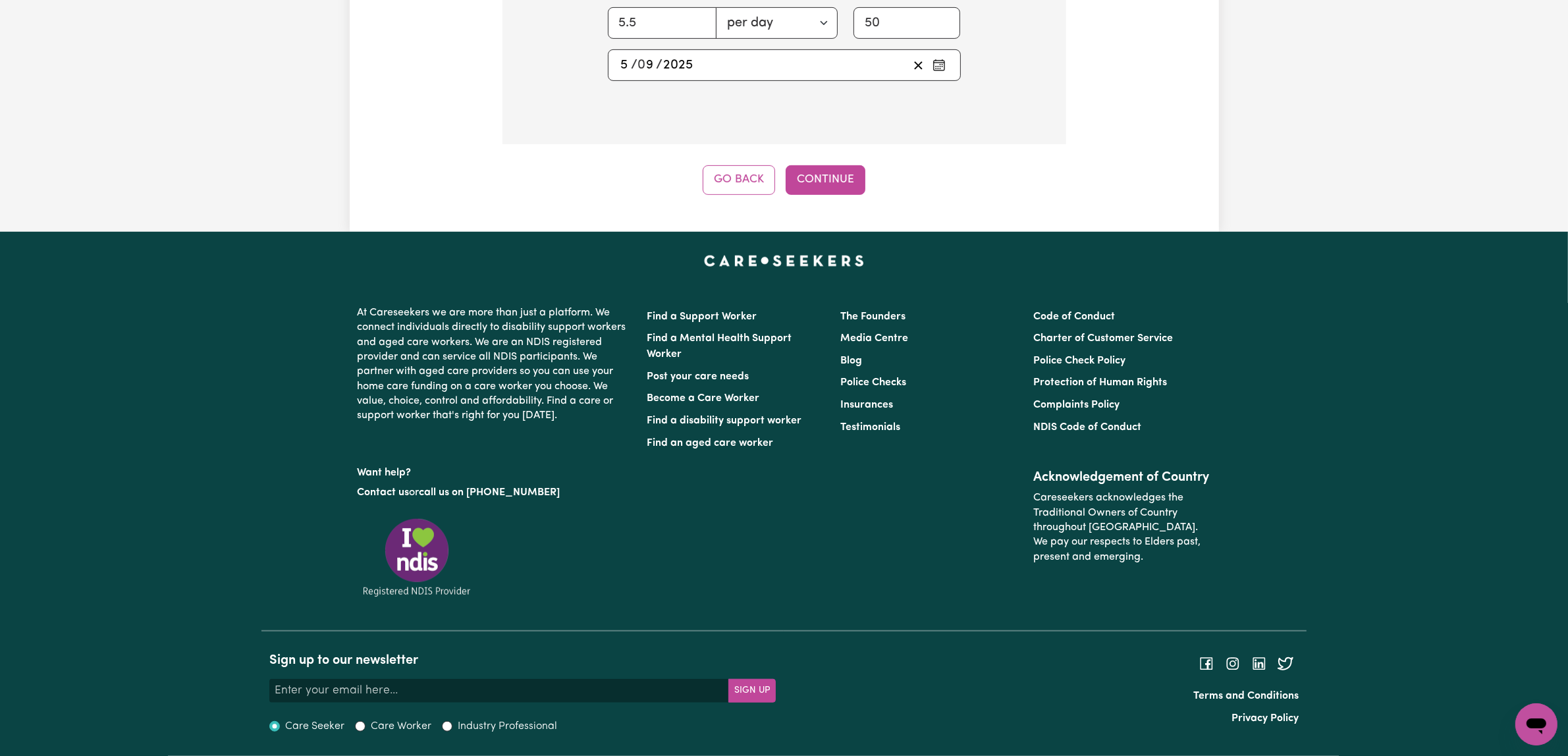
click at [846, 194] on button "Continue" at bounding box center [825, 180] width 79 height 29
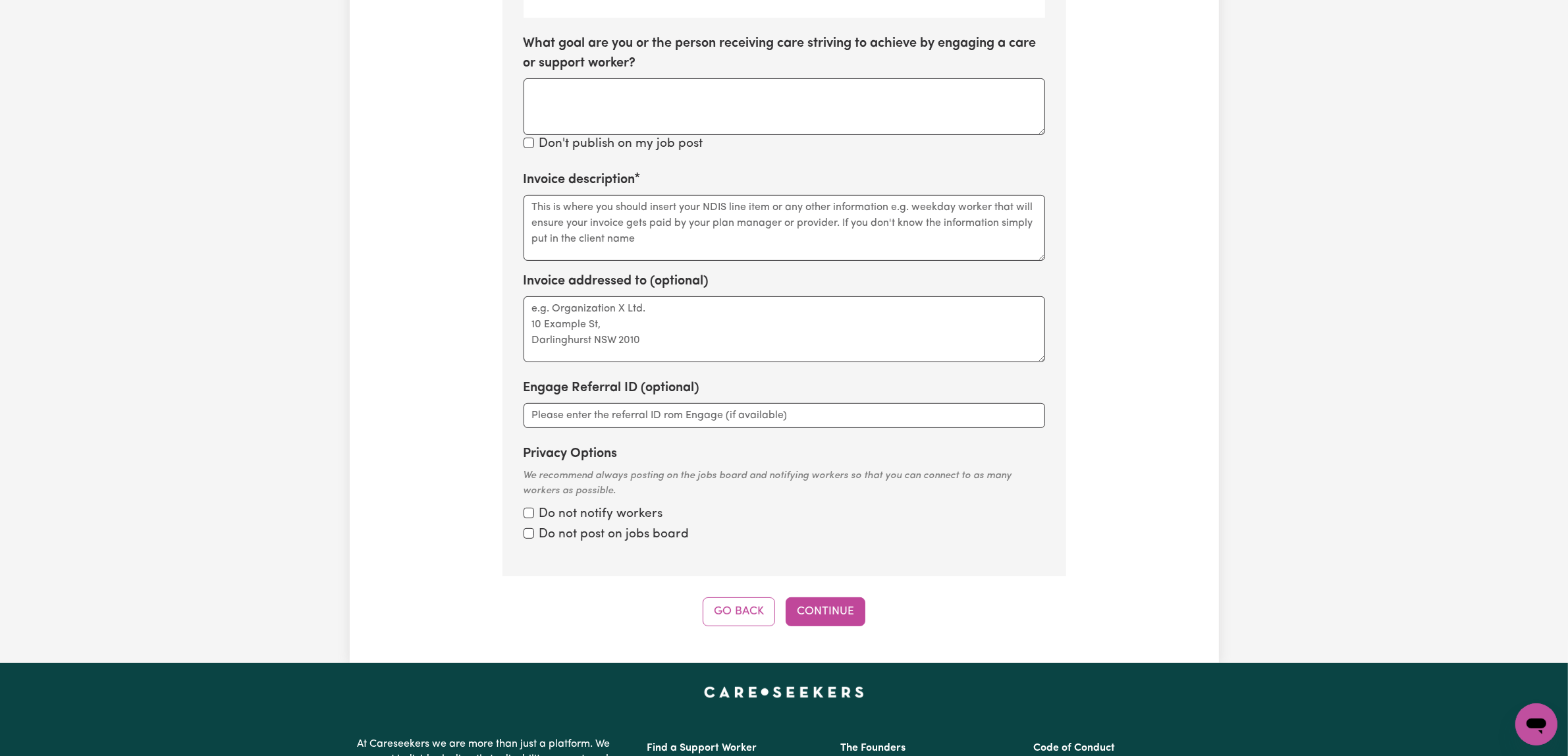
scroll to position [425, 0]
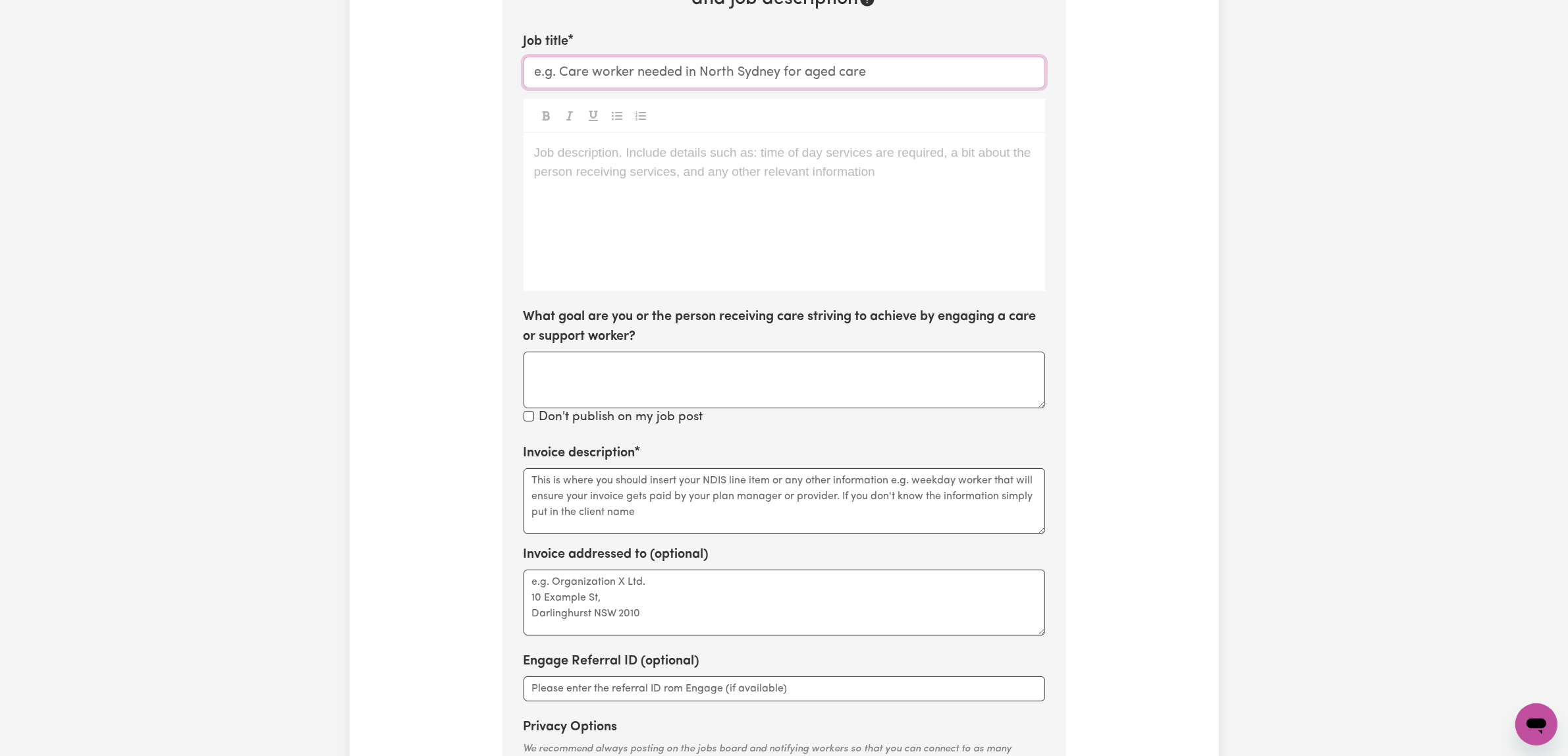
click at [776, 88] on input "Job title" at bounding box center [784, 72] width 521 height 31
type input "C"
type input "S"
click at [805, 88] on input "Looking for Cantonese speaker" at bounding box center [784, 72] width 521 height 31
drag, startPoint x: 799, startPoint y: 263, endPoint x: 539, endPoint y: 261, distance: 260.0
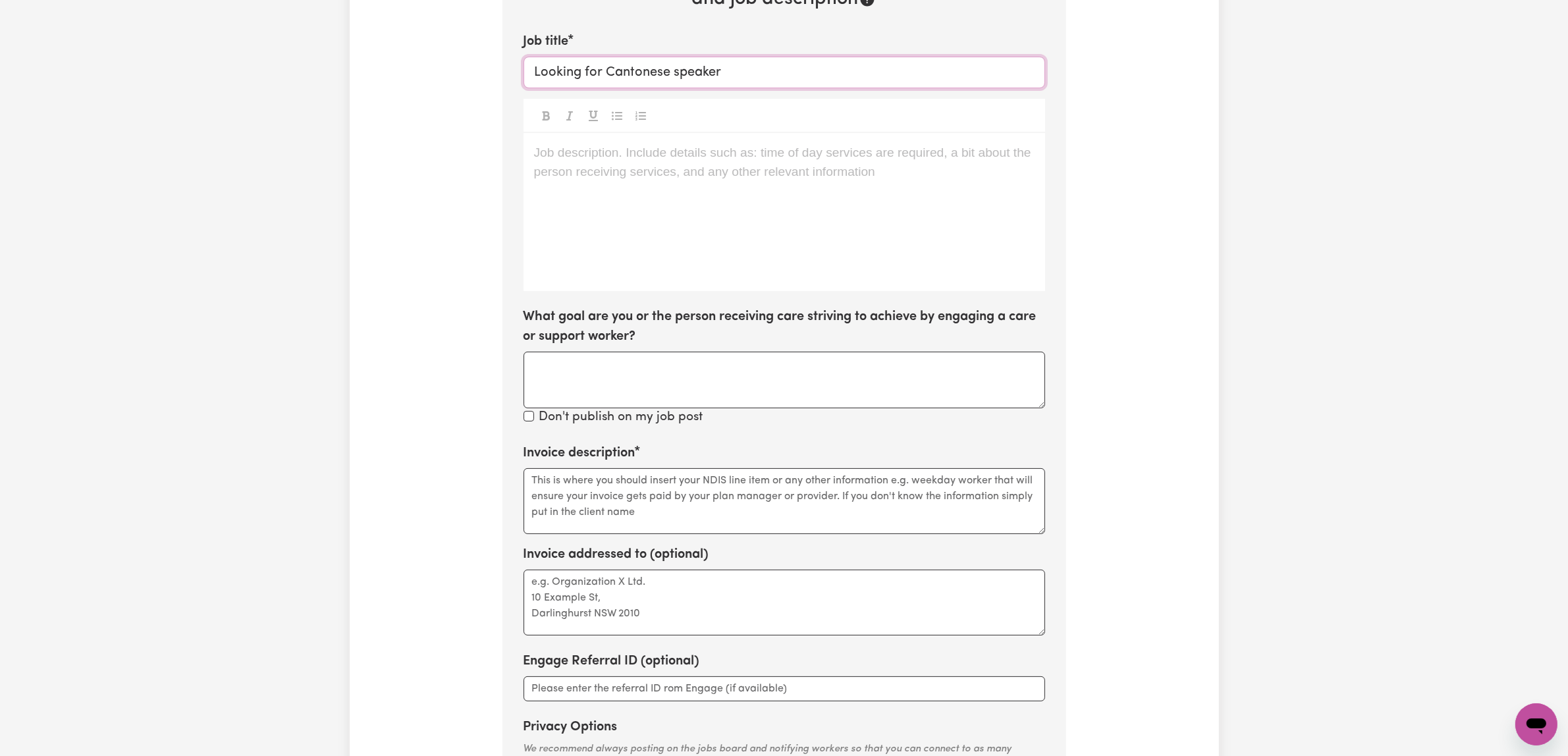
click at [539, 88] on input "Looking for Cantonese speaker" at bounding box center [784, 72] width 521 height 31
click at [807, 88] on input "Looking for Cantonese speaker" at bounding box center [784, 72] width 521 height 31
drag, startPoint x: 632, startPoint y: 262, endPoint x: 784, endPoint y: 264, distance: 152.0
click at [784, 88] on input "Looking for Cantonese speaker" at bounding box center [784, 72] width 521 height 31
click at [818, 88] on input "Looking for Cantonese speaker" at bounding box center [784, 72] width 521 height 31
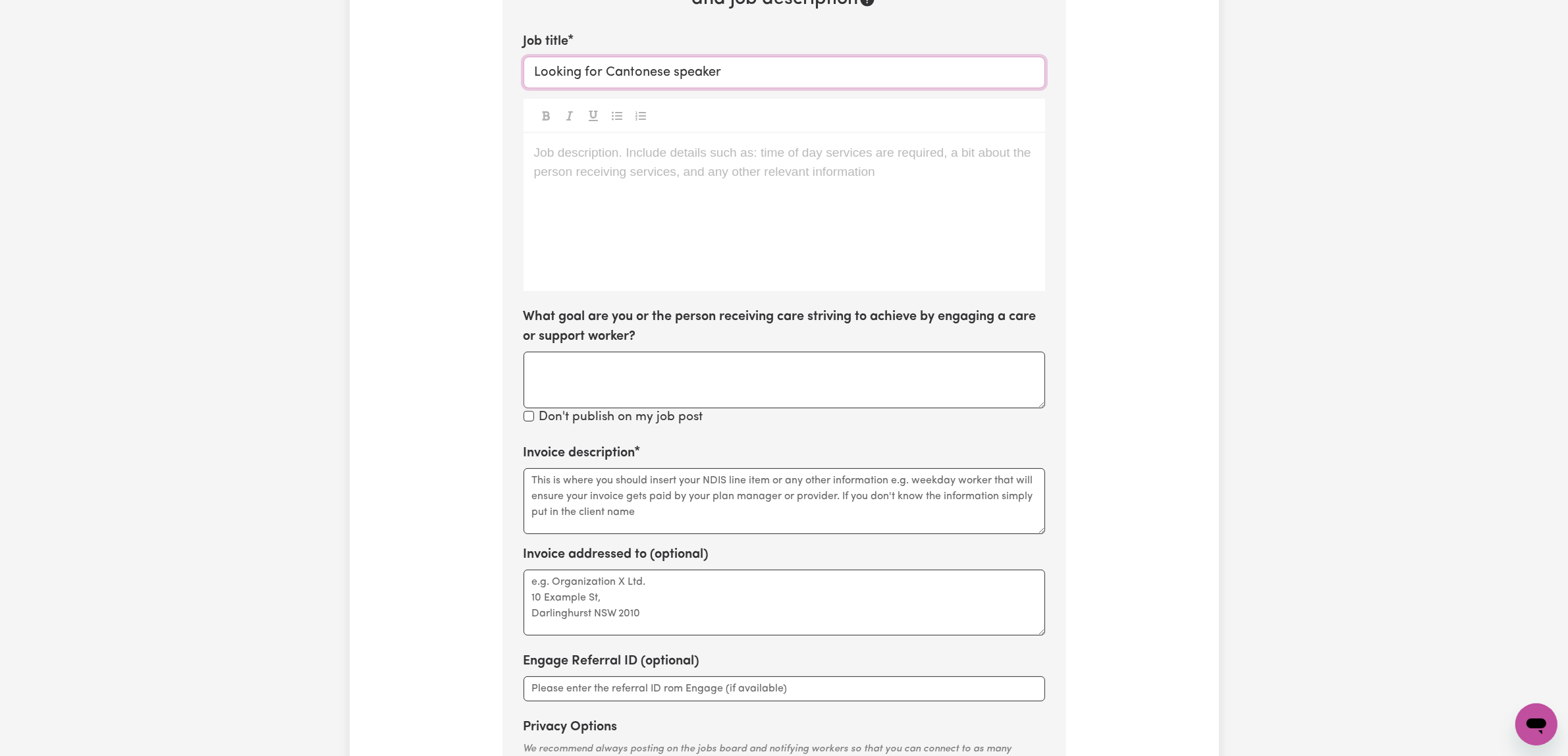
click at [633, 88] on input "Looking for Cantonese speaker" at bounding box center [784, 72] width 521 height 31
click at [897, 88] on input "Looking for one or more Cantonese speaker" at bounding box center [784, 72] width 521 height 31
type input "Looking for one or more Cantonese speaker to assist personal care"
click at [970, 133] on div at bounding box center [784, 116] width 521 height 35
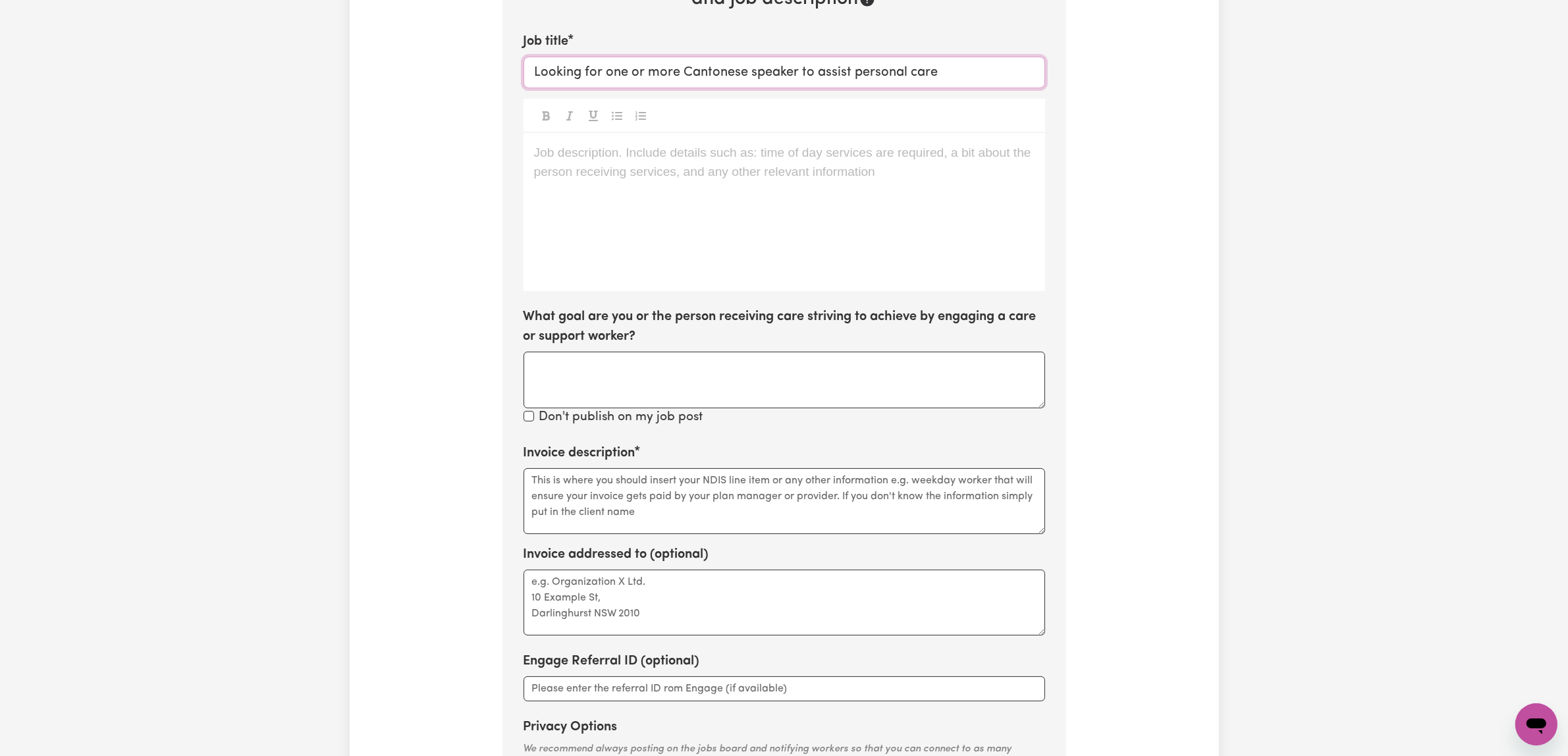
drag, startPoint x: 543, startPoint y: 261, endPoint x: 1087, endPoint y: 279, distance: 544.3
click at [1087, 279] on div "Tell us your care and support requirements Welcome to Careseekers. We are excit…" at bounding box center [784, 279] width 869 height 1242
click at [629, 88] on input "Looking for one or more Cantonese speaker to assist personal care" at bounding box center [784, 72] width 521 height 31
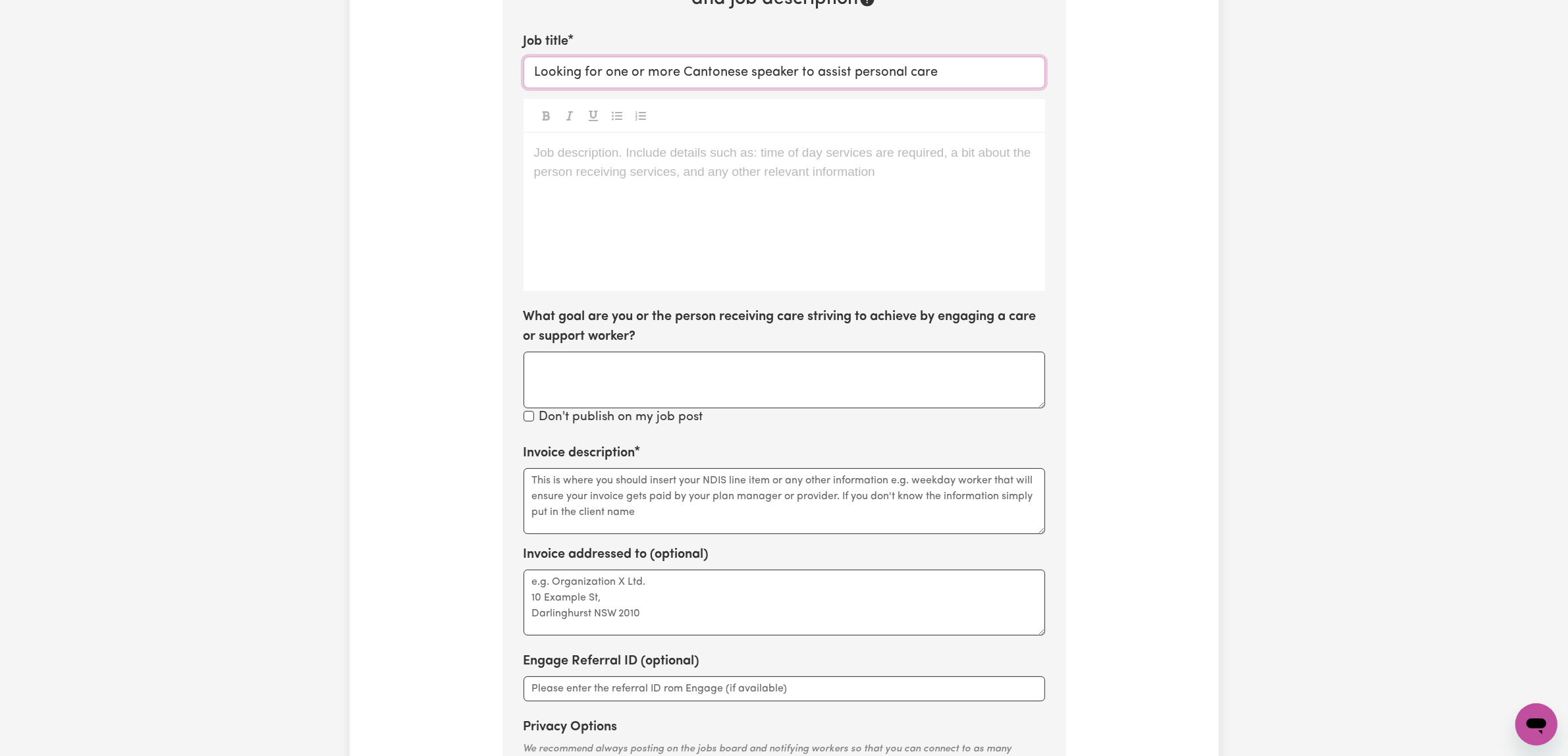
drag, startPoint x: 537, startPoint y: 260, endPoint x: 1101, endPoint y: 273, distance: 564.1
click at [1101, 273] on div "Tell us your care and support requirements Welcome to Careseekers. We are excit…" at bounding box center [784, 279] width 869 height 1242
type input "Seeking [DEMOGRAPHIC_DATA]-speaker carers to provide personal care assistance"
click at [711, 291] on div "Job description. Include details such as: time of day services are required, a …" at bounding box center [784, 211] width 521 height 158
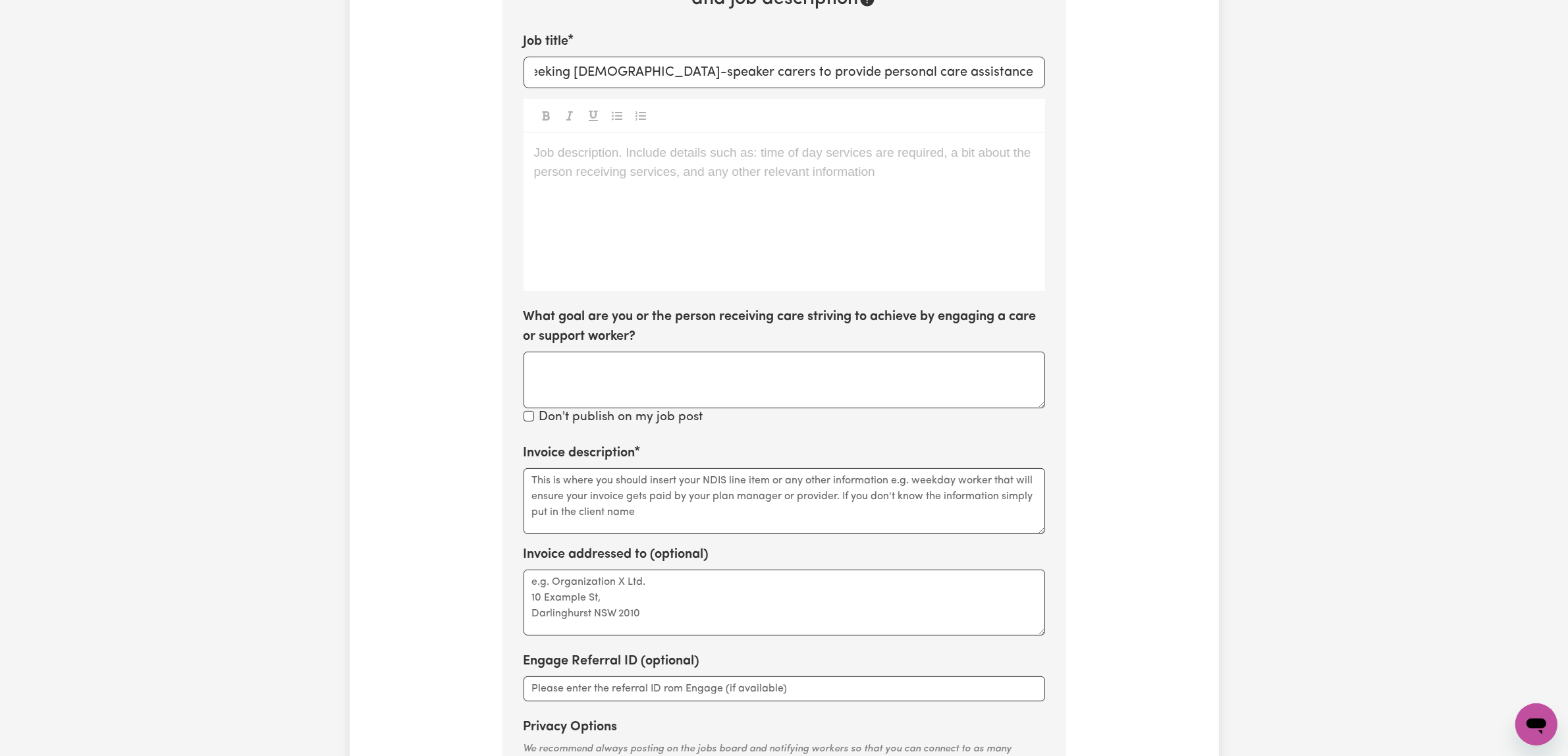
scroll to position [0, 0]
click at [722, 163] on p "Job description. Include details such as: time of day services are required, a …" at bounding box center [784, 153] width 500 height 19
click at [690, 178] on span "I am looking for one or more [DEMOGRAPHIC_DATA]-speaker carers to take care my …" at bounding box center [776, 162] width 484 height 33
click at [776, 181] on p "I am looking for one or more [DEMOGRAPHIC_DATA]-speaker carers to take care my …" at bounding box center [784, 163] width 500 height 38
click at [757, 178] on span "I am looking for one or more [DEMOGRAPHIC_DATA]-speaker carers to take care my …" at bounding box center [776, 162] width 484 height 33
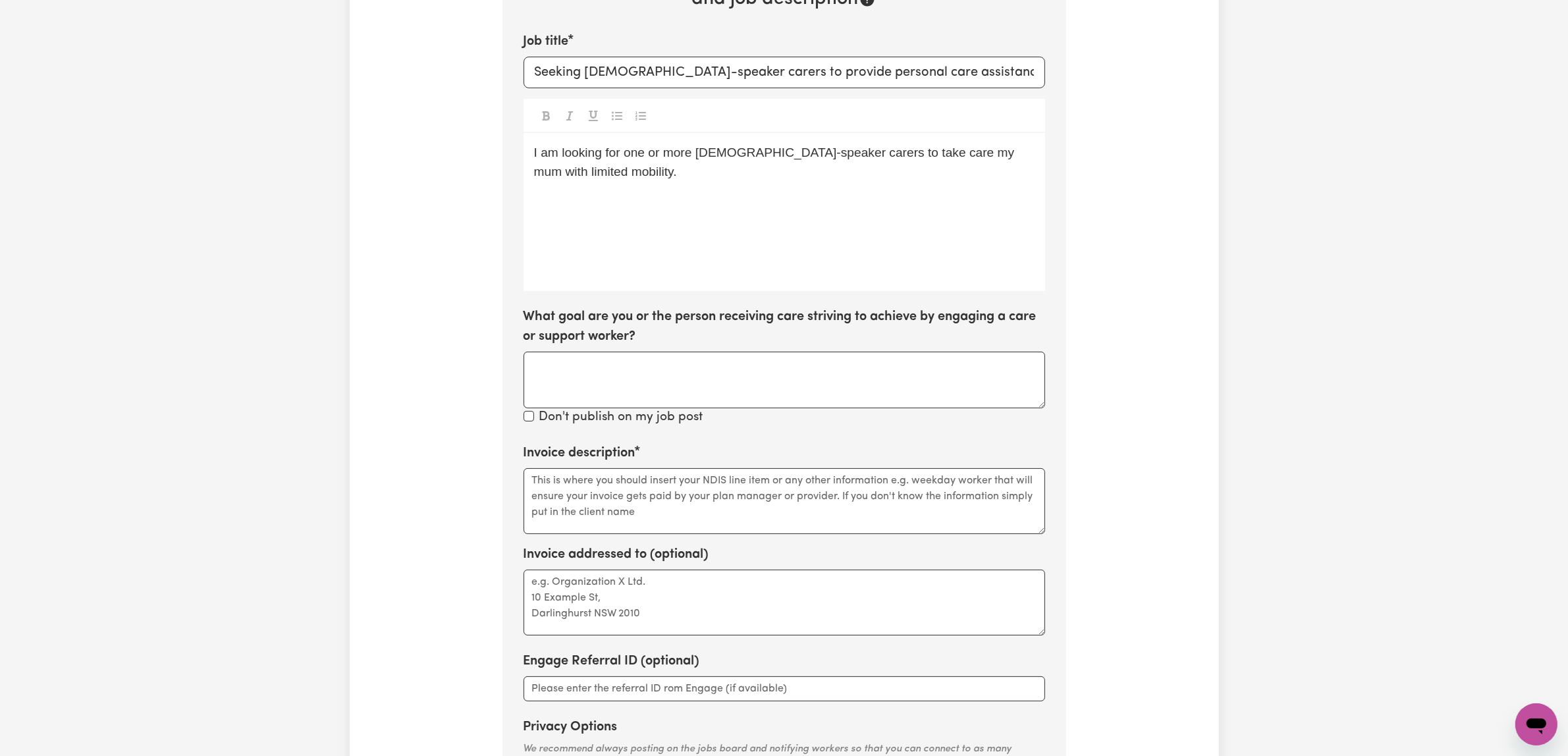
click at [814, 291] on div "I am looking for one or more [DEMOGRAPHIC_DATA]-speaker carers to take care my …" at bounding box center [784, 211] width 521 height 158
click at [772, 181] on p "I am looking for one or more [DEMOGRAPHIC_DATA]-speaker carers to take care my …" at bounding box center [784, 163] width 500 height 38
click at [769, 181] on p "I am looking for one or more [DEMOGRAPHIC_DATA]-speaker carers to take care my …" at bounding box center [784, 163] width 500 height 38
